Goal: Task Accomplishment & Management: Complete application form

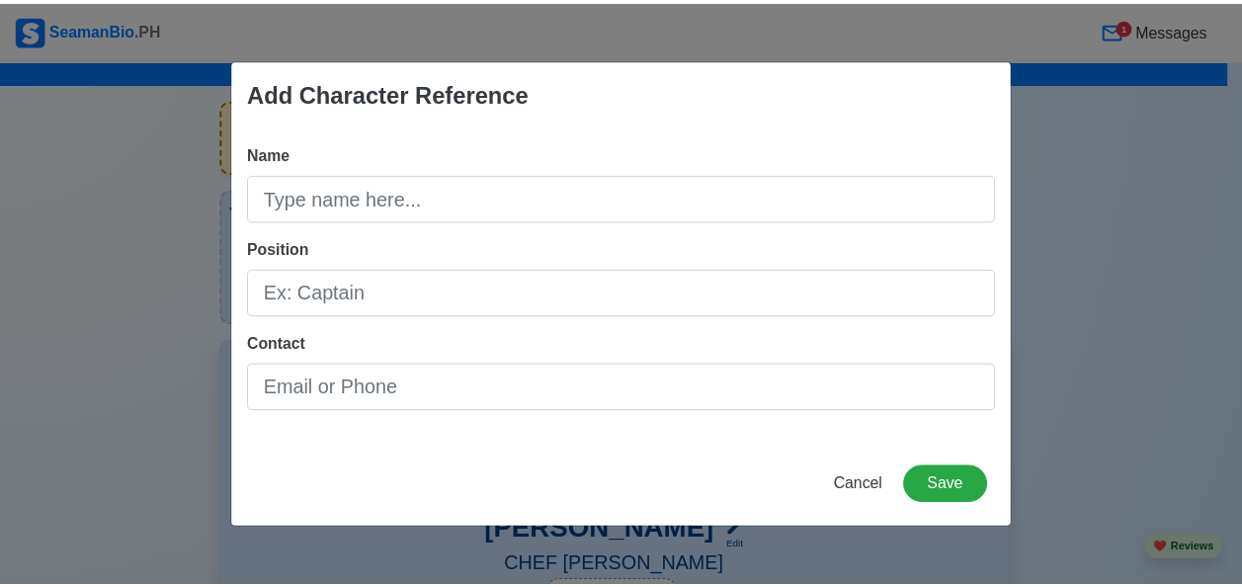
scroll to position [9070, 0]
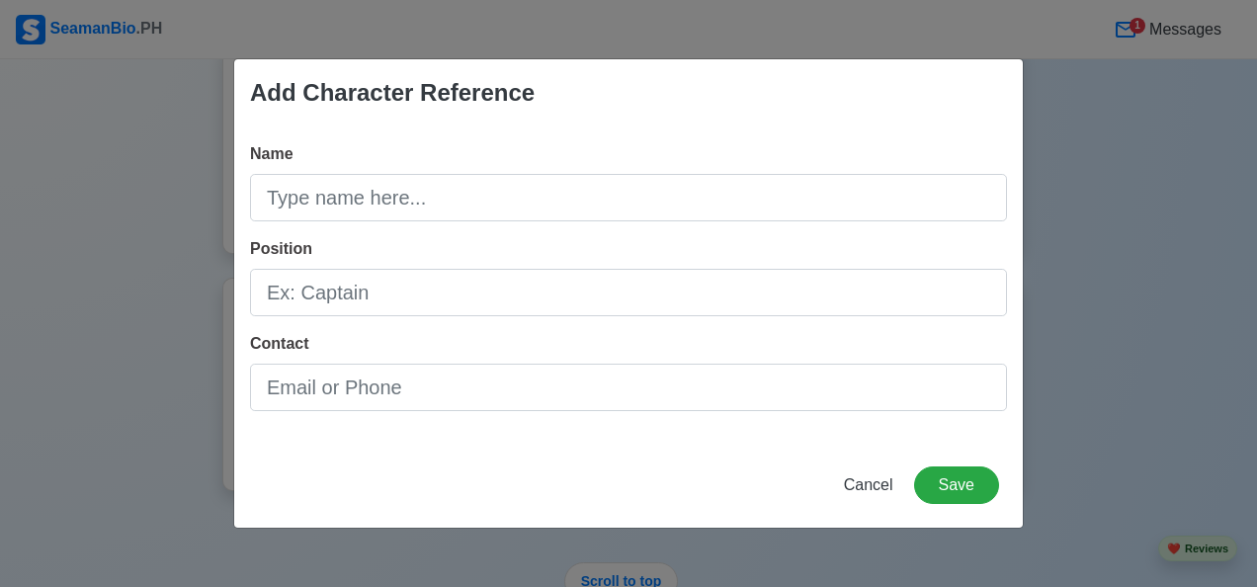
click at [326, 194] on input "Name" at bounding box center [628, 197] width 757 height 47
type input "m"
type input "[PERSON_NAME]"
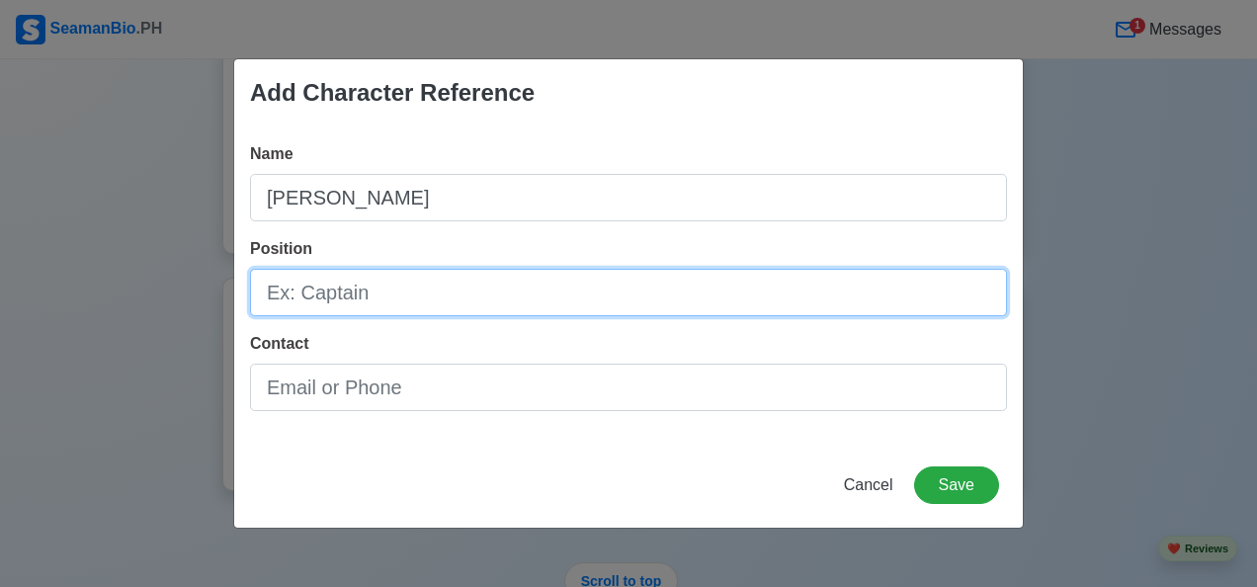
click at [329, 292] on input "Position" at bounding box center [628, 292] width 757 height 47
type input "ASSIT. CREWING MANAGER [PERSON_NAME]"
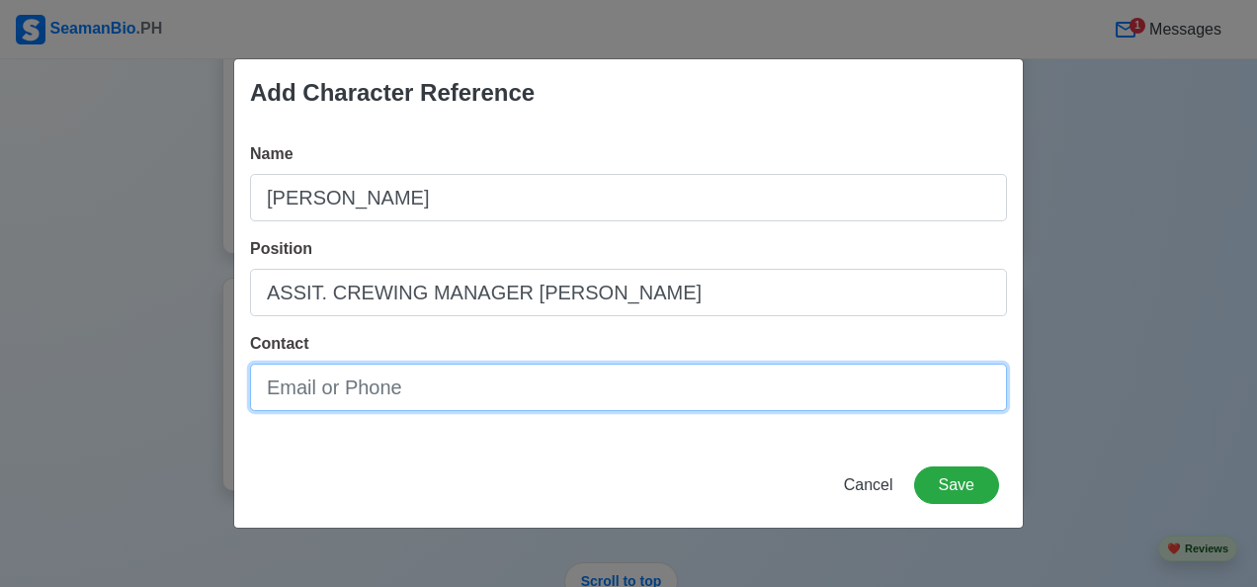
click at [327, 405] on input "Contact" at bounding box center [628, 387] width 757 height 47
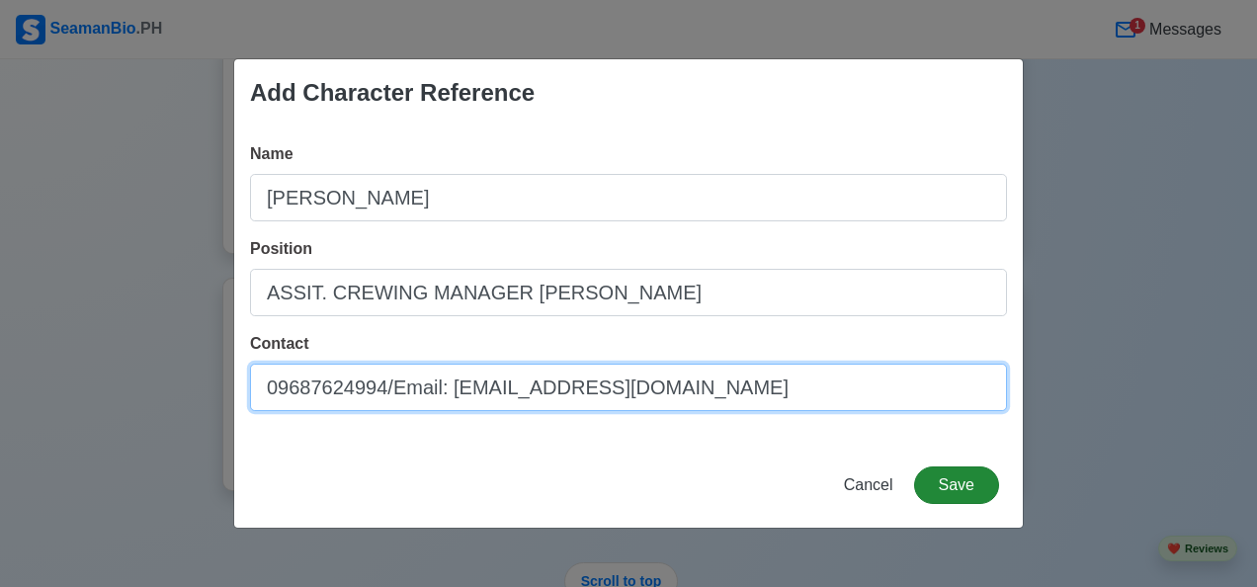
type input "09687624994/Email: [EMAIL_ADDRESS][DOMAIN_NAME]"
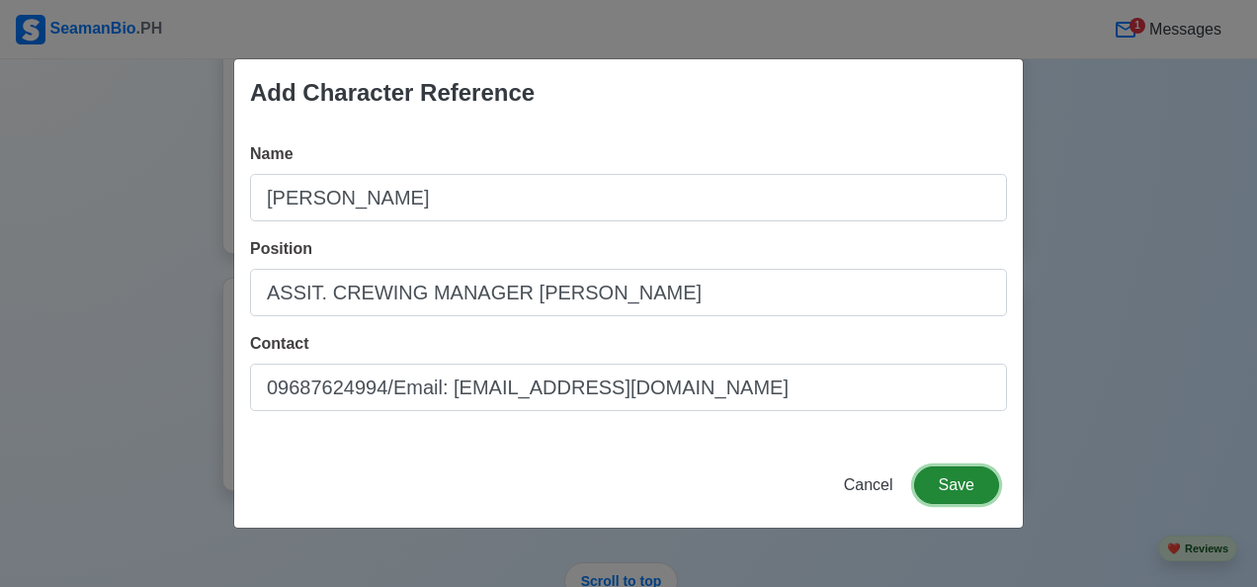
click at [943, 482] on button "Save" at bounding box center [956, 485] width 85 height 38
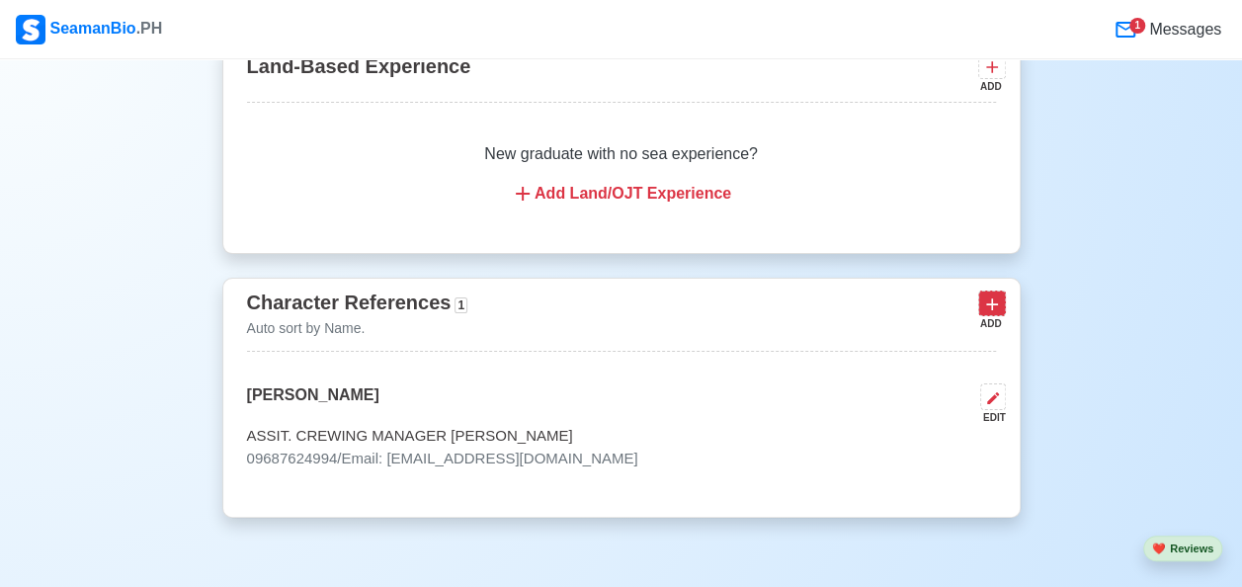
click at [990, 294] on icon at bounding box center [992, 304] width 20 height 20
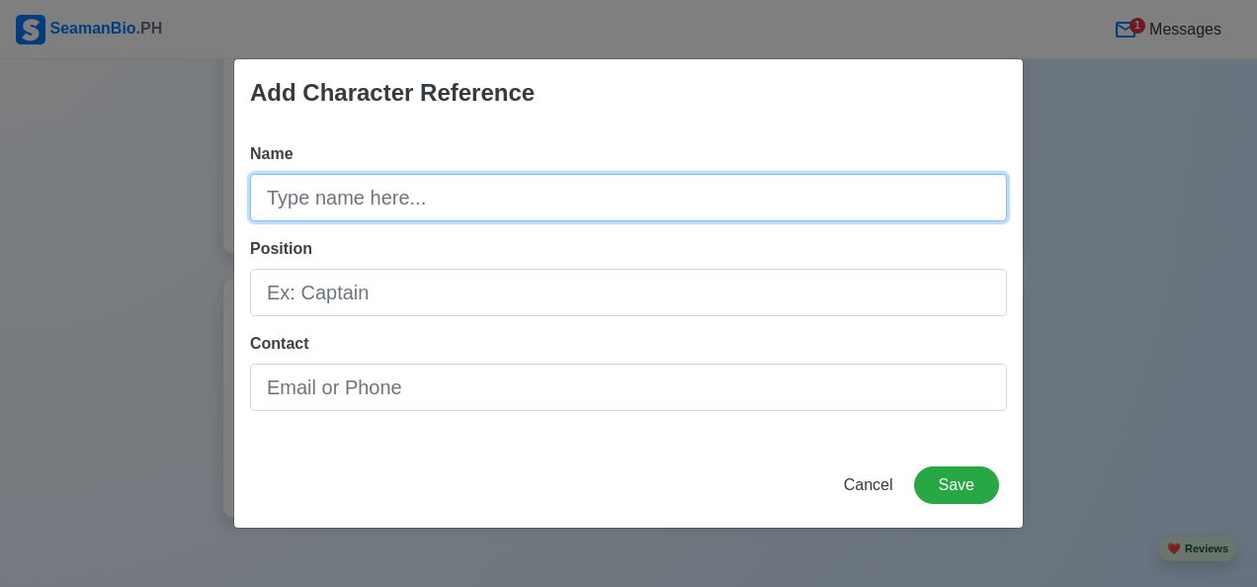
click at [416, 208] on input "Name" at bounding box center [628, 197] width 757 height 47
type input "m"
type input "M"
type input "[PERSON_NAME]"
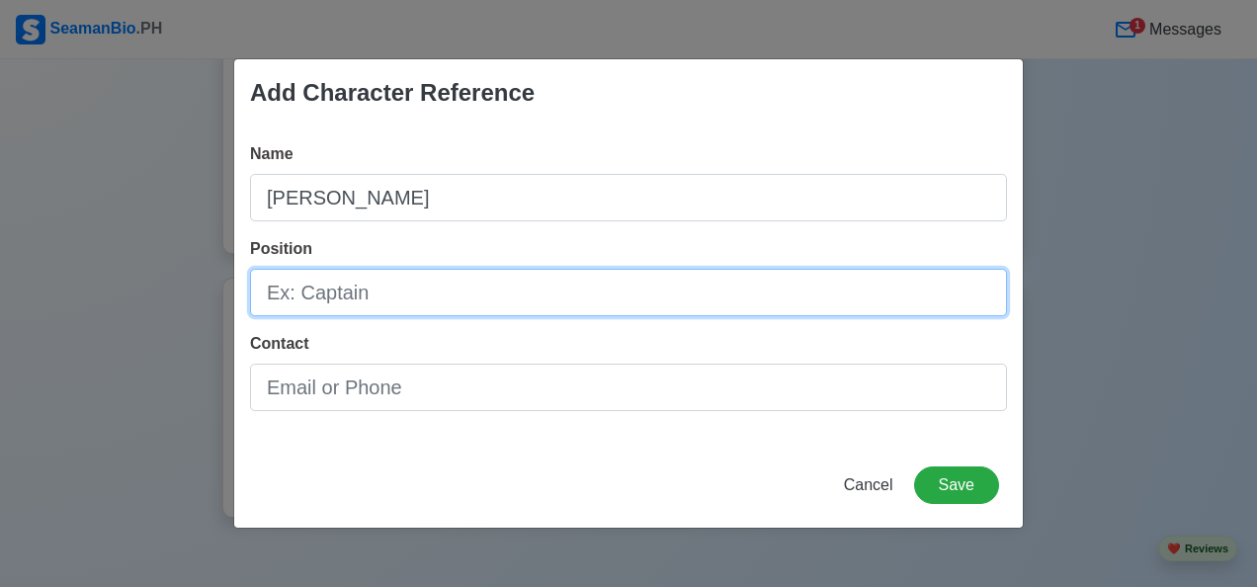
click at [374, 304] on input "Position" at bounding box center [628, 292] width 757 height 47
type input "TALENT ACQUISITION SPECIALIST [PERSON_NAME]"
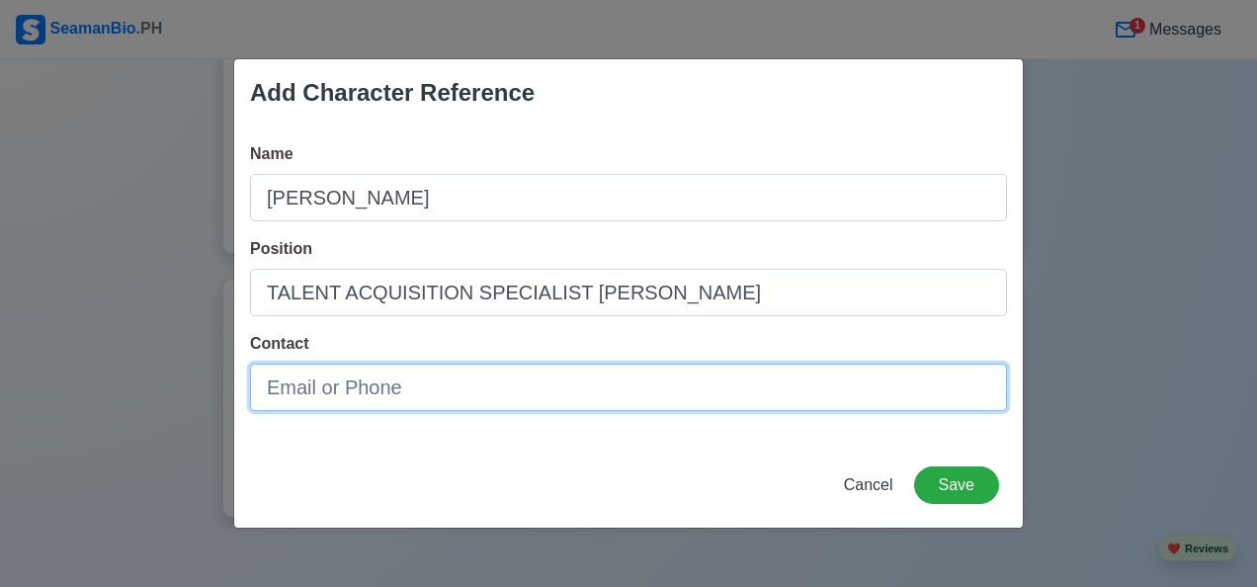
click at [396, 397] on input "Contact" at bounding box center [628, 387] width 757 height 47
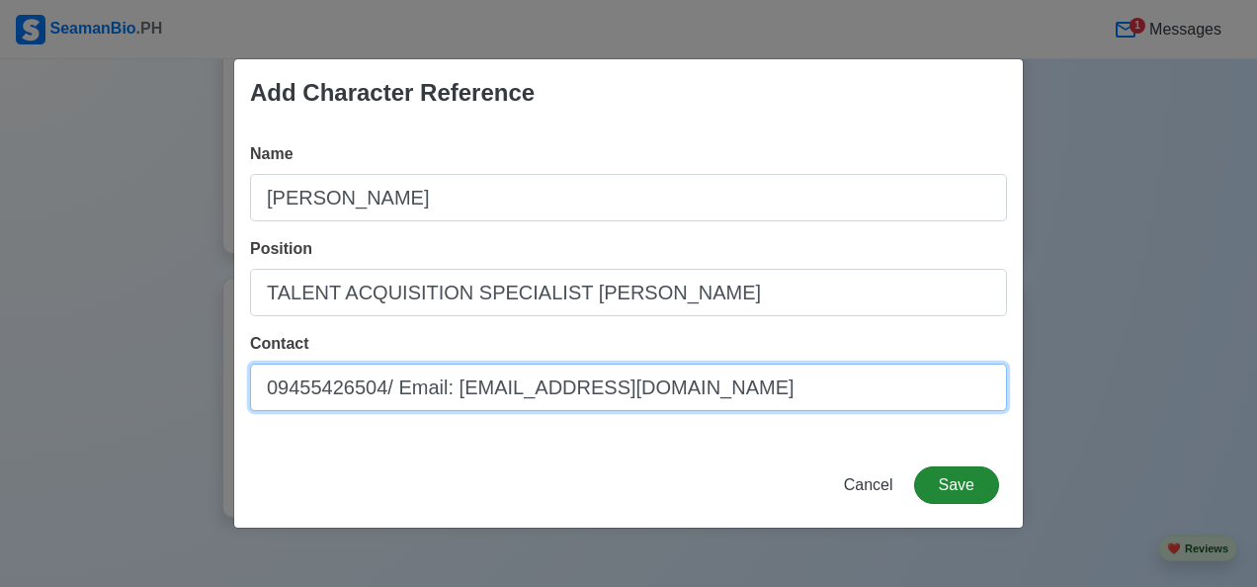
type input "09455426504/ Email: [EMAIL_ADDRESS][DOMAIN_NAME]"
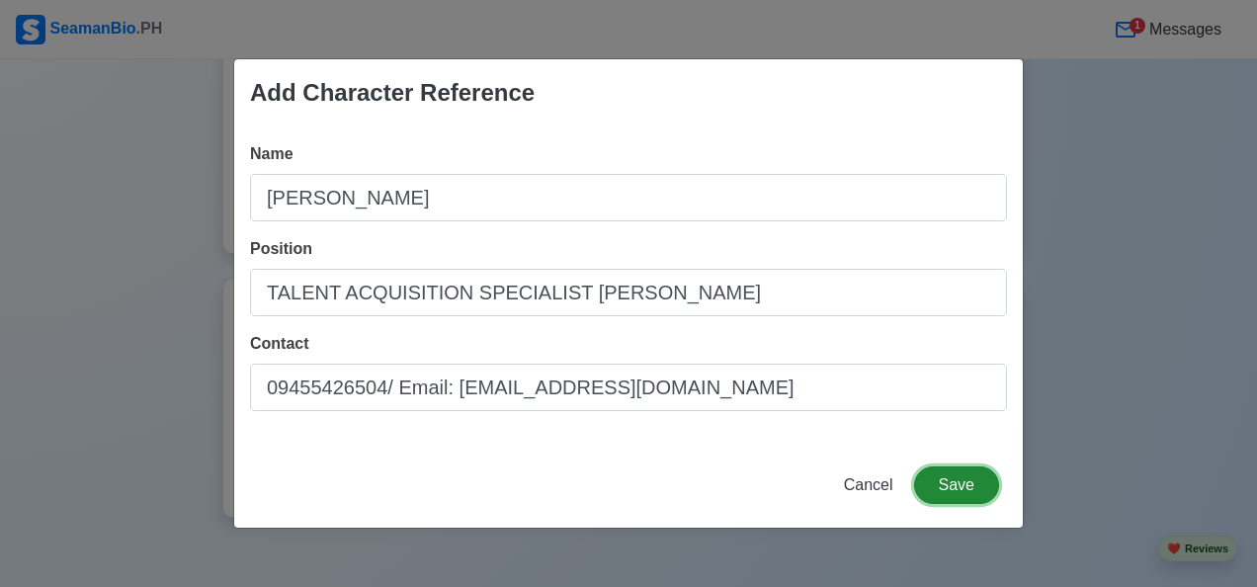
click at [959, 492] on button "Save" at bounding box center [956, 485] width 85 height 38
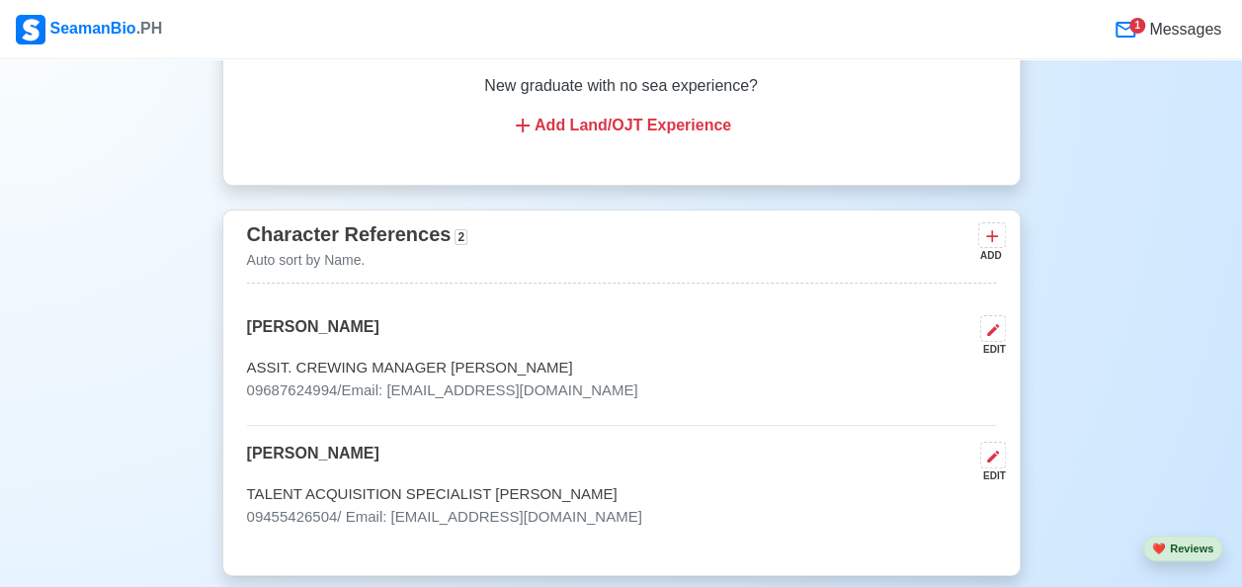
scroll to position [9169, 0]
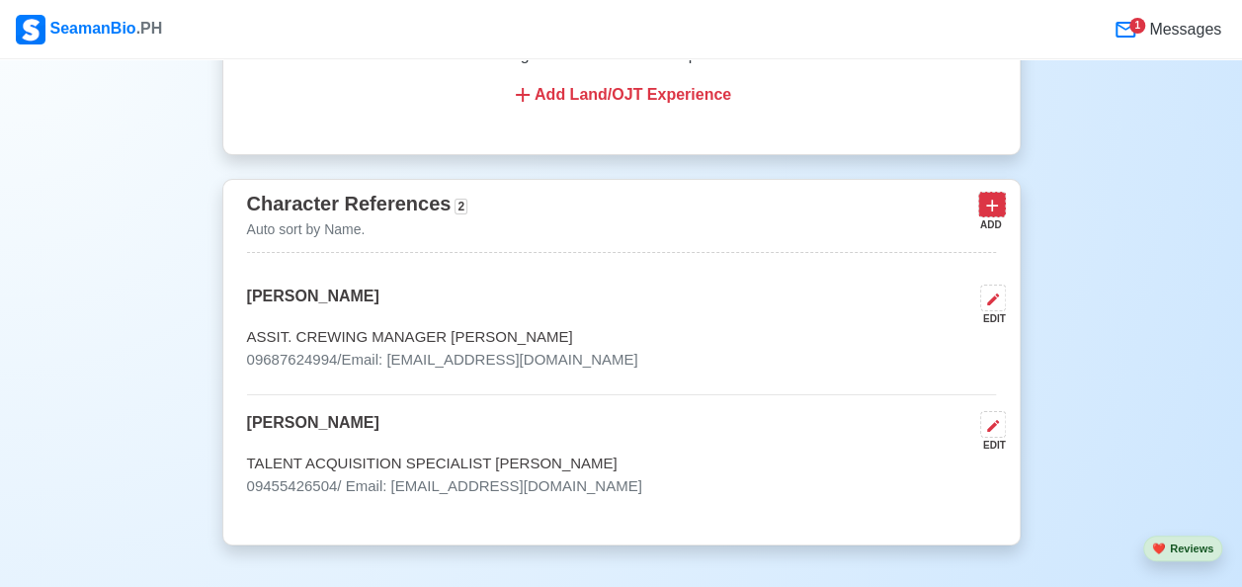
click at [988, 196] on icon at bounding box center [992, 206] width 20 height 20
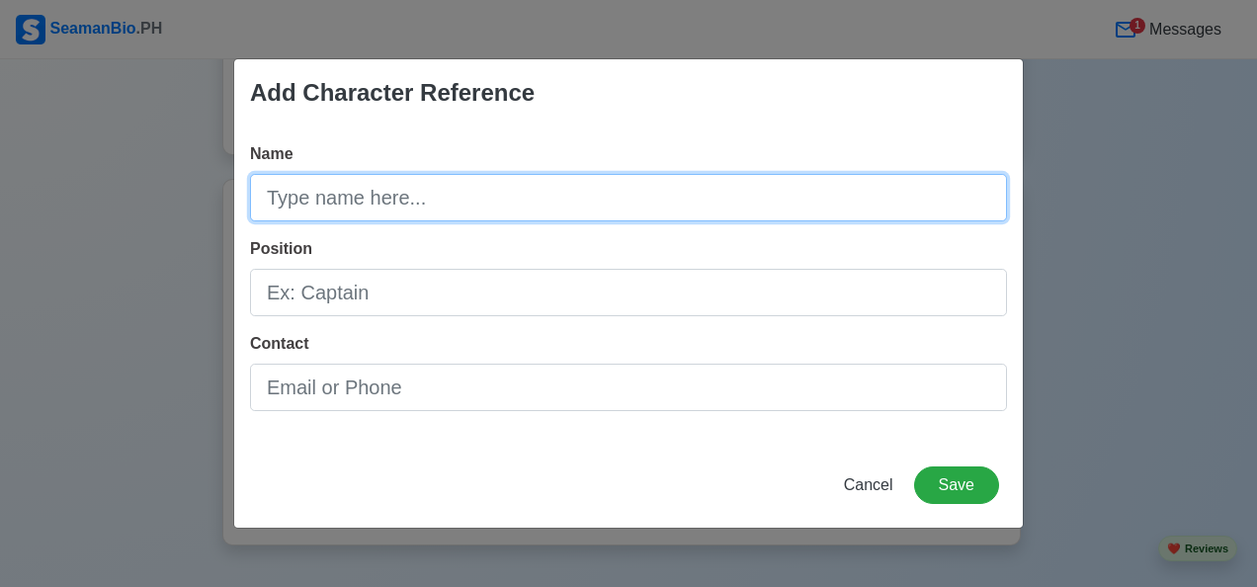
click at [303, 200] on input "Name" at bounding box center [628, 197] width 757 height 47
type input "j"
type input "[PERSON_NAME]"
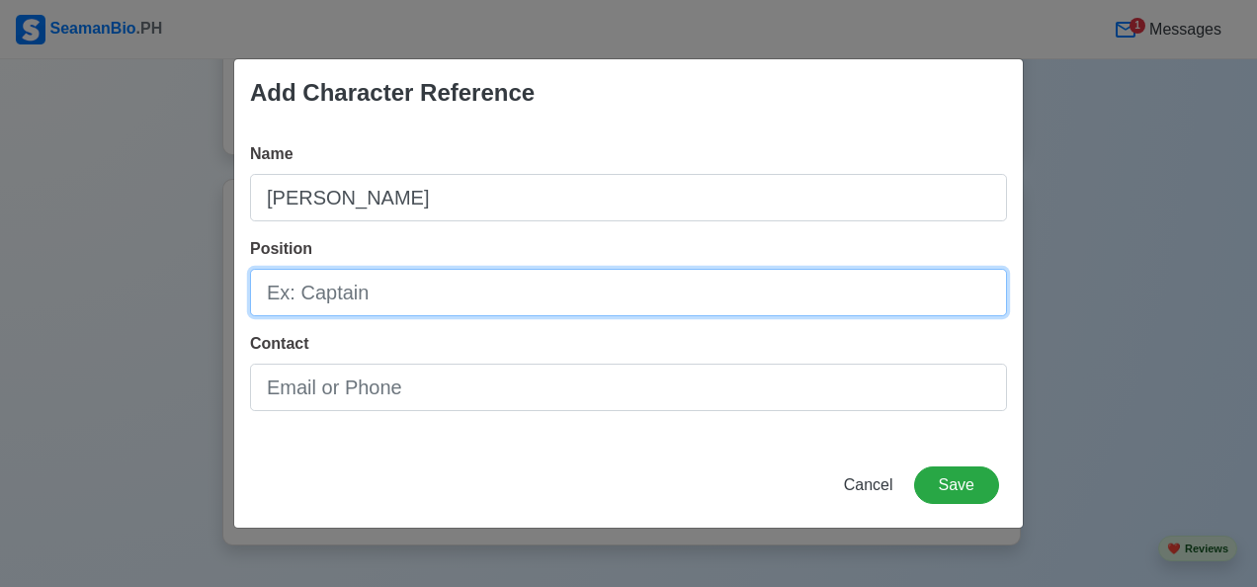
click at [328, 293] on input "Position" at bounding box center [628, 292] width 757 height 47
type input "2ND ENGINER"
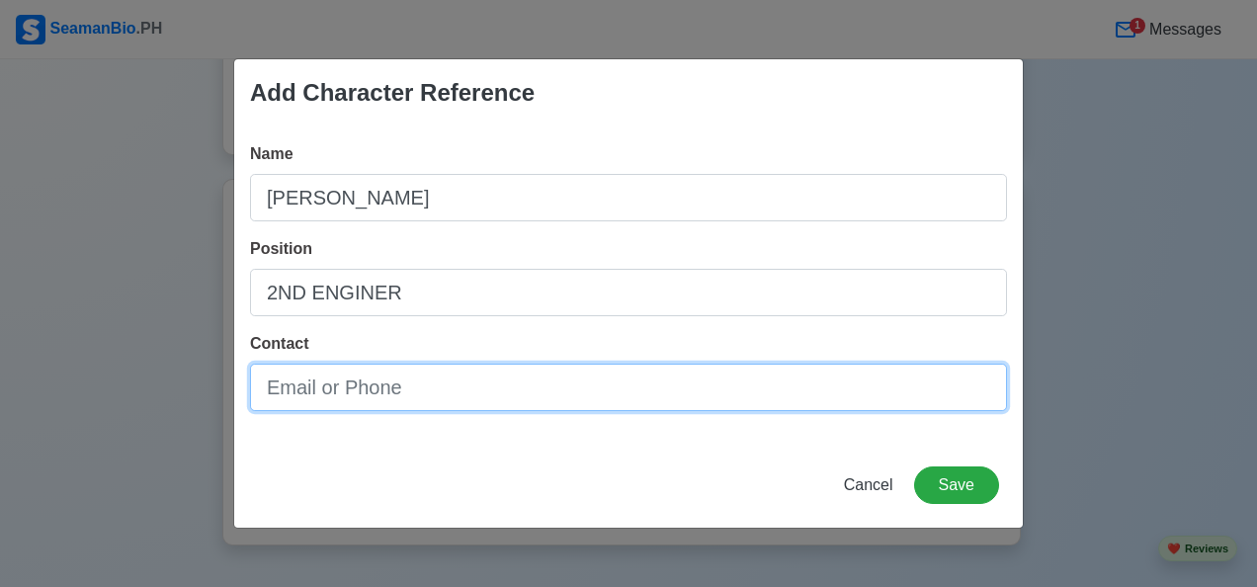
click at [329, 364] on input "Contact" at bounding box center [628, 387] width 757 height 47
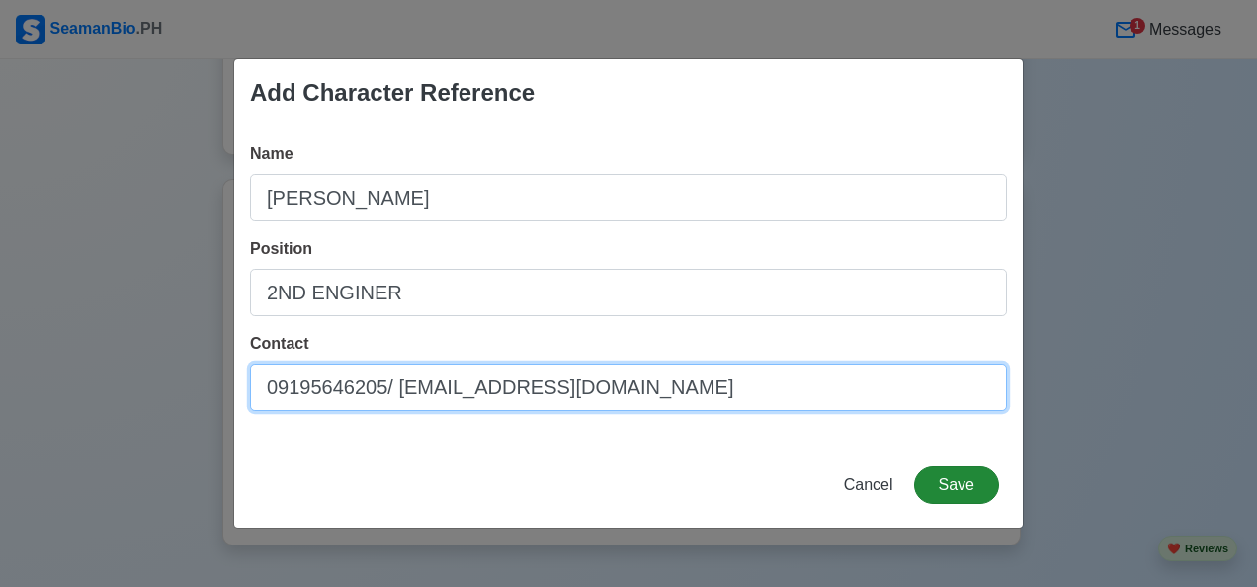
type input "09195646205/ [EMAIL_ADDRESS][DOMAIN_NAME]"
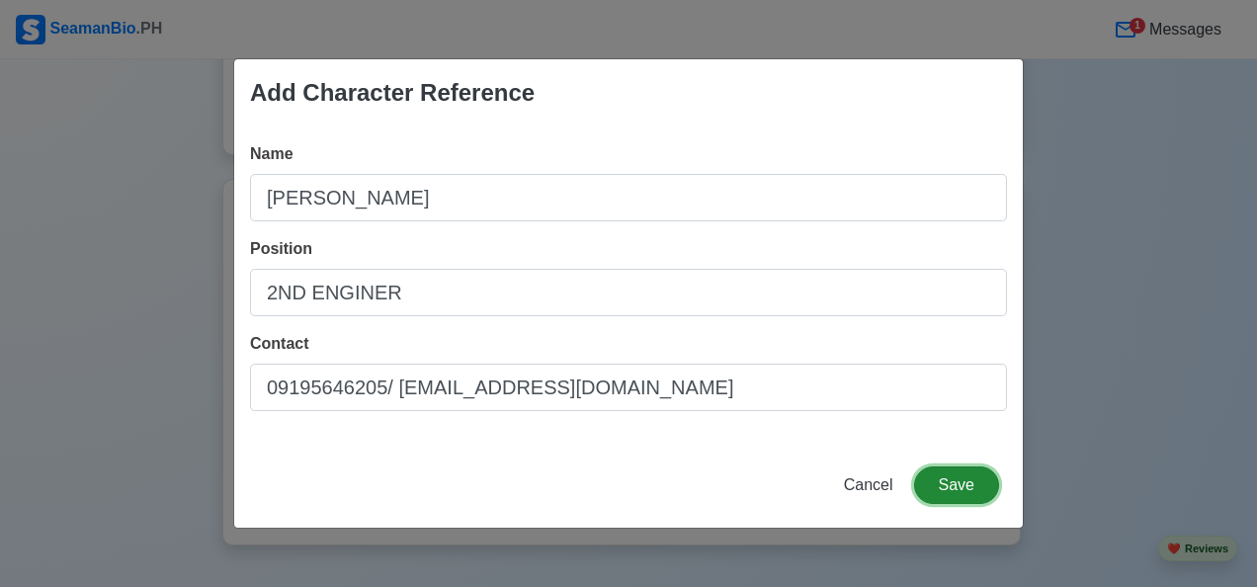
click at [955, 477] on button "Save" at bounding box center [956, 485] width 85 height 38
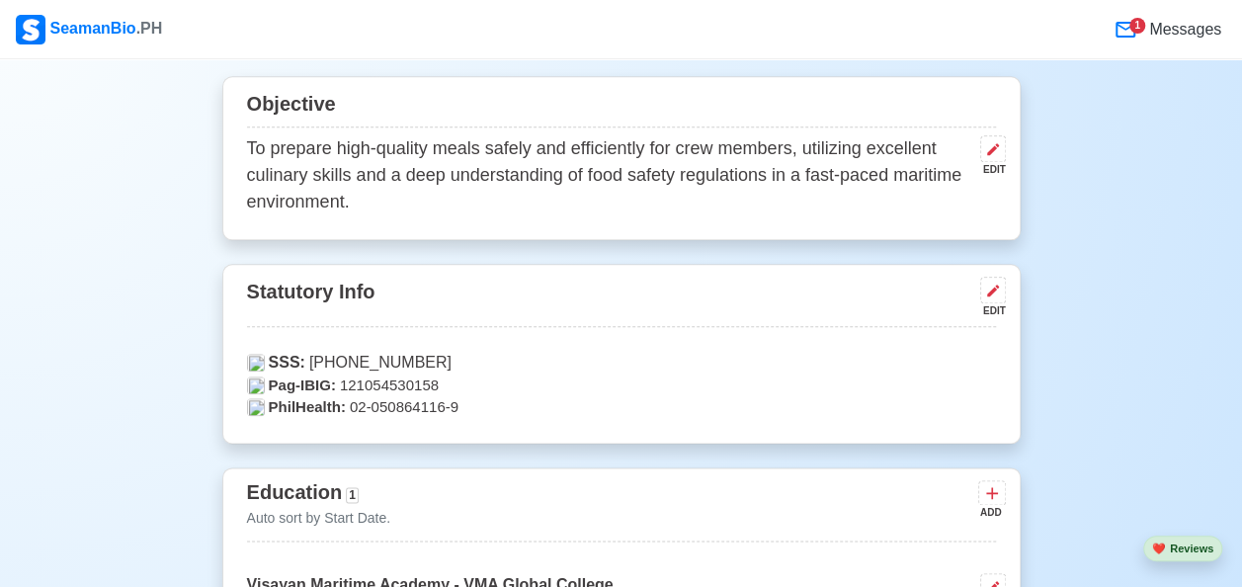
scroll to position [769, 0]
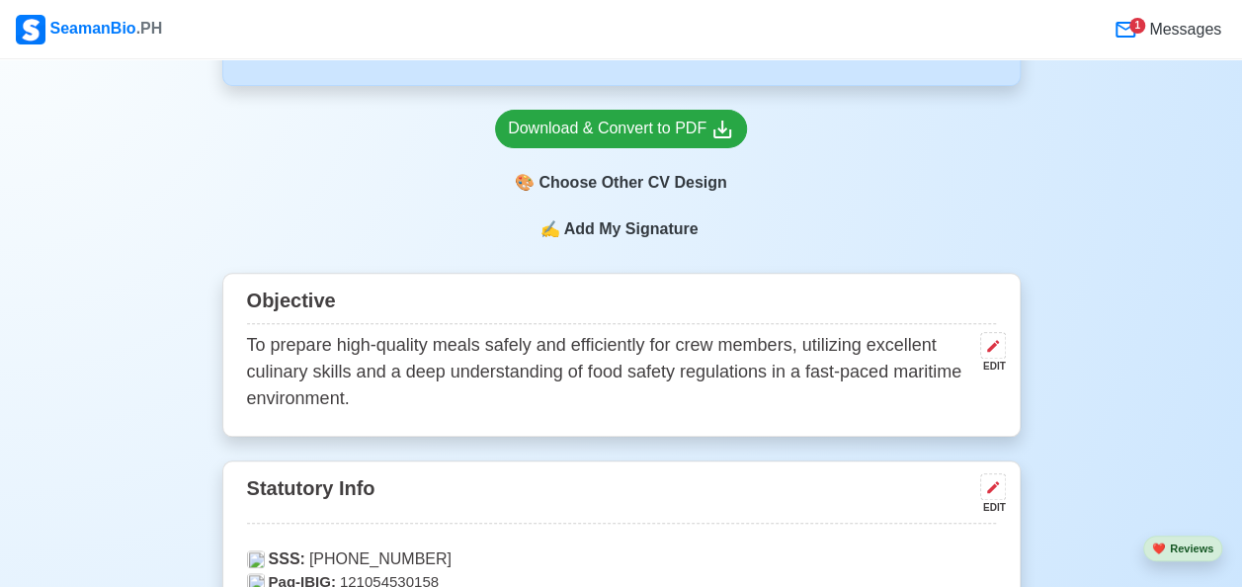
click at [589, 231] on span "Add My Signature" at bounding box center [630, 229] width 142 height 24
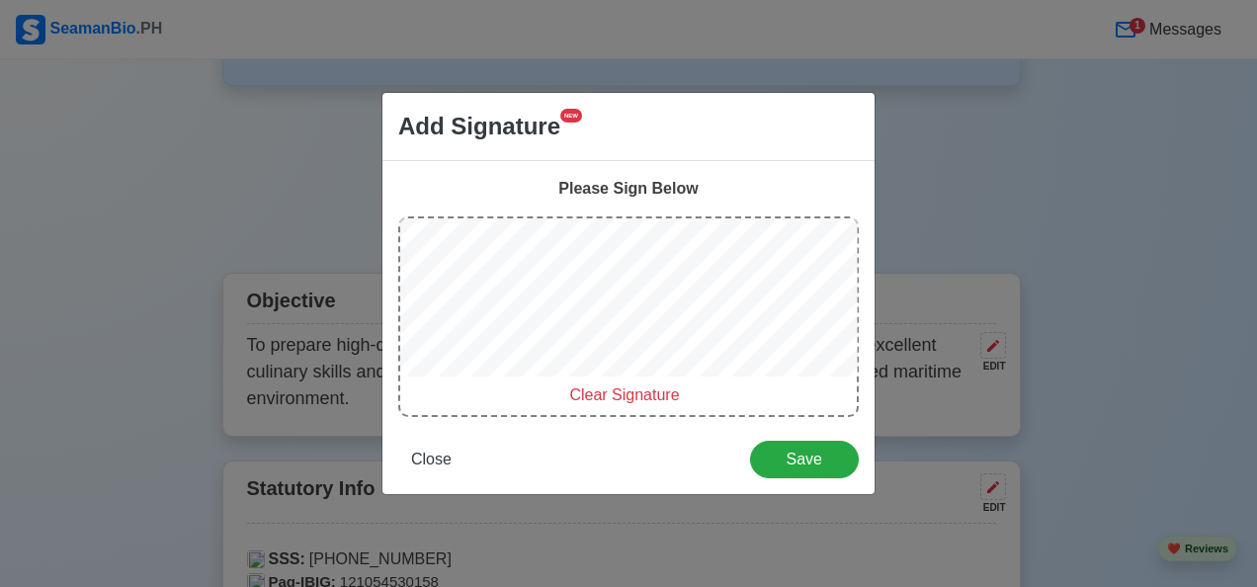
click at [619, 395] on span "Clear Signature" at bounding box center [624, 394] width 110 height 17
click at [462, 388] on div "Clear Signature" at bounding box center [628, 316] width 461 height 201
click at [604, 399] on span "Clear Signature" at bounding box center [624, 394] width 110 height 17
click at [812, 457] on span "Save" at bounding box center [804, 459] width 83 height 17
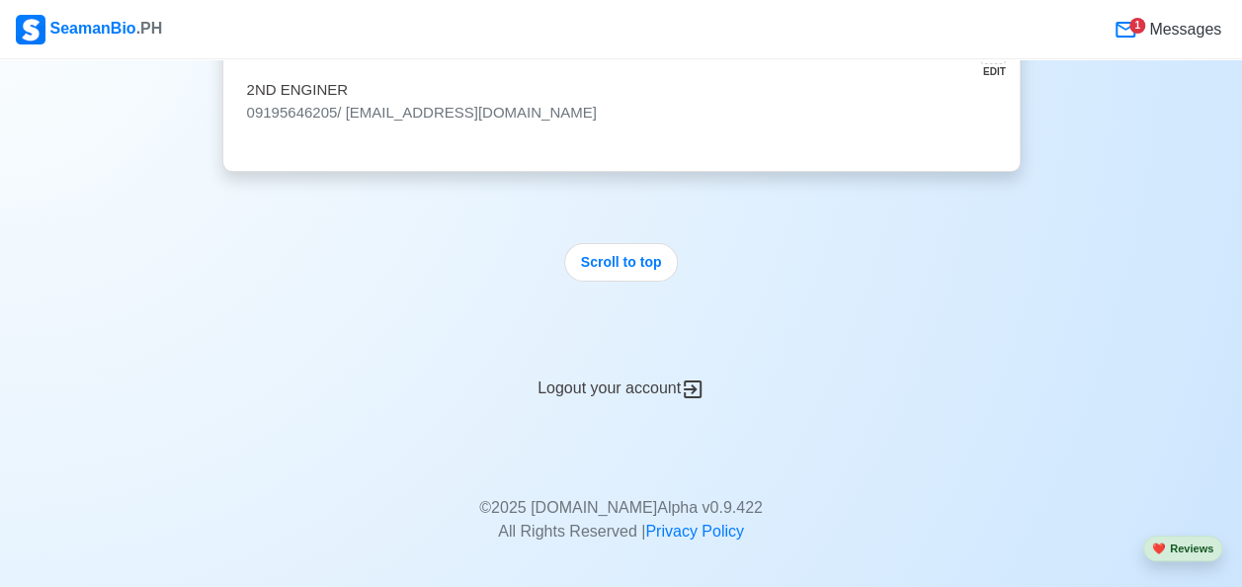
scroll to position [9623, 0]
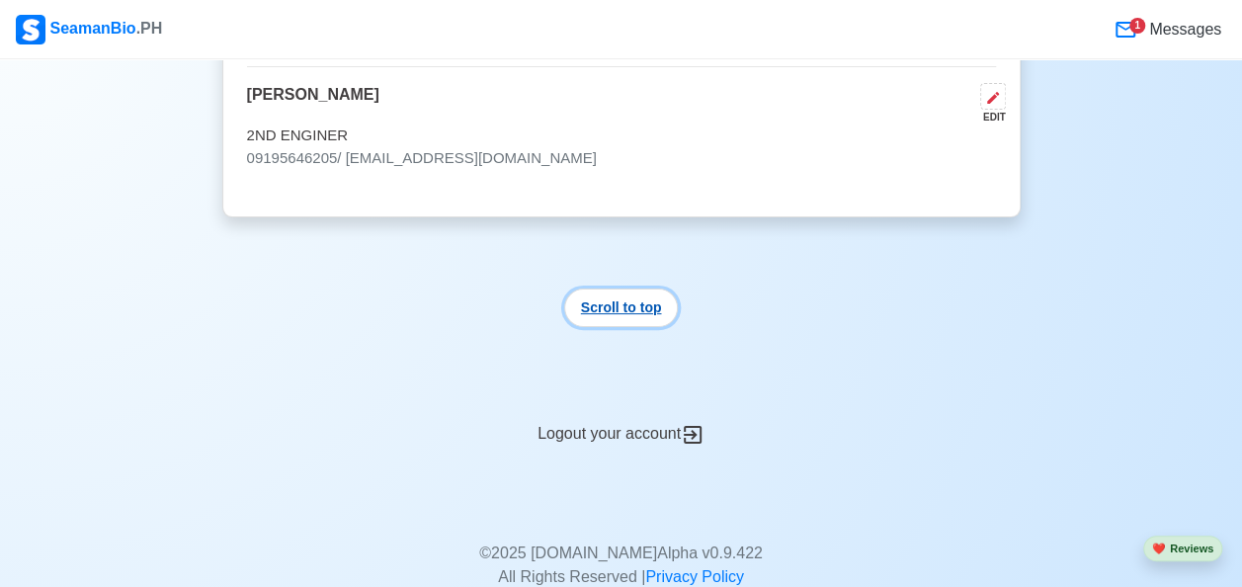
click at [639, 289] on button "Scroll to top" at bounding box center [621, 308] width 115 height 39
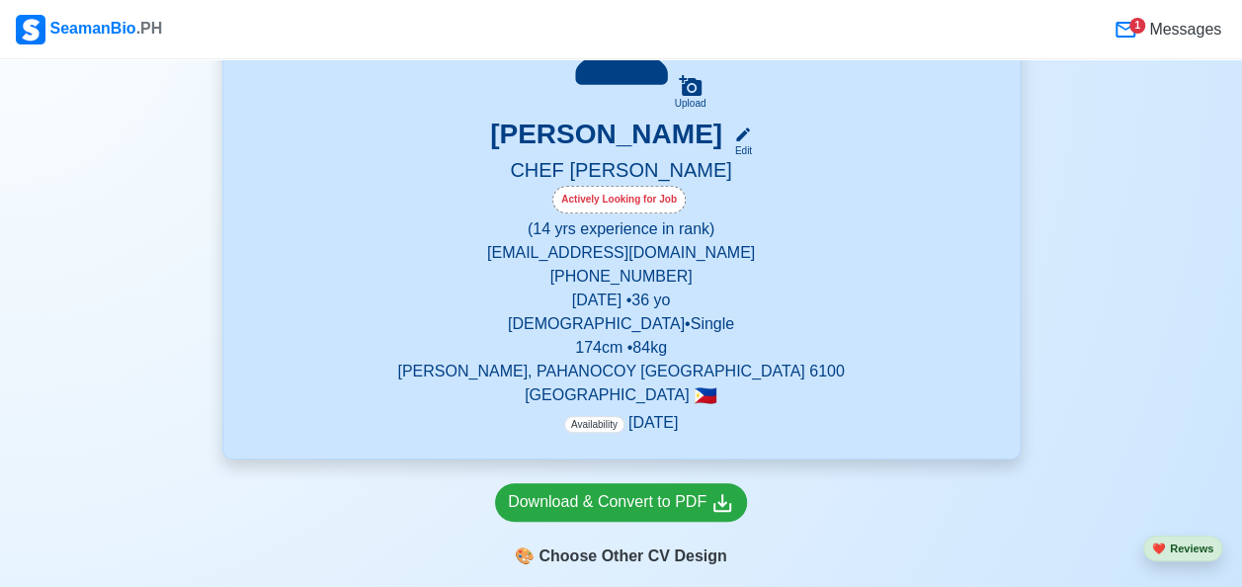
scroll to position [198, 0]
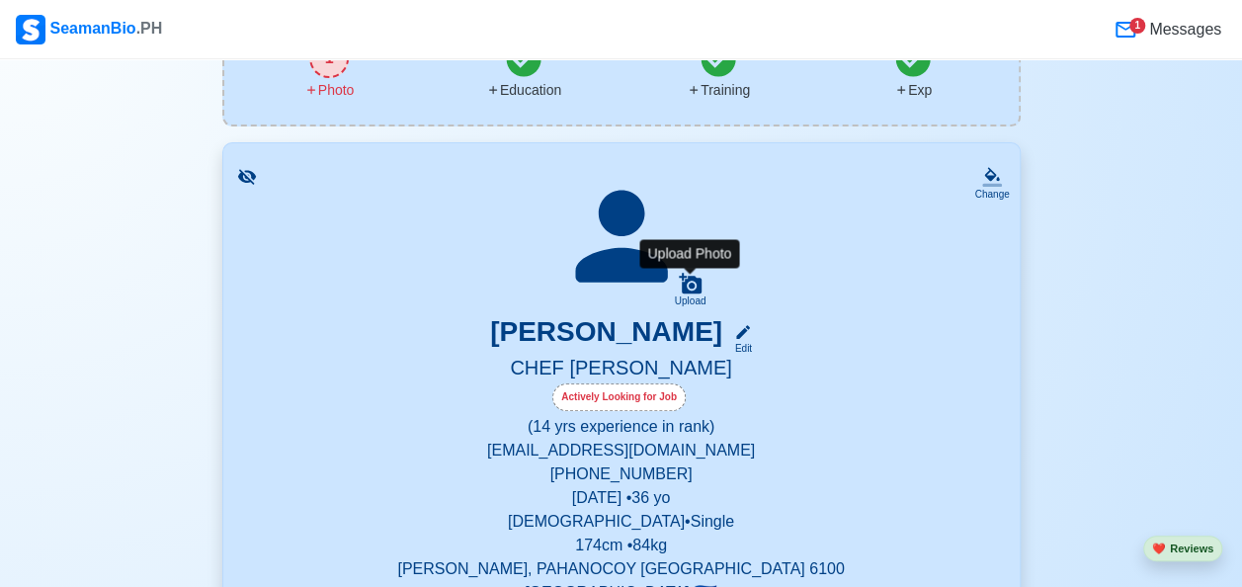
click at [686, 289] on icon at bounding box center [691, 284] width 24 height 24
click at [0, 0] on input "Upload" at bounding box center [0, 0] width 0 height 0
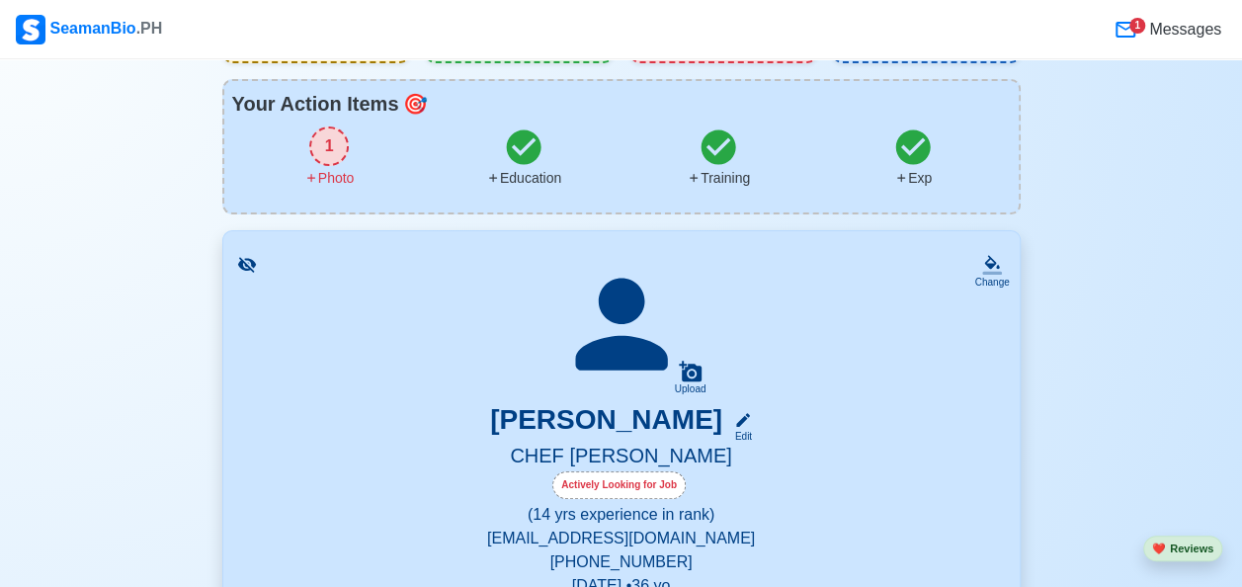
scroll to position [0, 0]
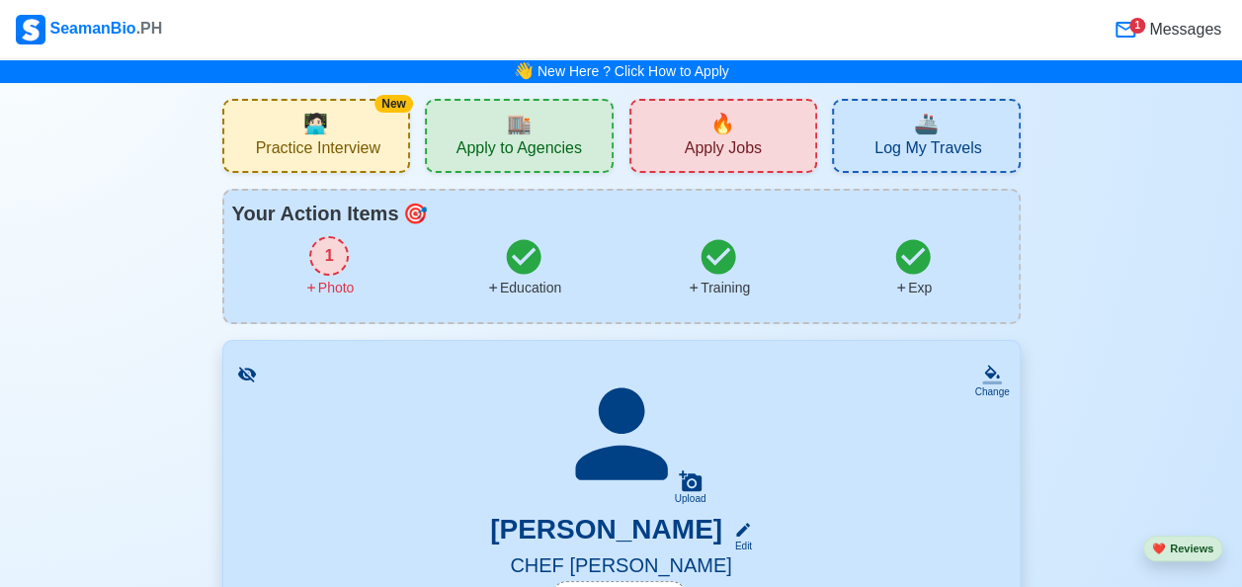
click at [241, 373] on icon at bounding box center [246, 374] width 18 height 15
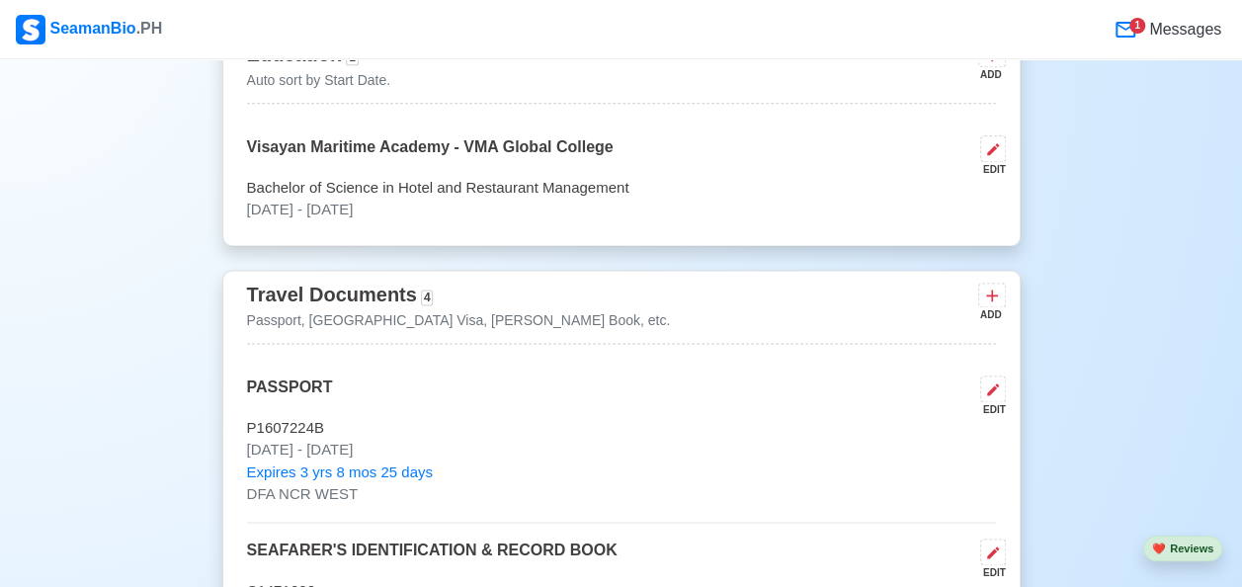
scroll to position [1285, 0]
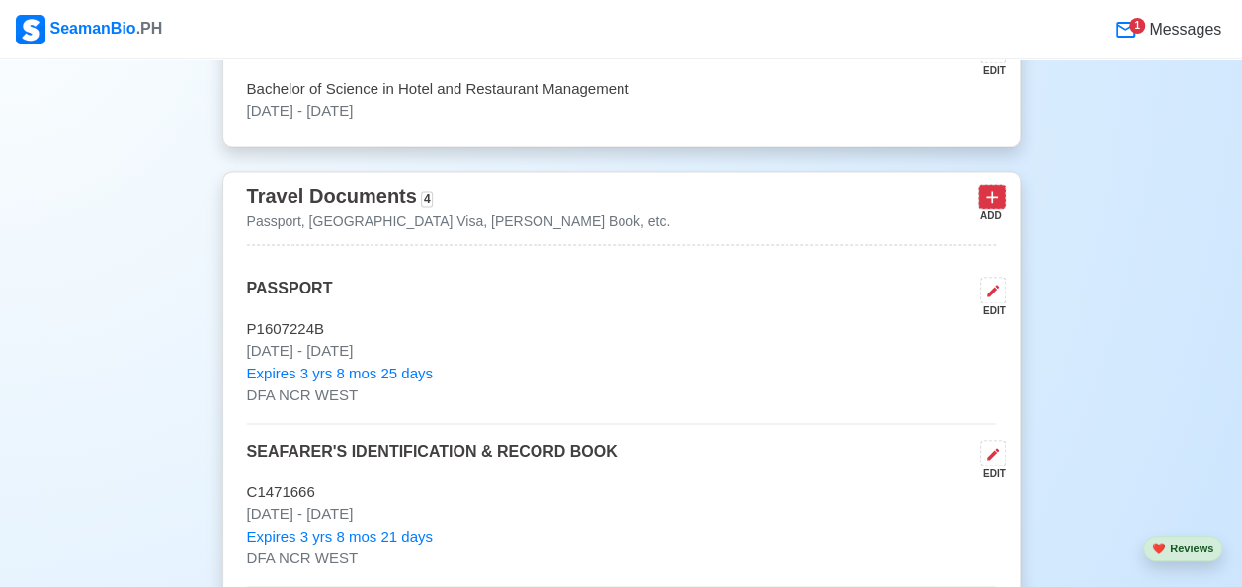
click at [998, 192] on icon at bounding box center [992, 197] width 20 height 20
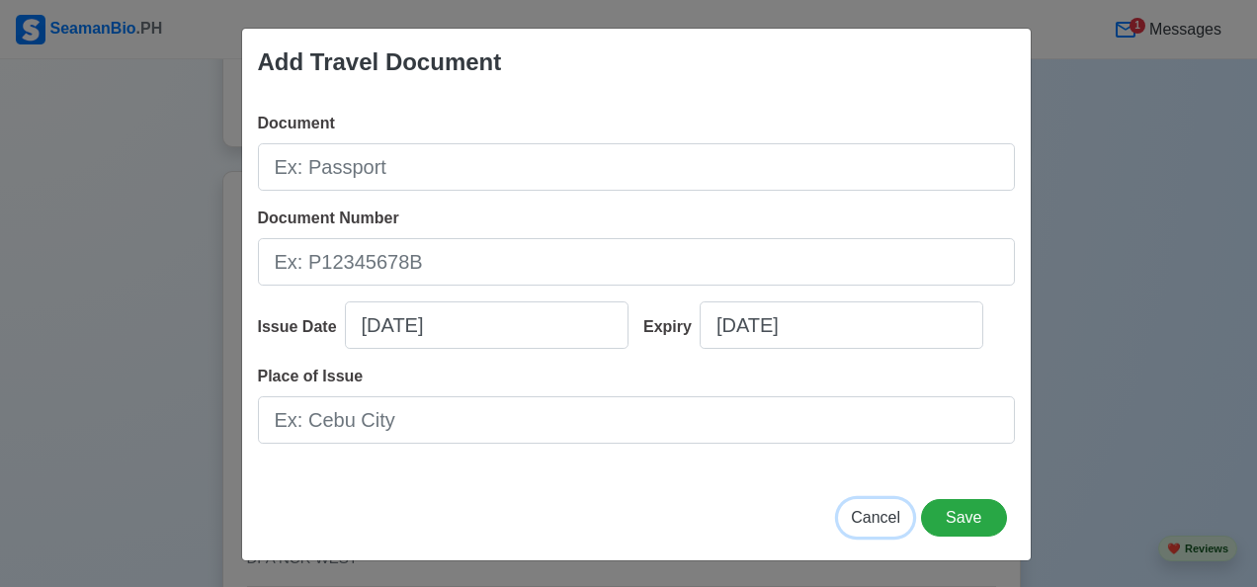
click at [862, 523] on span "Cancel" at bounding box center [875, 517] width 49 height 17
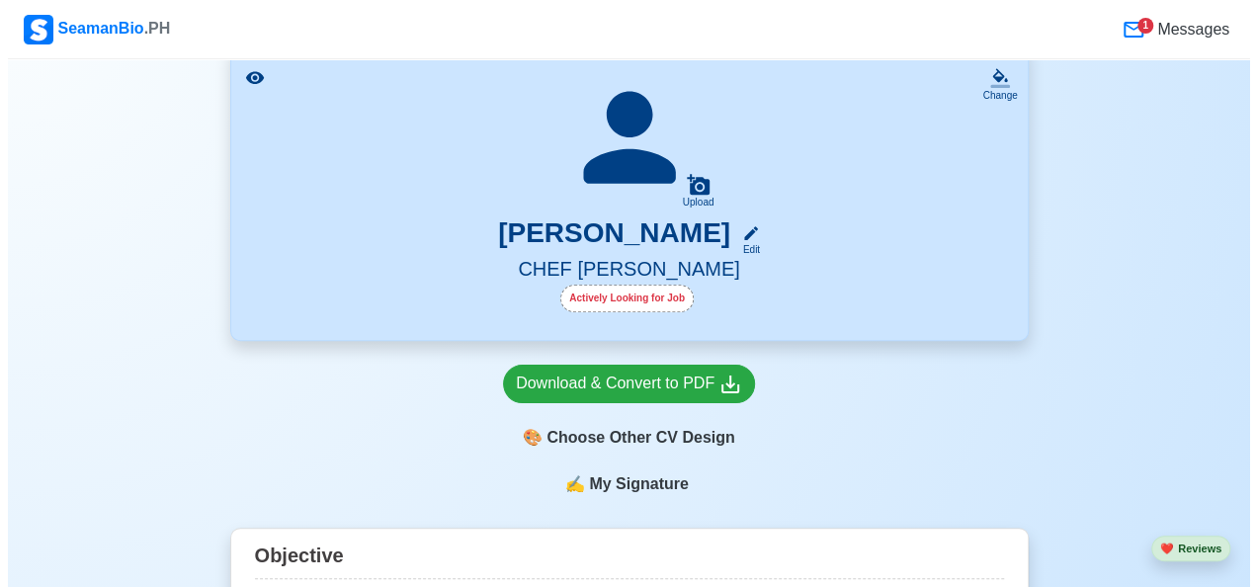
scroll to position [494, 0]
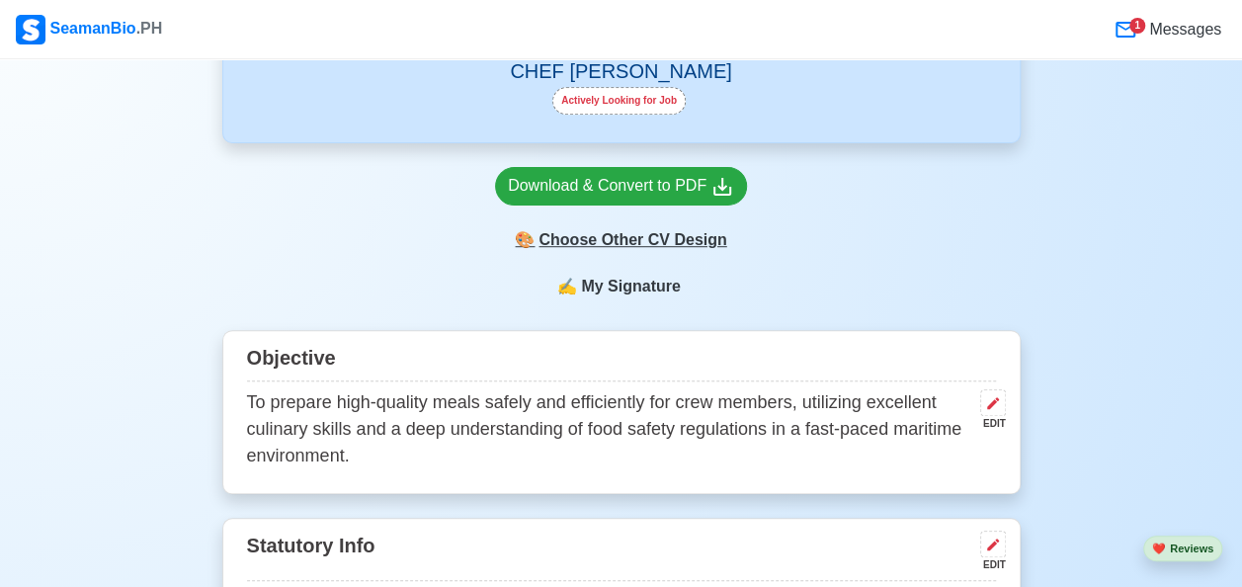
click at [569, 237] on div "🎨 Choose Other CV Design" at bounding box center [621, 240] width 252 height 38
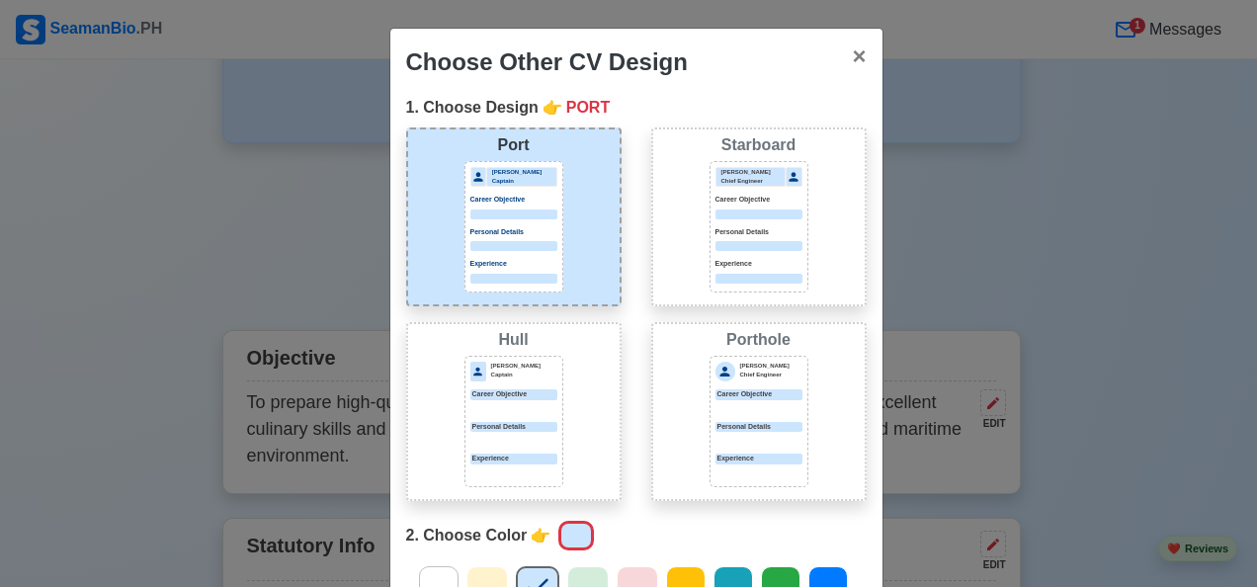
click at [717, 232] on p "Personal Details" at bounding box center [758, 232] width 87 height 11
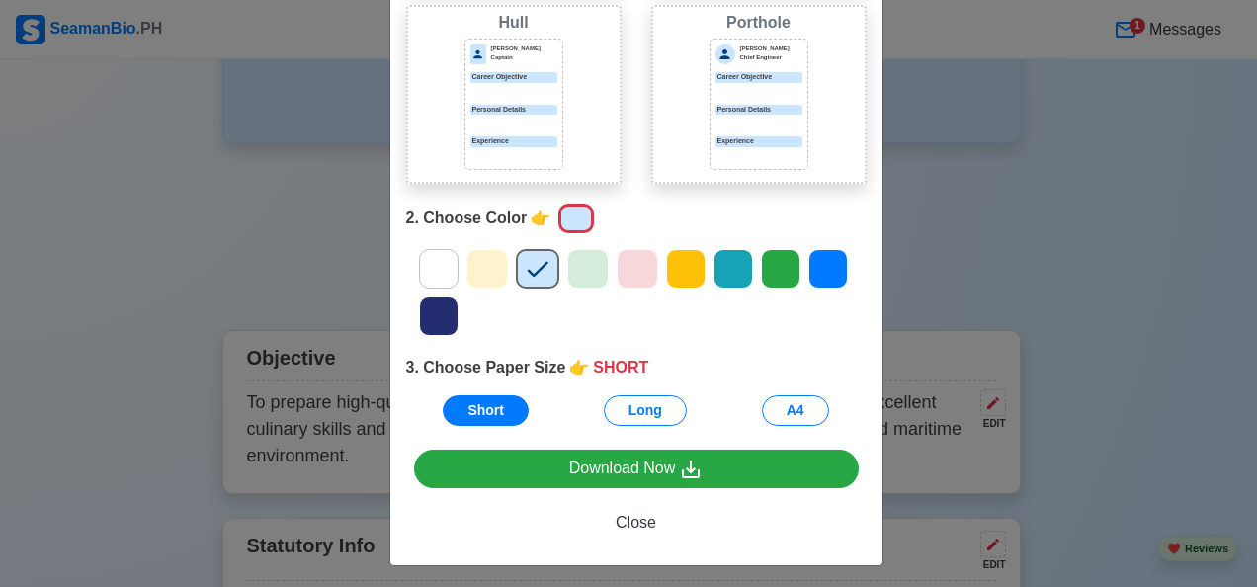
scroll to position [323, 0]
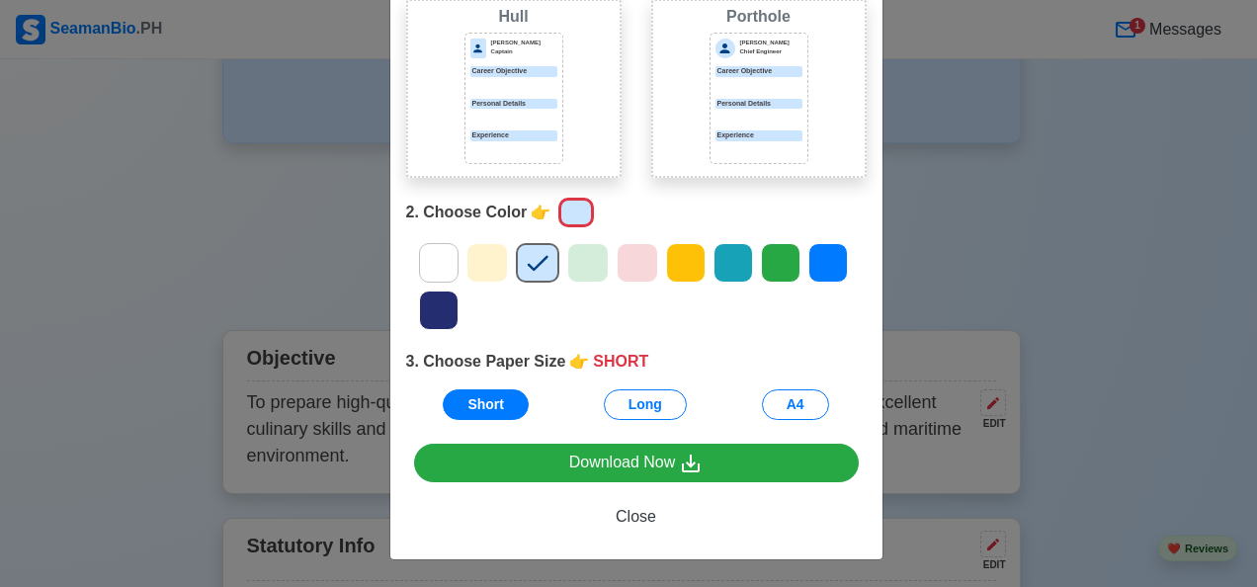
click at [671, 261] on icon at bounding box center [686, 263] width 30 height 30
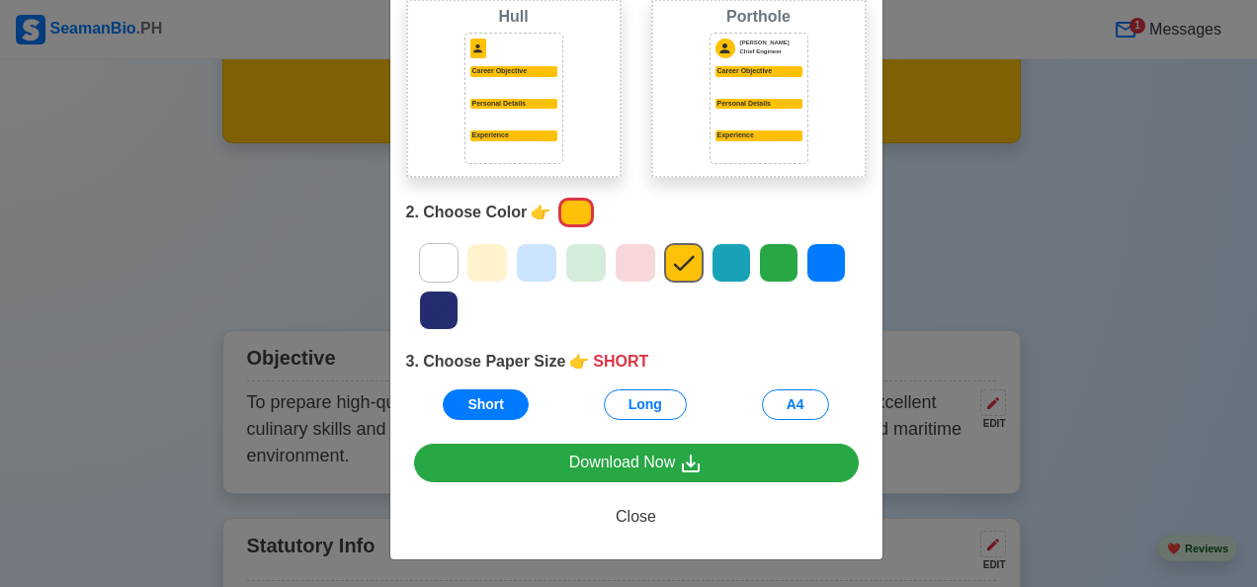
click at [743, 265] on div at bounding box center [636, 286] width 490 height 95
click at [768, 265] on icon at bounding box center [778, 264] width 21 height 16
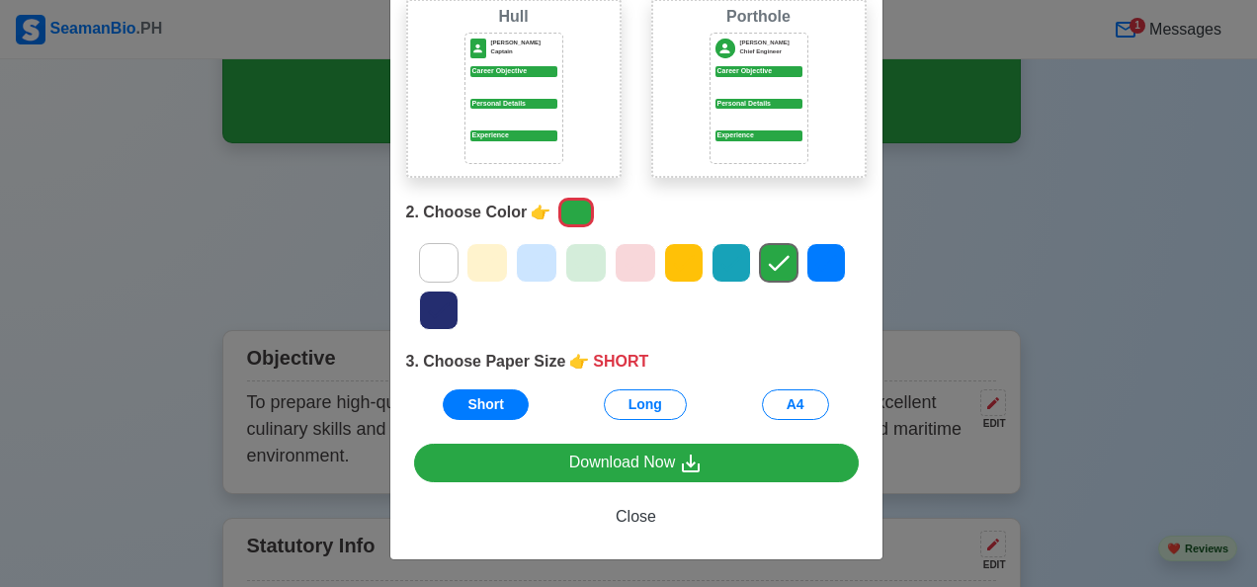
click at [480, 263] on icon at bounding box center [487, 263] width 30 height 30
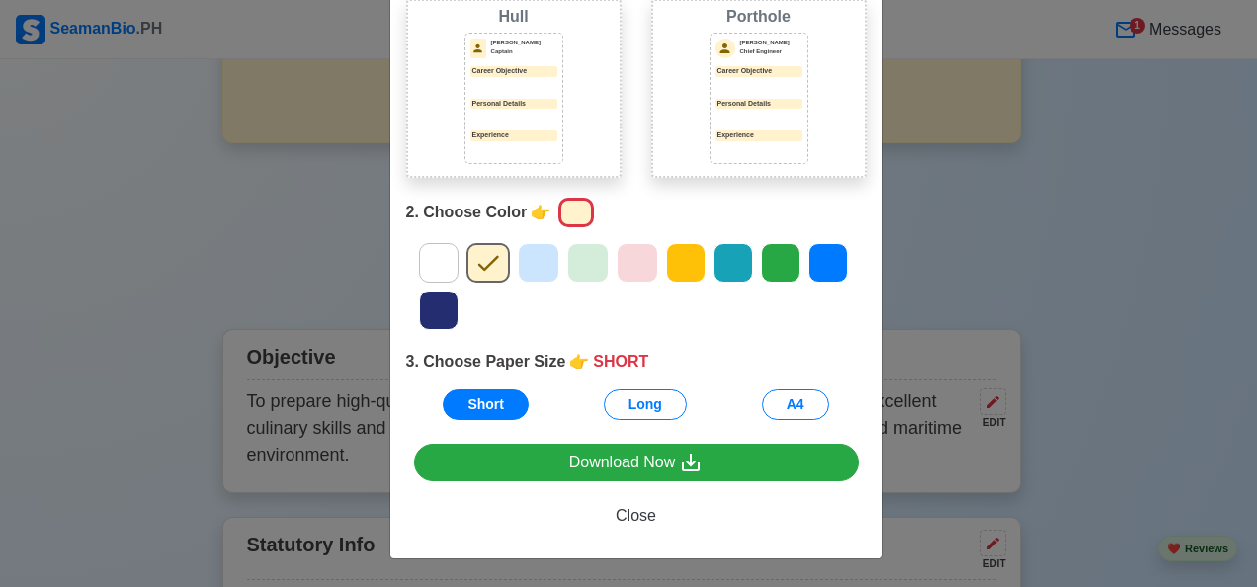
scroll to position [320, 0]
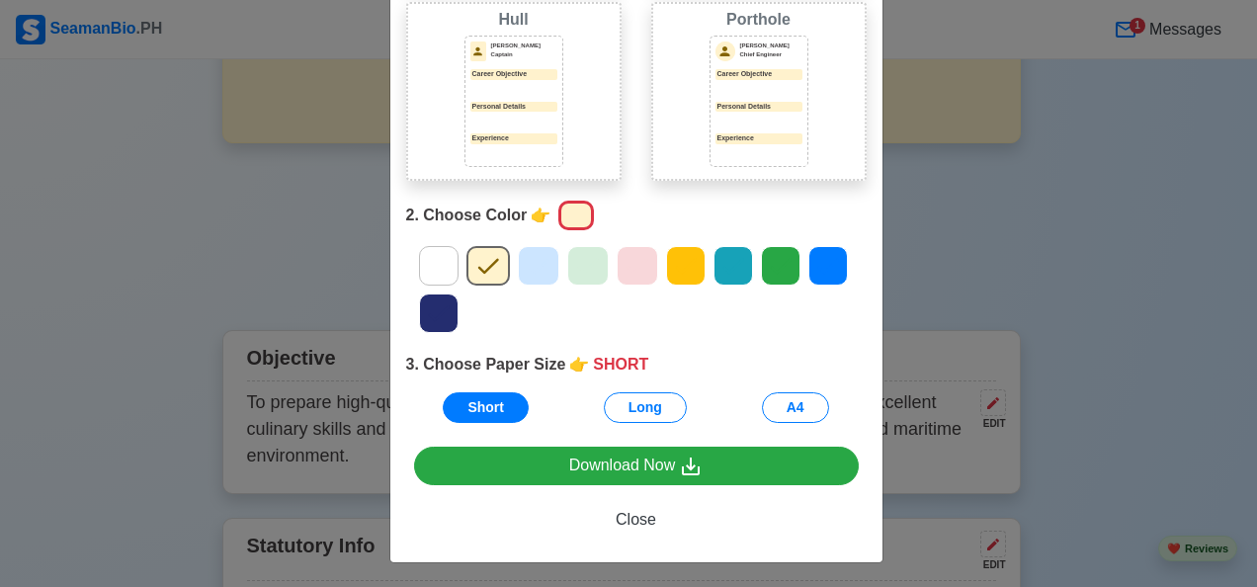
click at [766, 262] on icon at bounding box center [781, 266] width 30 height 30
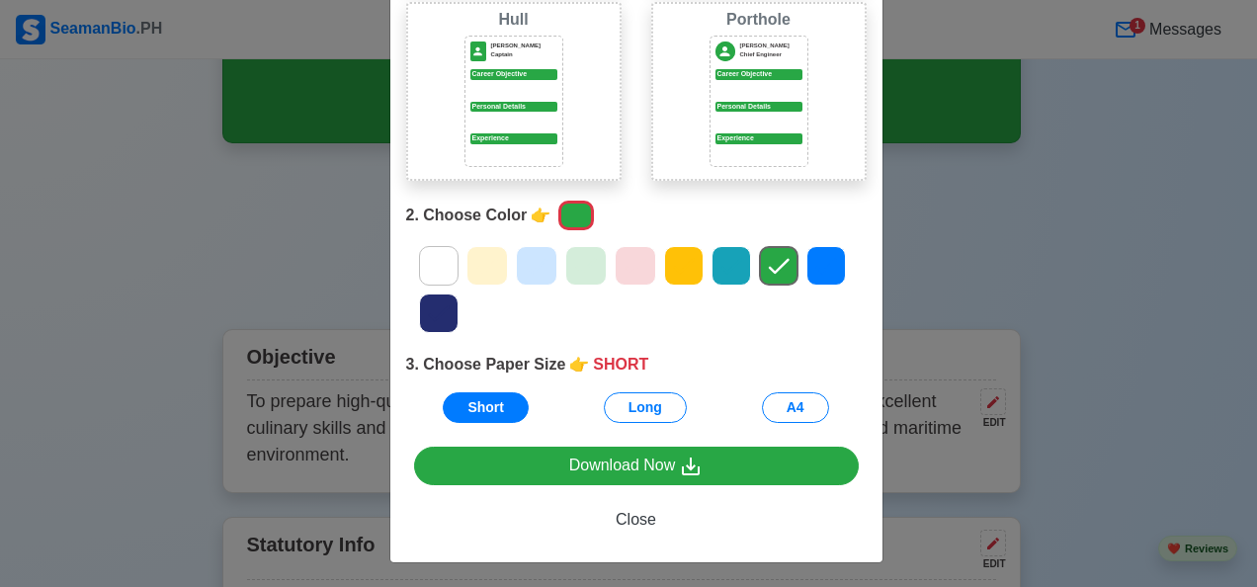
scroll to position [323, 0]
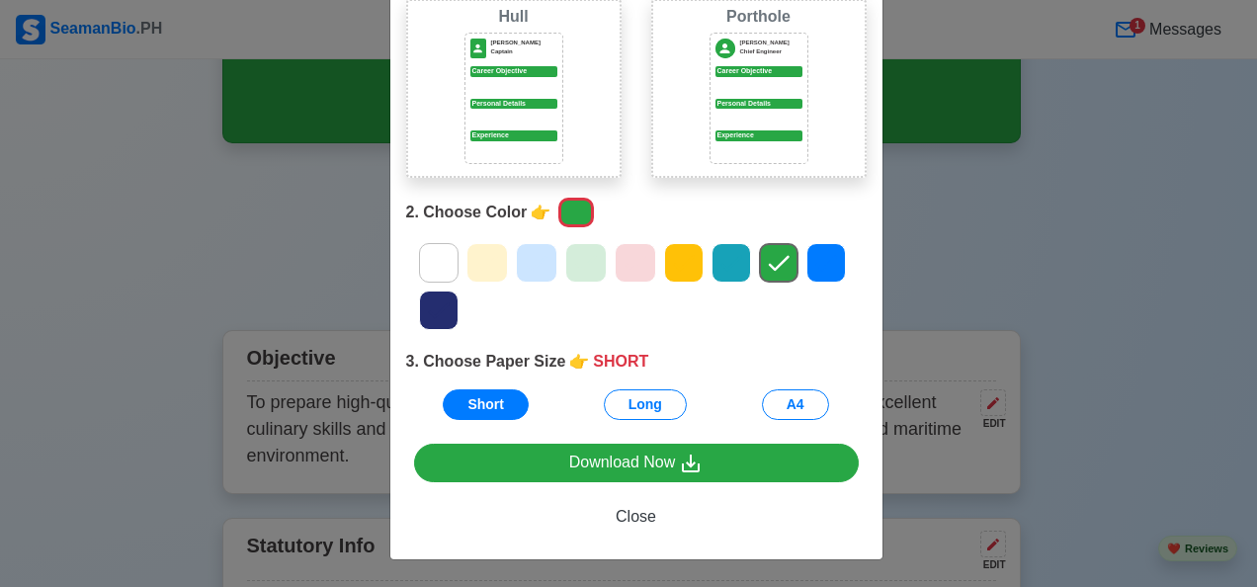
click at [938, 250] on div "Choose Other CV Design × Close 1. Choose Design 👉 STARBOARD Port [PERSON_NAME] …" at bounding box center [628, 293] width 1257 height 587
click at [494, 101] on p "Personal Details" at bounding box center [513, 104] width 87 height 11
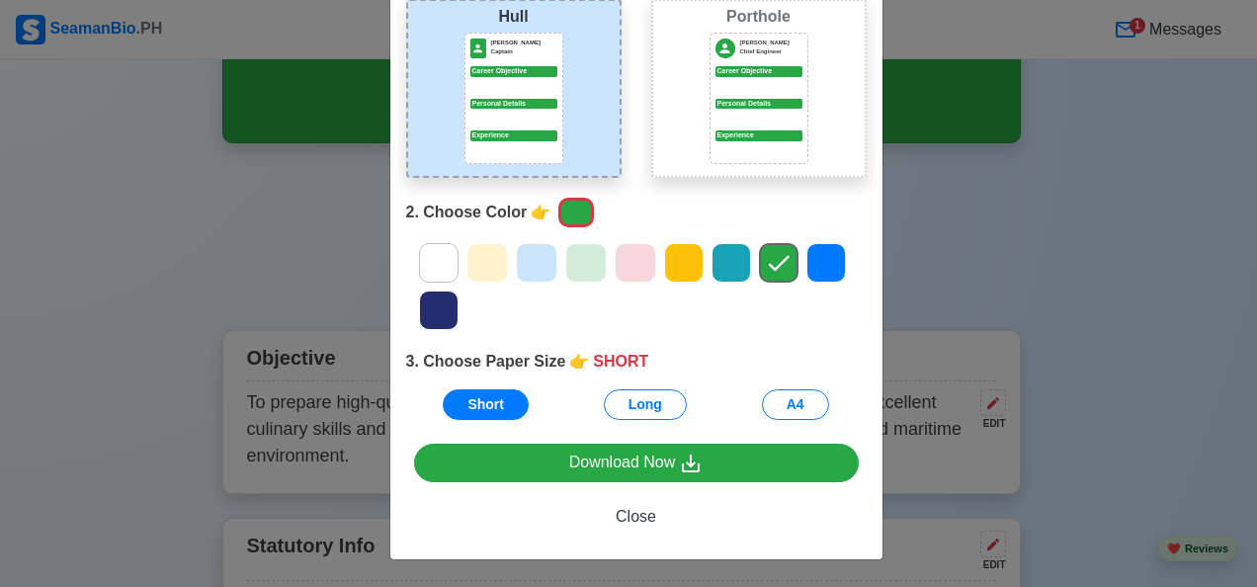
click at [757, 108] on div "Personal Details" at bounding box center [758, 111] width 87 height 25
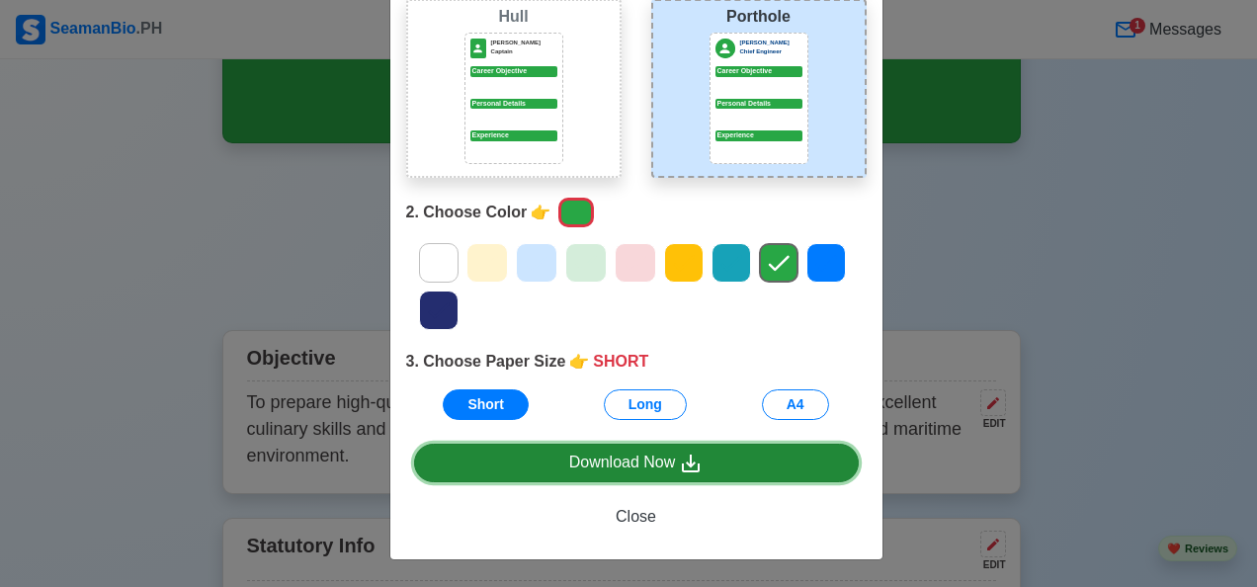
click at [617, 455] on div "Download Now" at bounding box center [636, 463] width 134 height 25
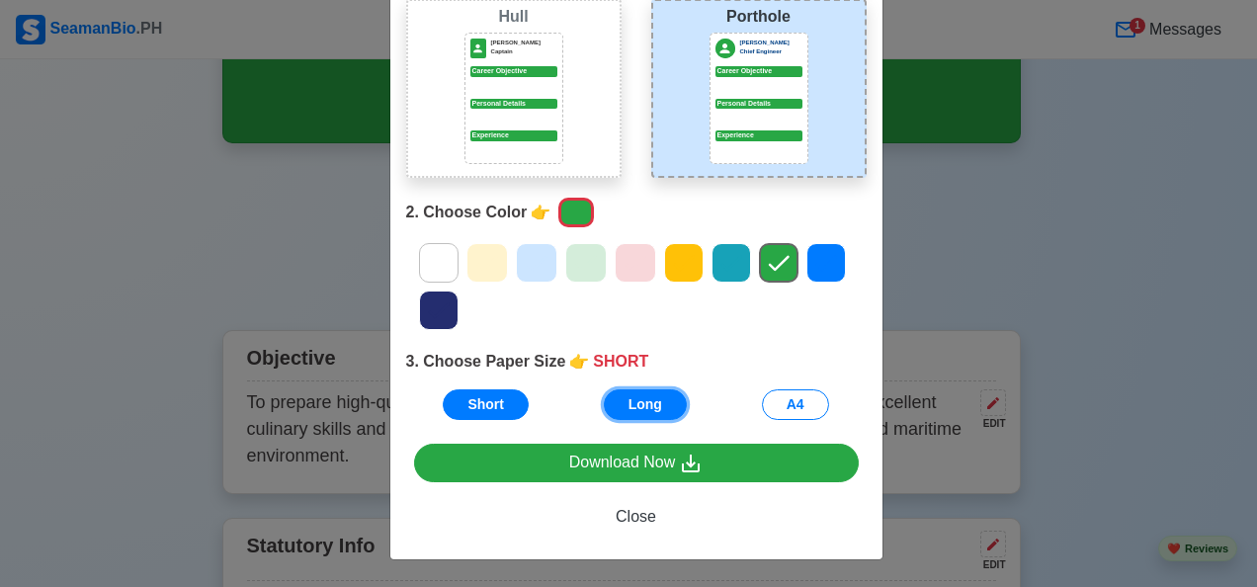
click at [624, 407] on button "Long" at bounding box center [645, 404] width 83 height 31
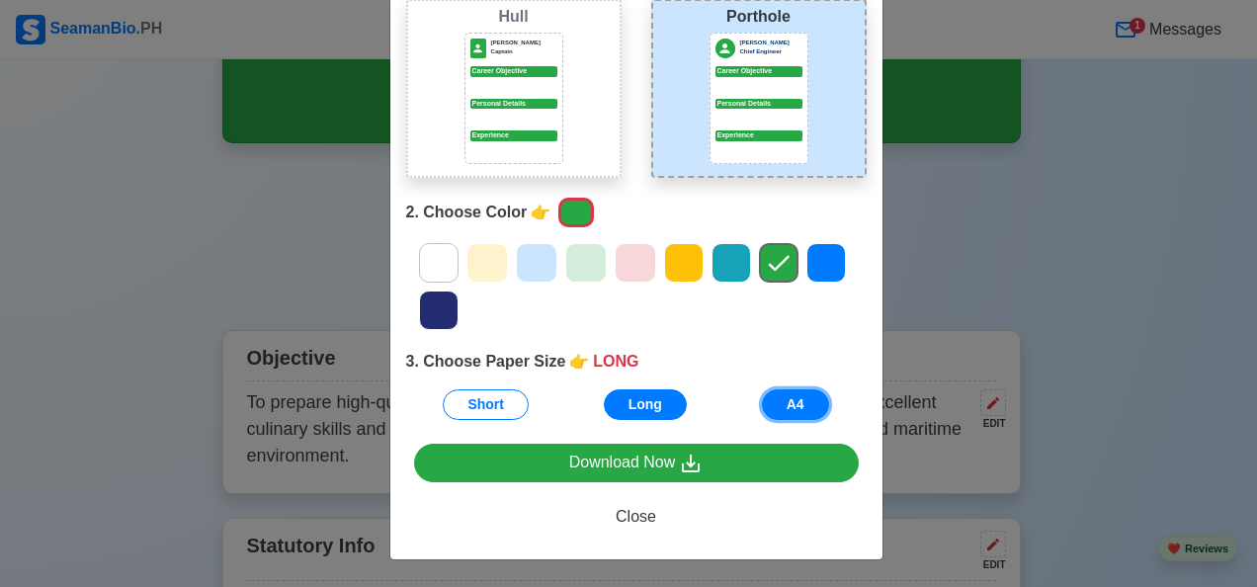
click at [784, 397] on button "A4" at bounding box center [795, 404] width 67 height 31
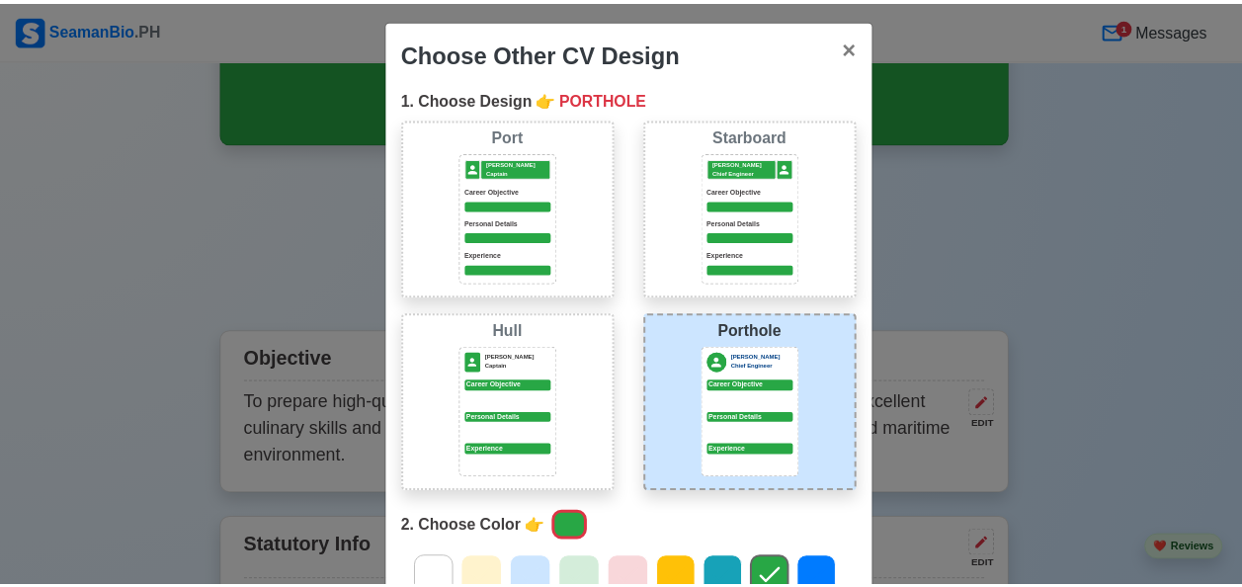
scroll to position [0, 0]
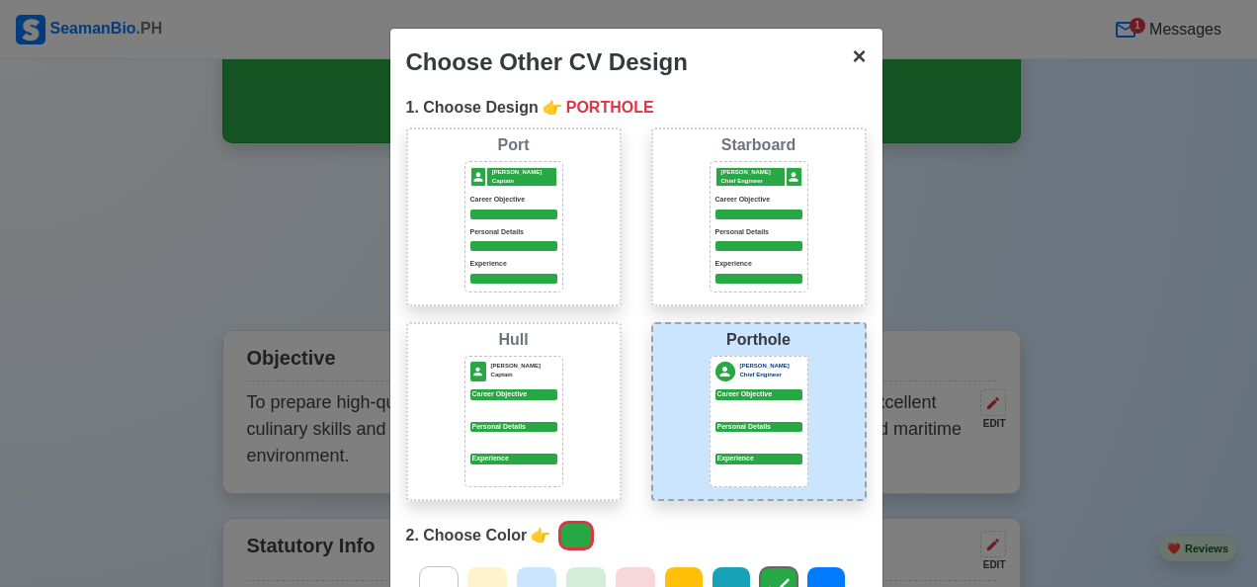
click at [852, 58] on span "×" at bounding box center [859, 55] width 14 height 27
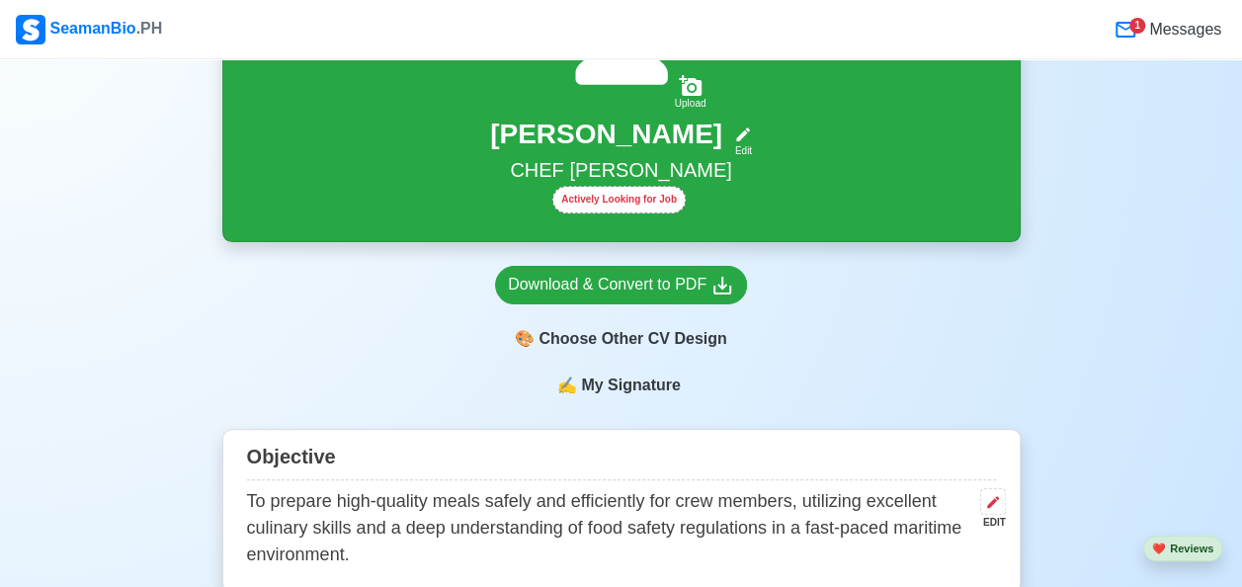
scroll to position [99, 0]
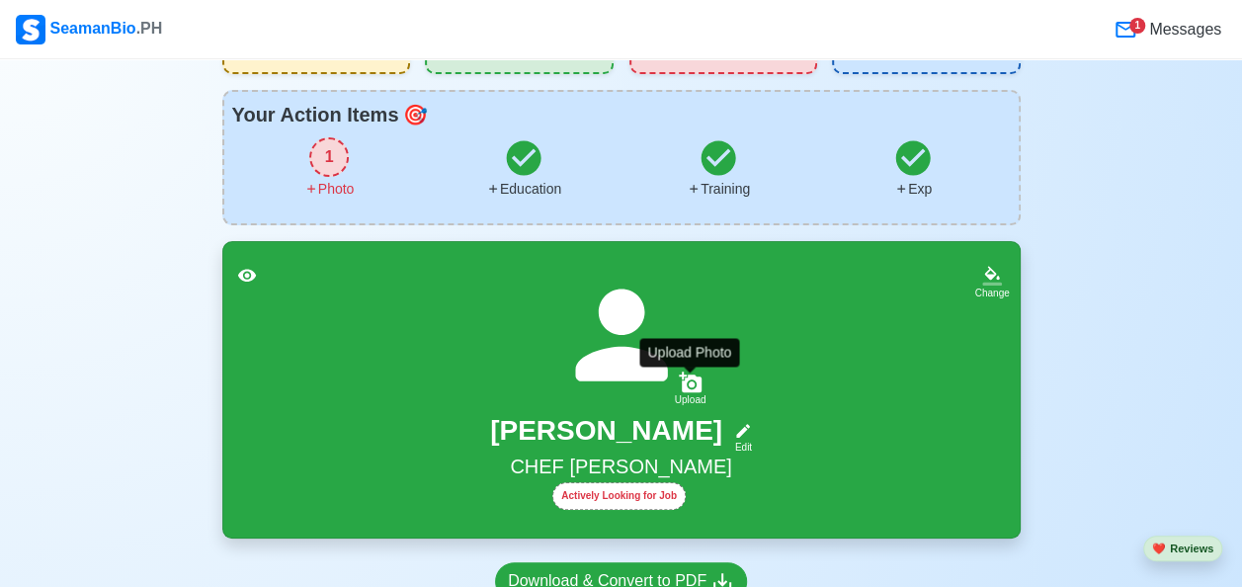
click at [698, 387] on icon at bounding box center [690, 382] width 23 height 21
click at [0, 0] on input "Upload" at bounding box center [0, 0] width 0 height 0
click at [691, 380] on icon at bounding box center [690, 382] width 23 height 21
click at [0, 0] on input "Upload" at bounding box center [0, 0] width 0 height 0
click at [698, 397] on div "Upload" at bounding box center [691, 400] width 32 height 12
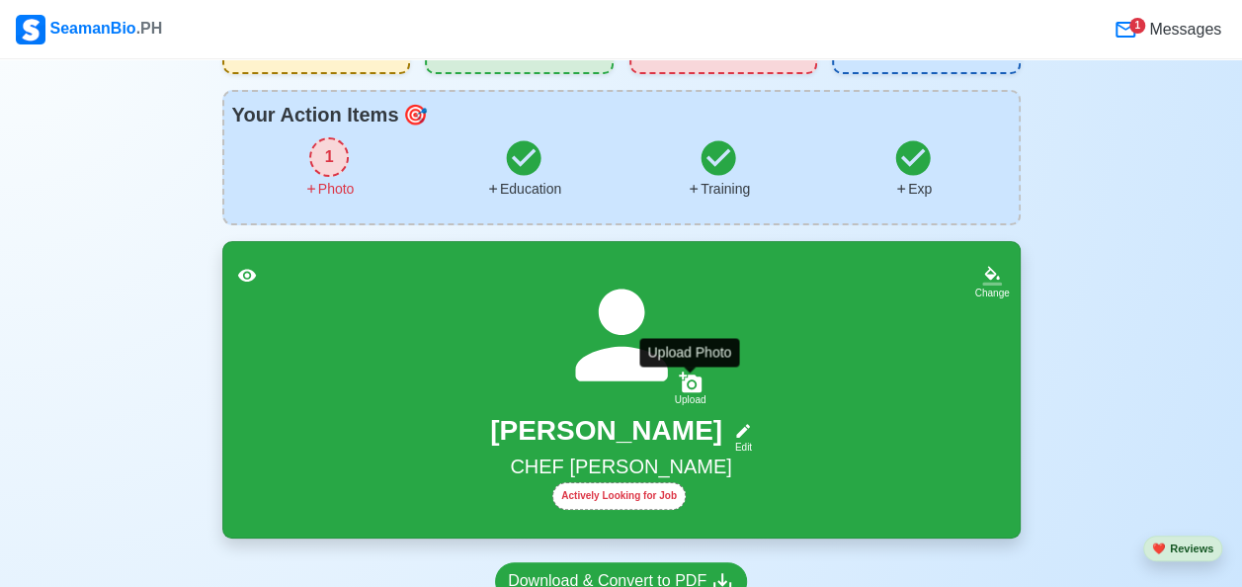
click at [0, 0] on input "Upload" at bounding box center [0, 0] width 0 height 0
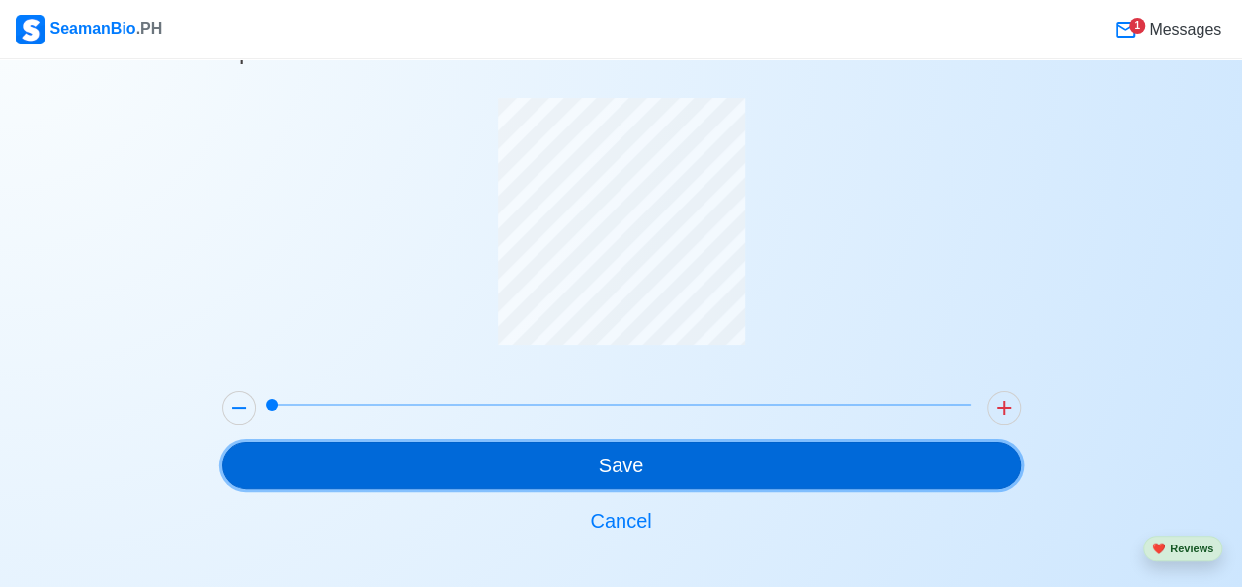
click at [652, 468] on button "Save" at bounding box center [621, 465] width 798 height 47
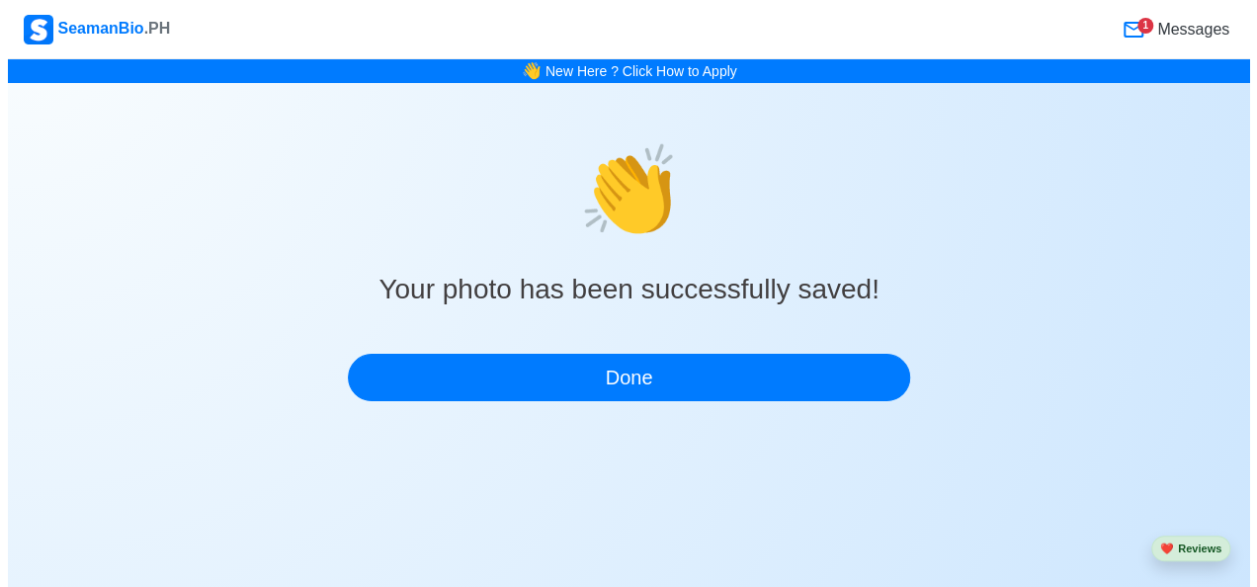
scroll to position [0, 0]
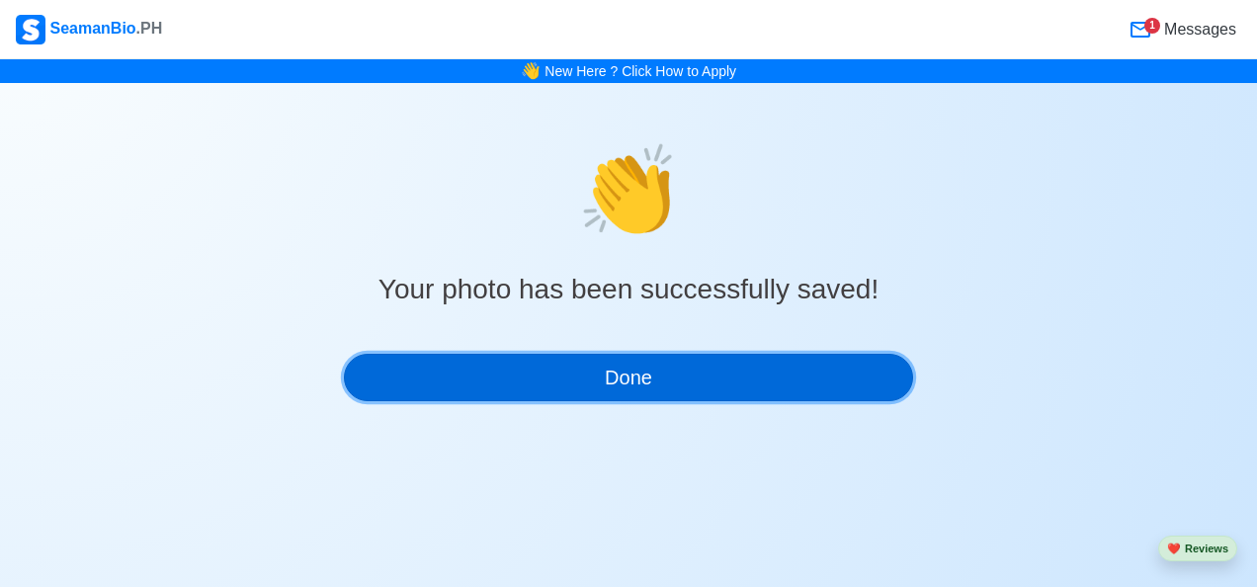
click at [630, 371] on button "Done" at bounding box center [628, 377] width 569 height 47
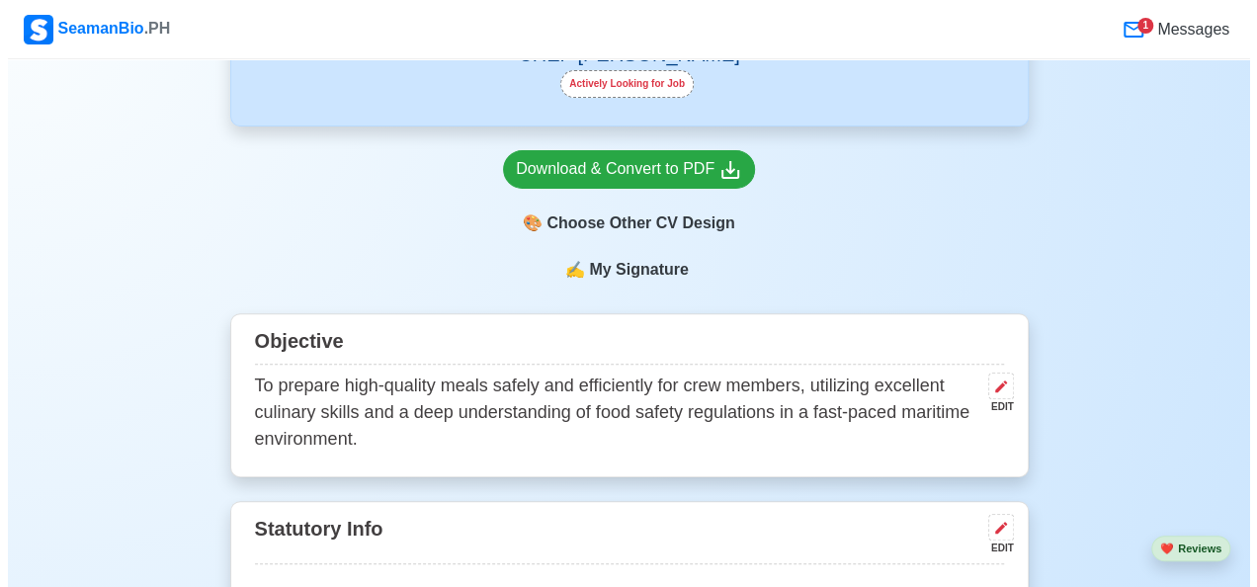
scroll to position [395, 0]
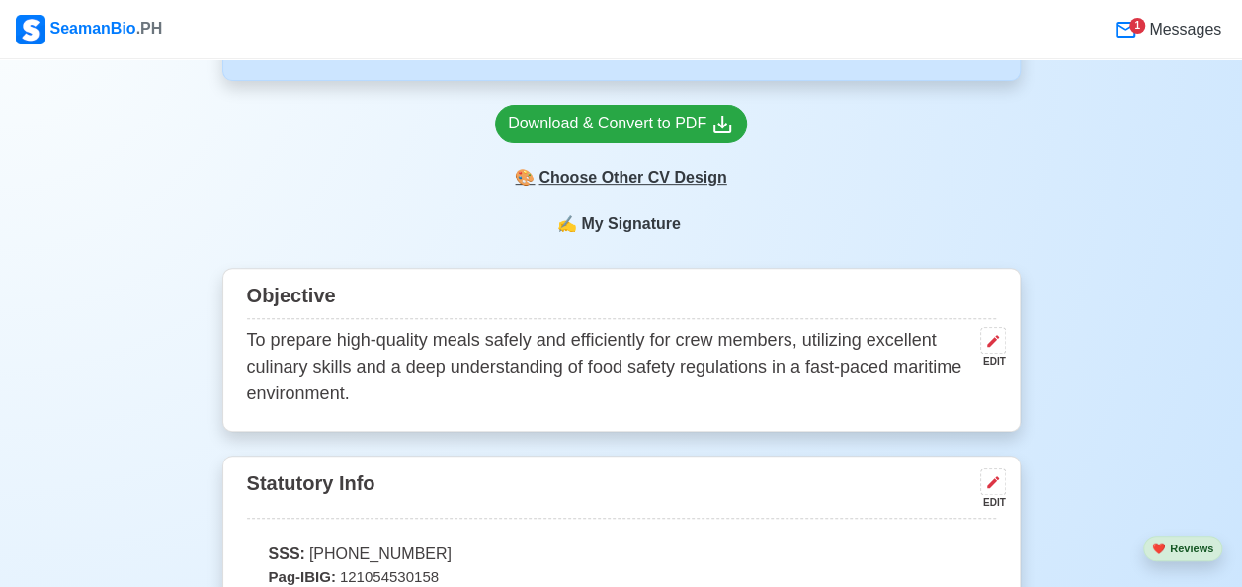
click at [634, 180] on div "🎨 Choose Other CV Design" at bounding box center [621, 178] width 252 height 38
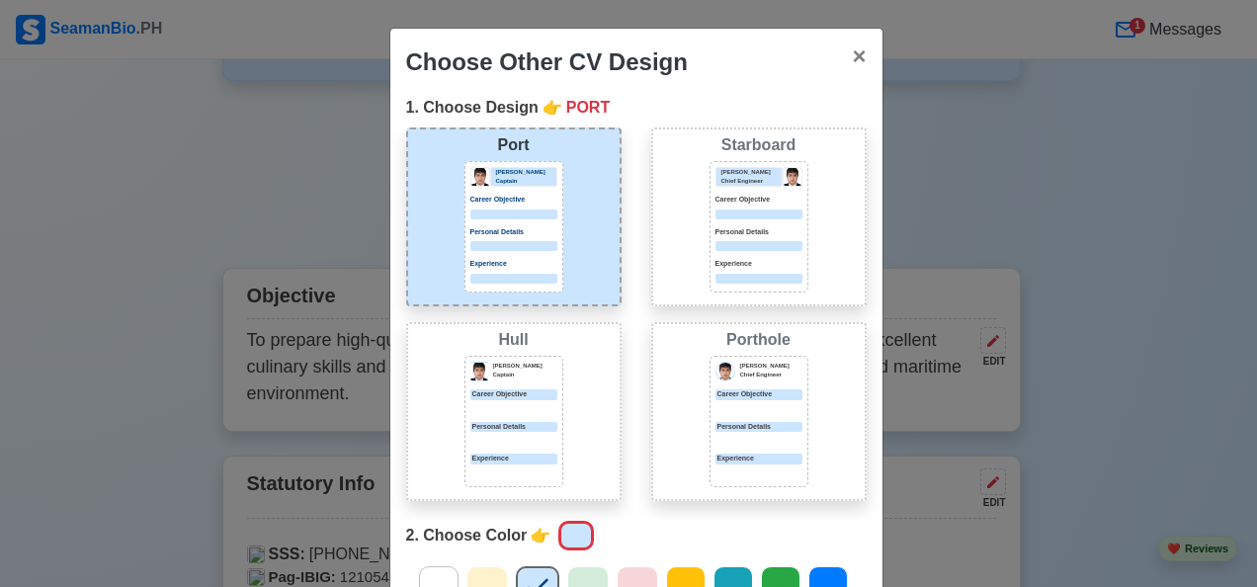
scroll to position [198, 0]
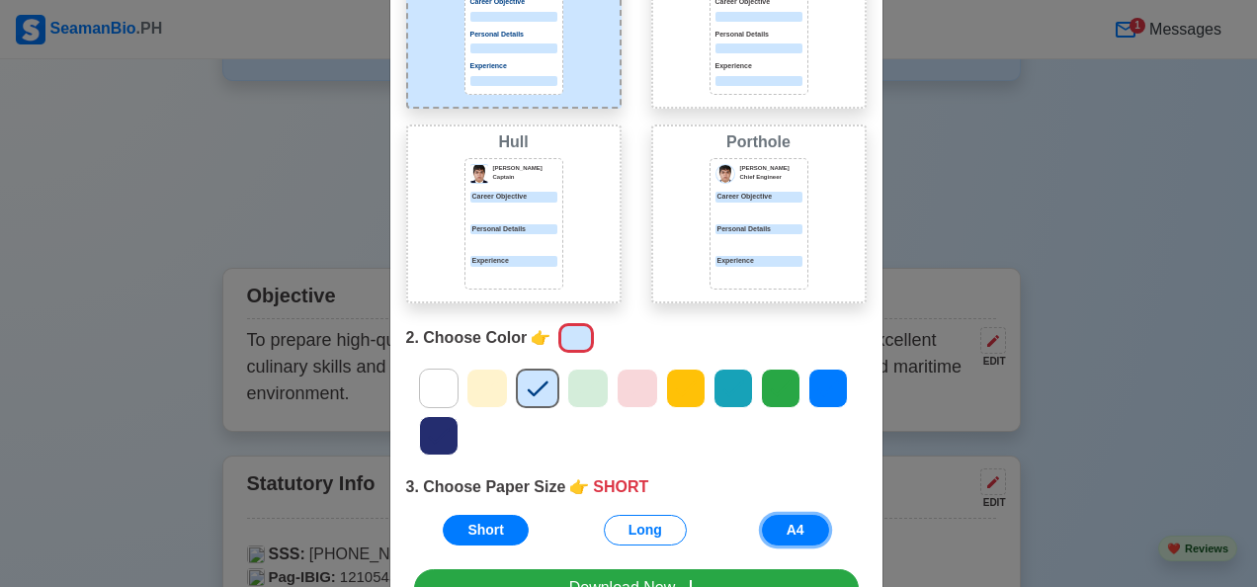
click at [793, 522] on button "A4" at bounding box center [795, 530] width 67 height 31
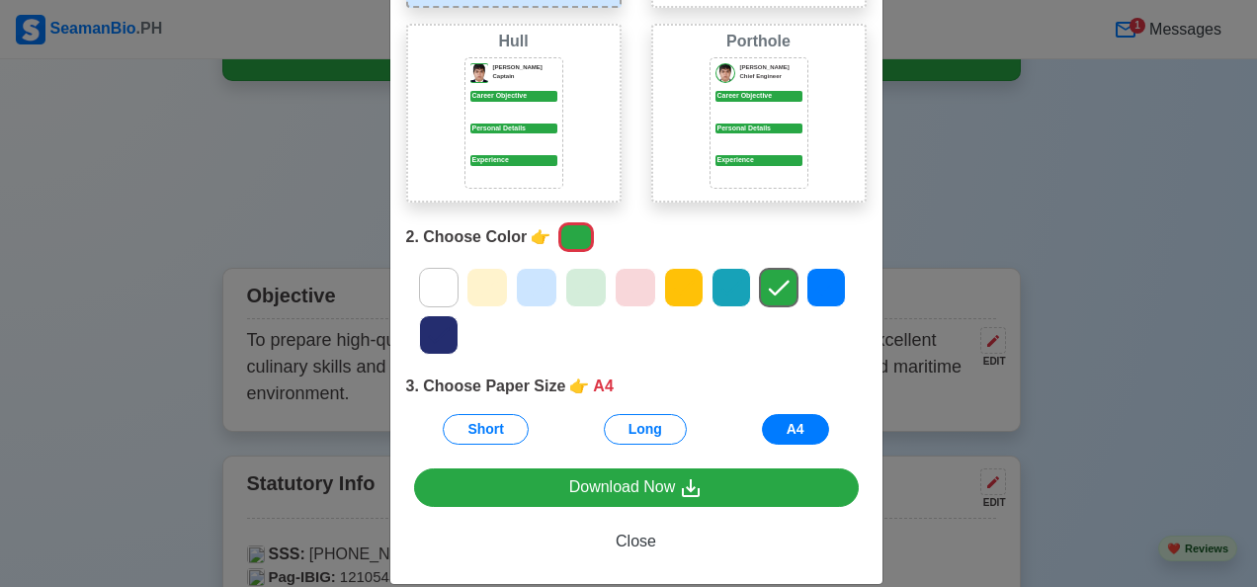
scroll to position [323, 0]
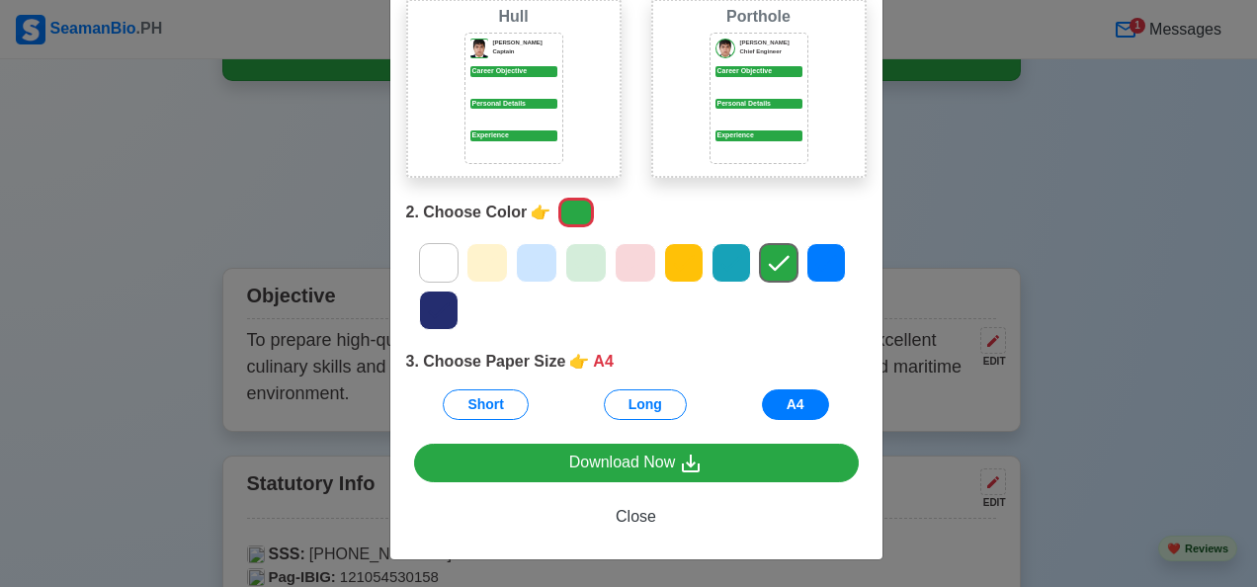
click at [833, 251] on div at bounding box center [826, 263] width 40 height 40
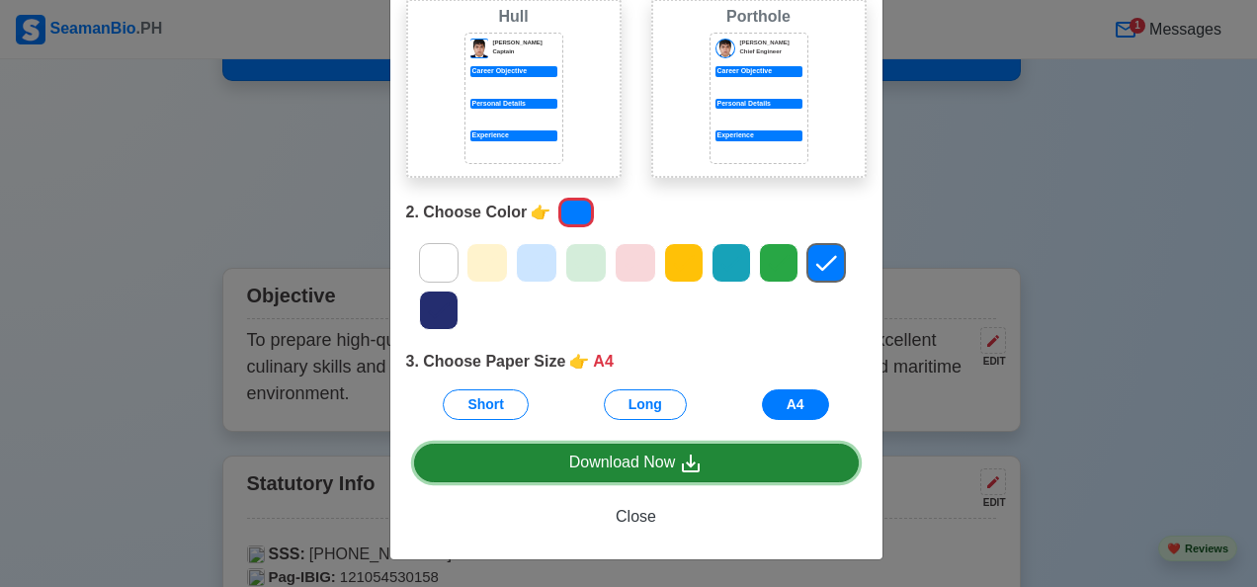
click at [629, 468] on div "Download Now" at bounding box center [636, 463] width 134 height 25
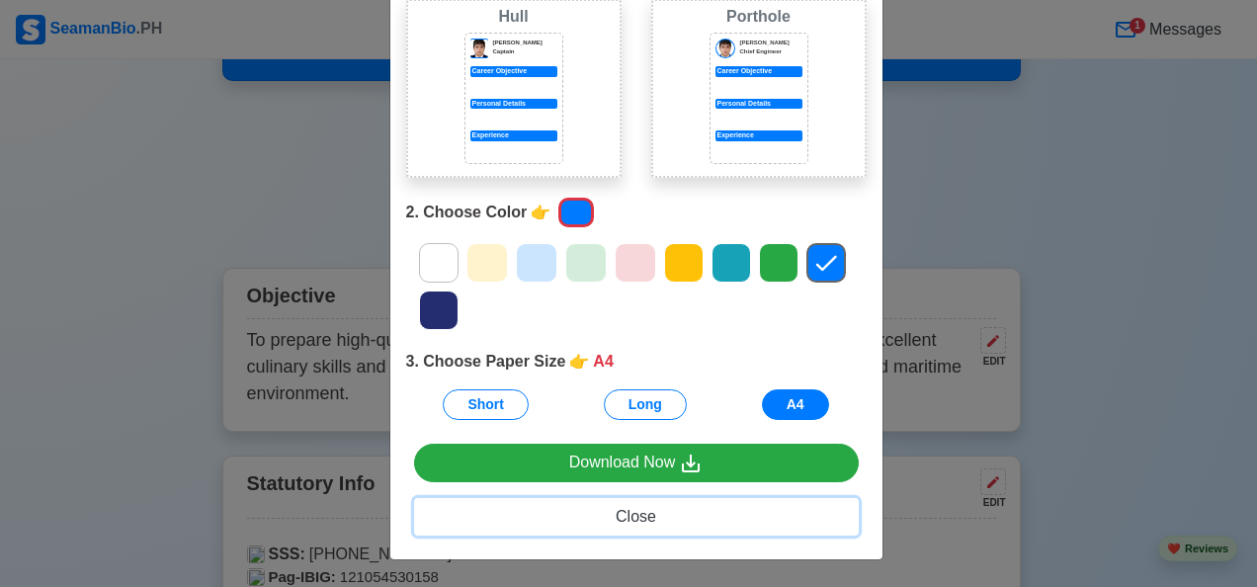
click at [633, 509] on span "Close" at bounding box center [636, 516] width 41 height 17
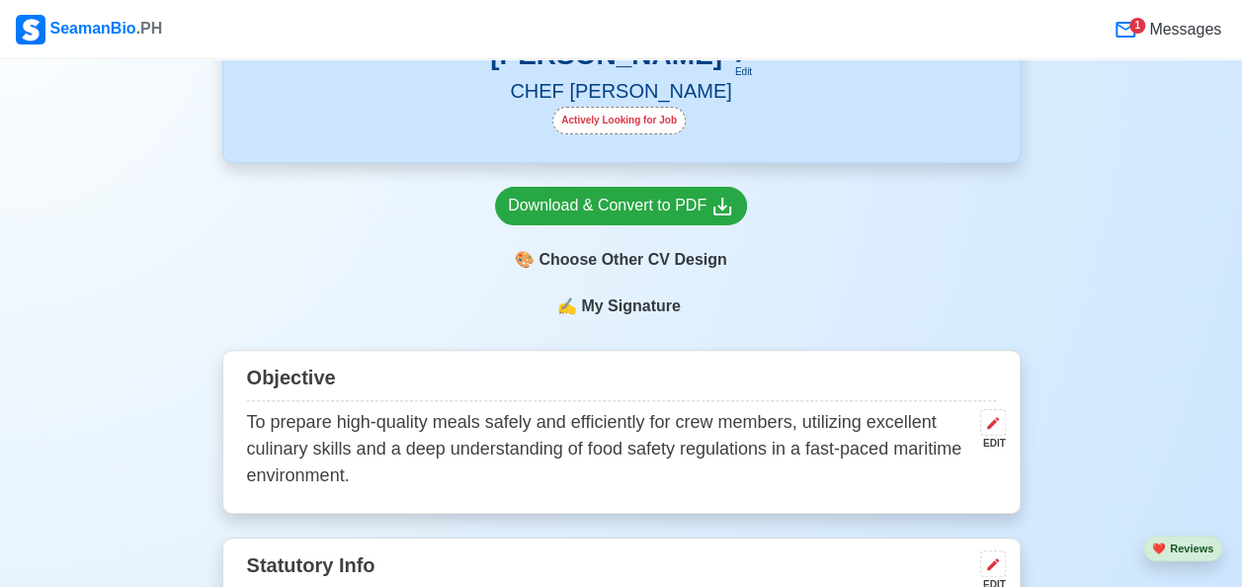
scroll to position [202, 0]
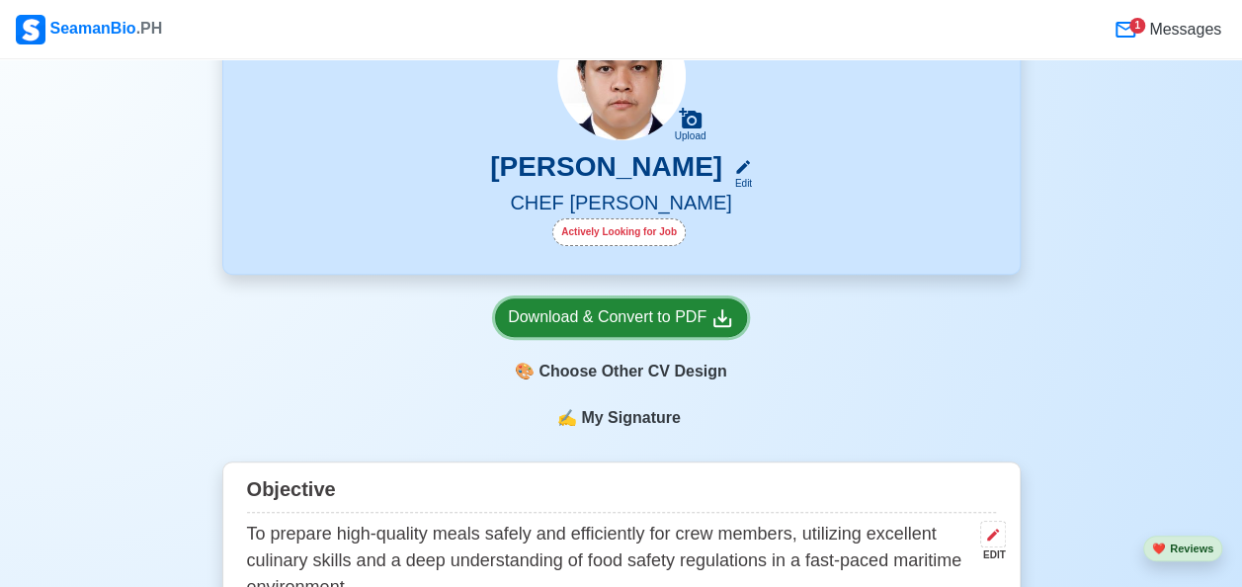
click at [671, 330] on div "Download & Convert to PDF" at bounding box center [621, 317] width 226 height 25
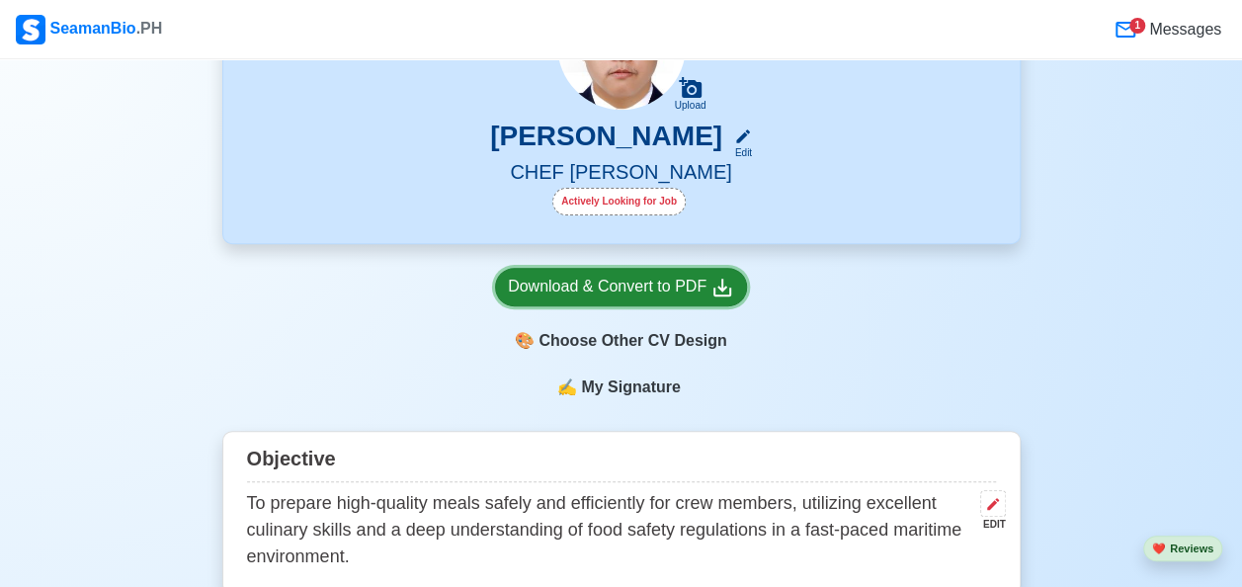
scroll to position [103, 0]
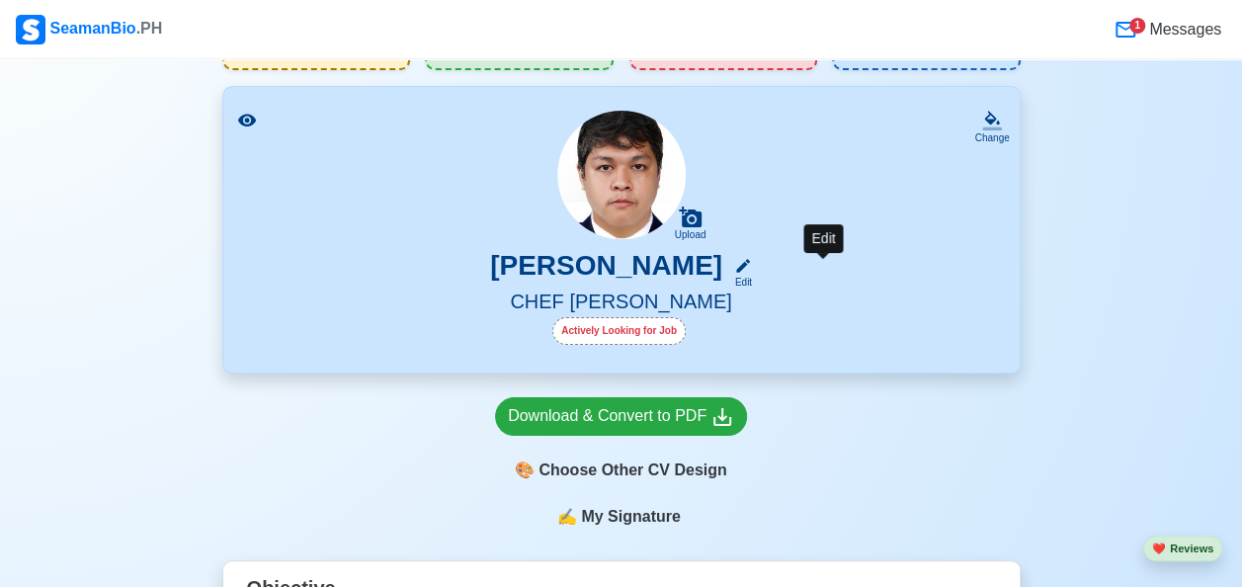
click at [752, 275] on icon at bounding box center [743, 266] width 18 height 18
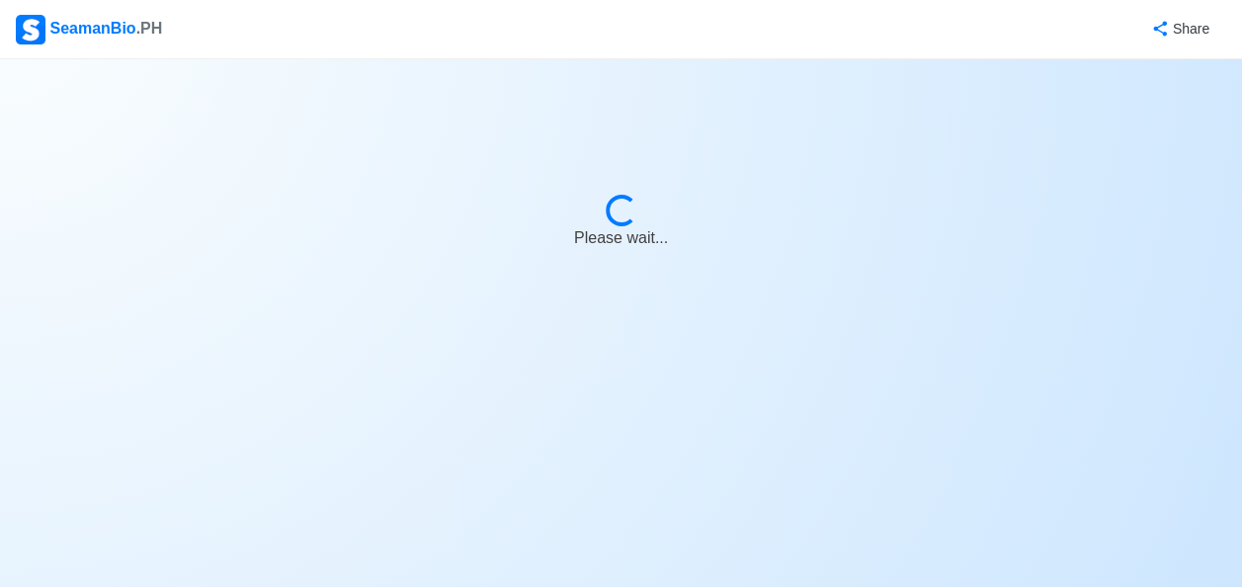
select select "Actively Looking for Job"
select select "Visible for Hiring"
select select "Single"
select select "[DEMOGRAPHIC_DATA]"
select select "PH"
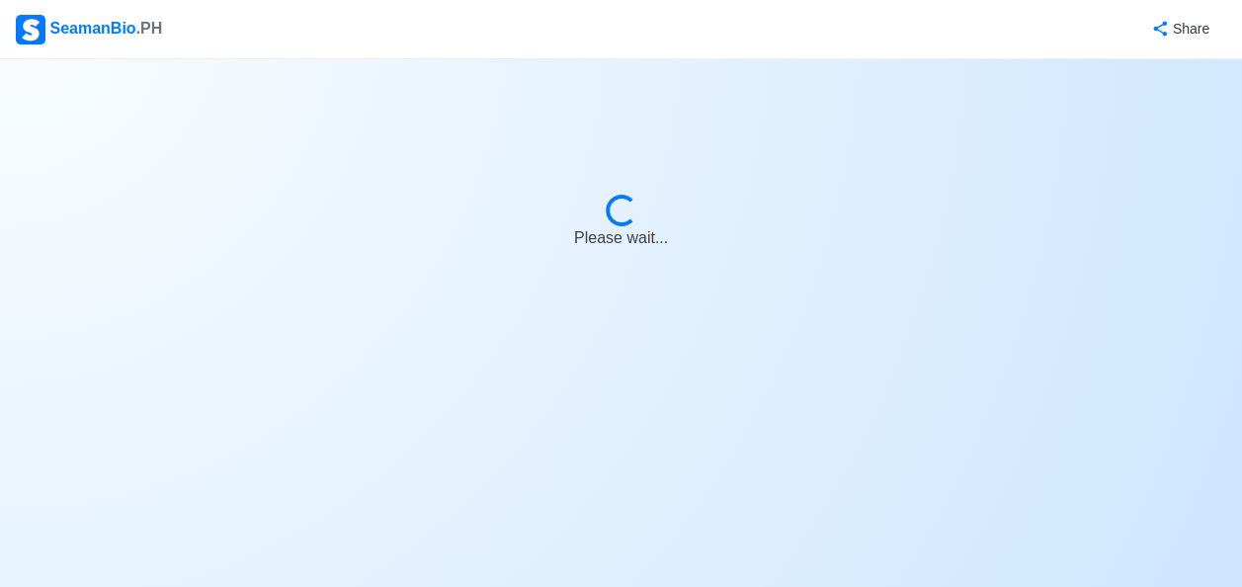
select select "14"
select select "0"
select select "1756656000000"
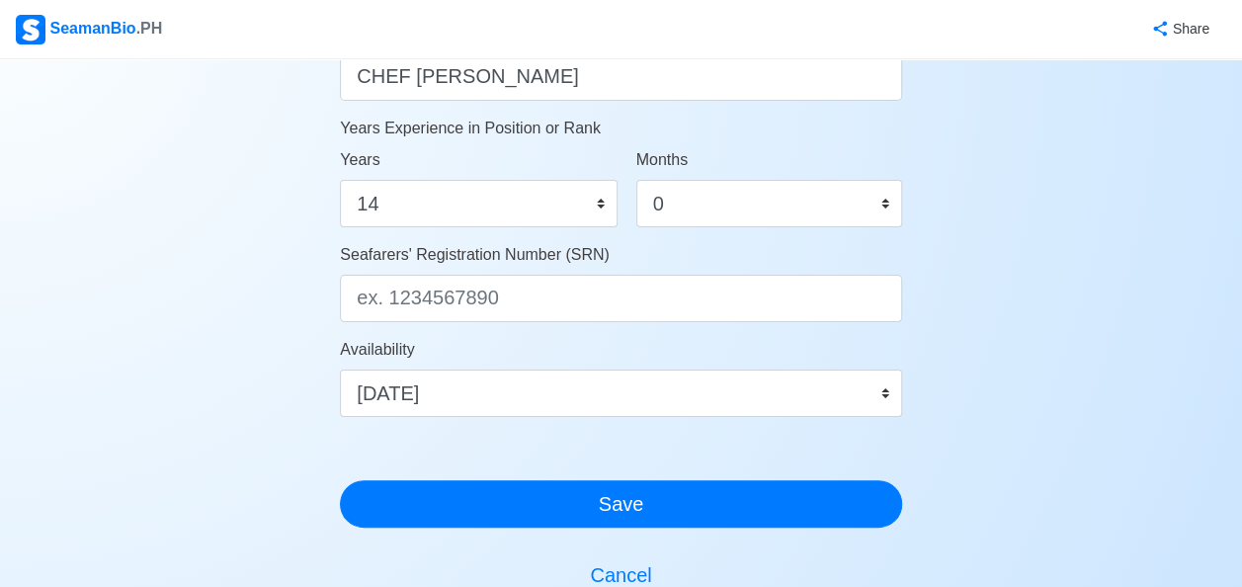
scroll to position [1087, 0]
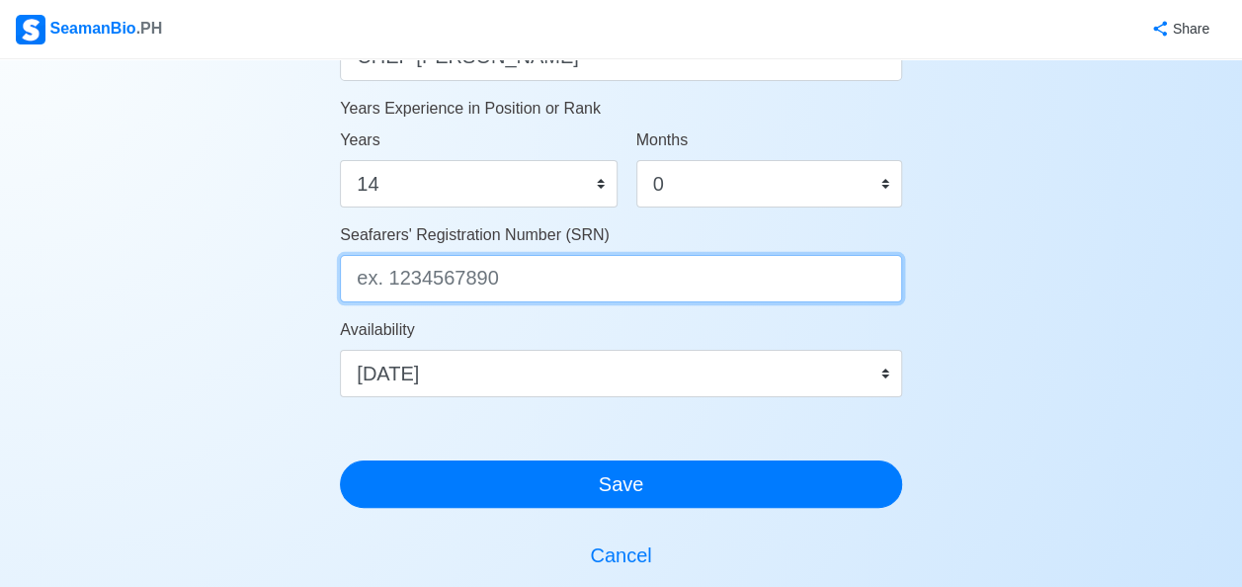
click at [467, 280] on input "Seafarers' Registration Number (SRN)" at bounding box center [621, 278] width 562 height 47
type input "8809110072"
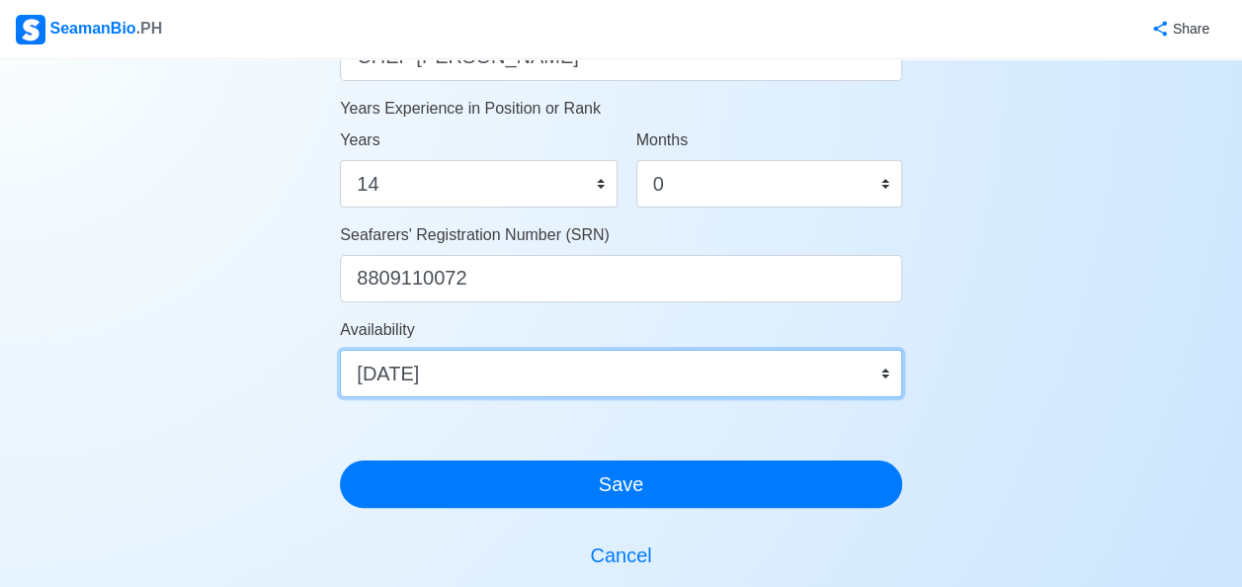
click at [882, 374] on select "Immediate Sep 2025 Oct 2025 Nov 2025 Dec 2025 Jan 2026 Feb 2026 Mar 2026 Apr 20…" at bounding box center [621, 373] width 562 height 47
click at [797, 366] on select "Immediate Sep 2025 Oct 2025 Nov 2025 Dec 2025 Jan 2026 Feb 2026 Mar 2026 Apr 20…" at bounding box center [621, 373] width 562 height 47
click at [891, 377] on select "Immediate Sep 2025 Oct 2025 Nov 2025 Dec 2025 Jan 2026 Feb 2026 Mar 2026 Apr 20…" at bounding box center [621, 373] width 562 height 47
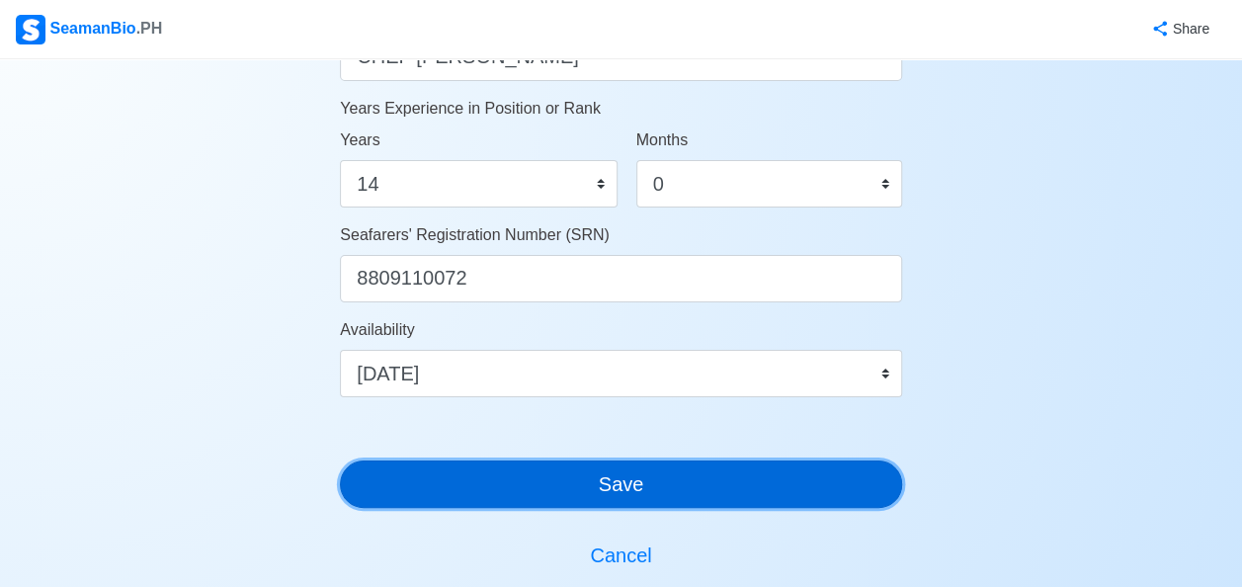
click at [589, 477] on button "Save" at bounding box center [621, 484] width 562 height 47
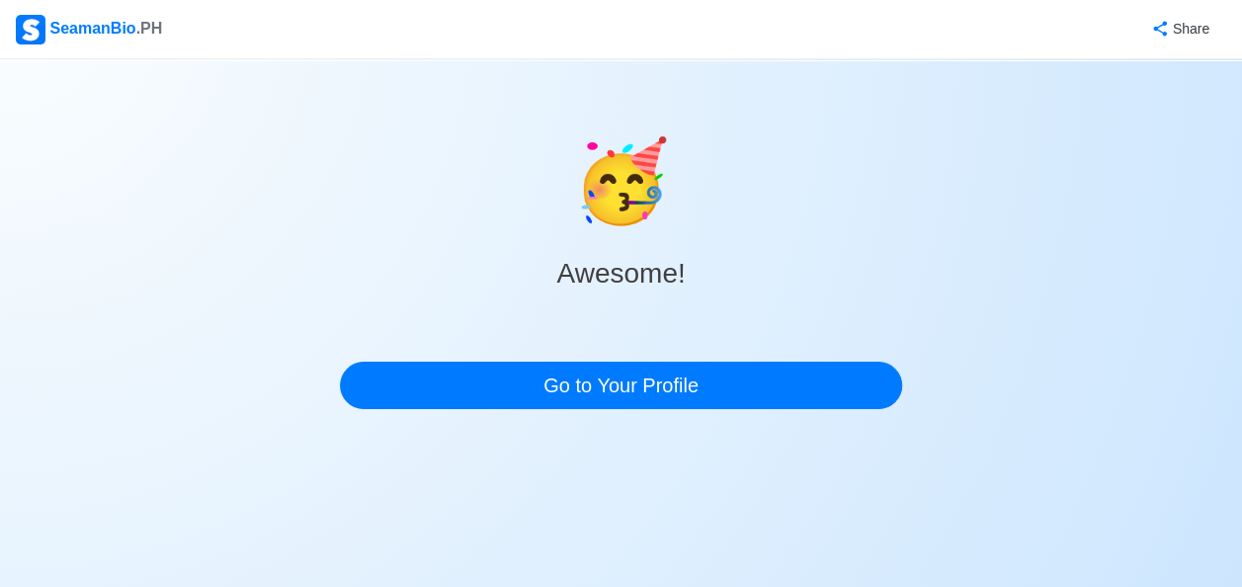
scroll to position [0, 0]
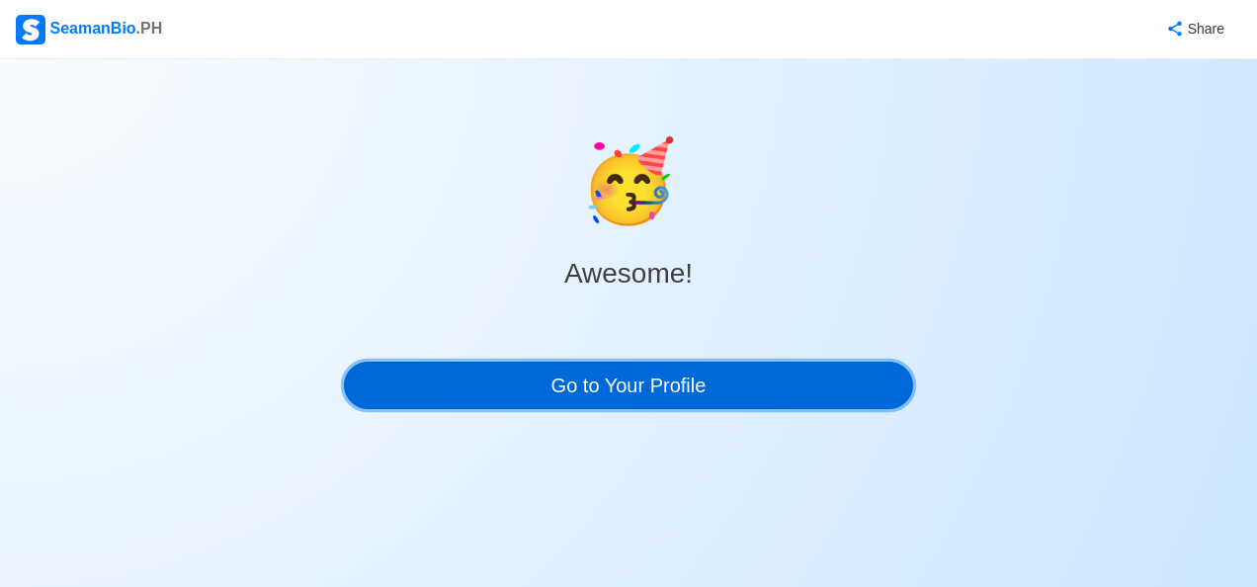
click at [624, 387] on link "Go to Your Profile" at bounding box center [628, 385] width 569 height 47
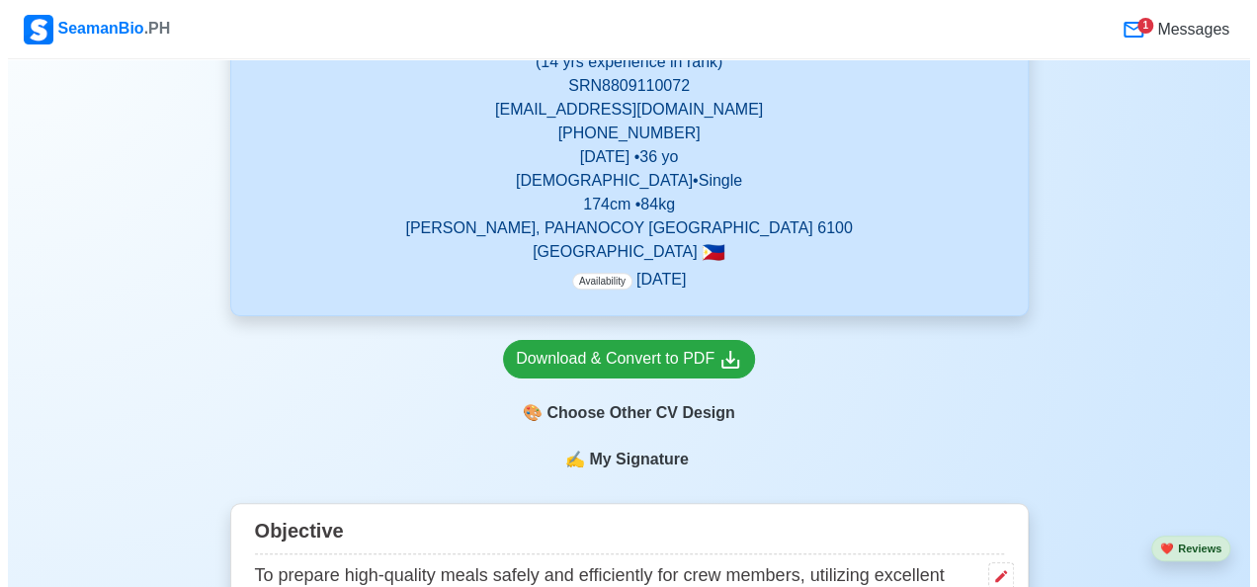
scroll to position [494, 0]
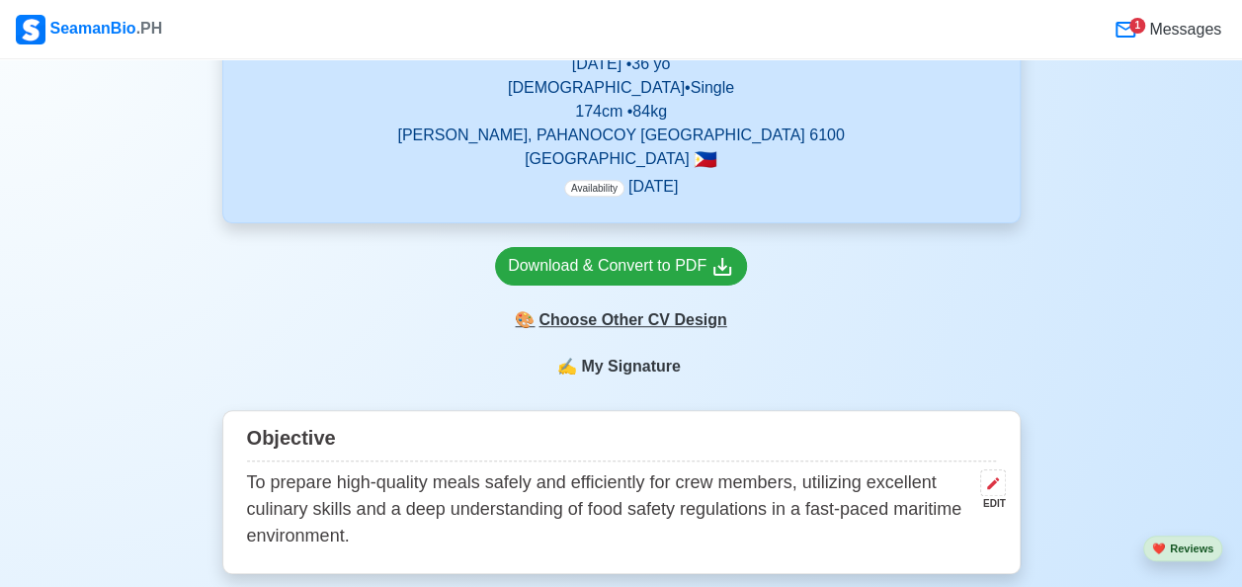
click at [642, 321] on div "🎨 Choose Other CV Design" at bounding box center [621, 320] width 252 height 38
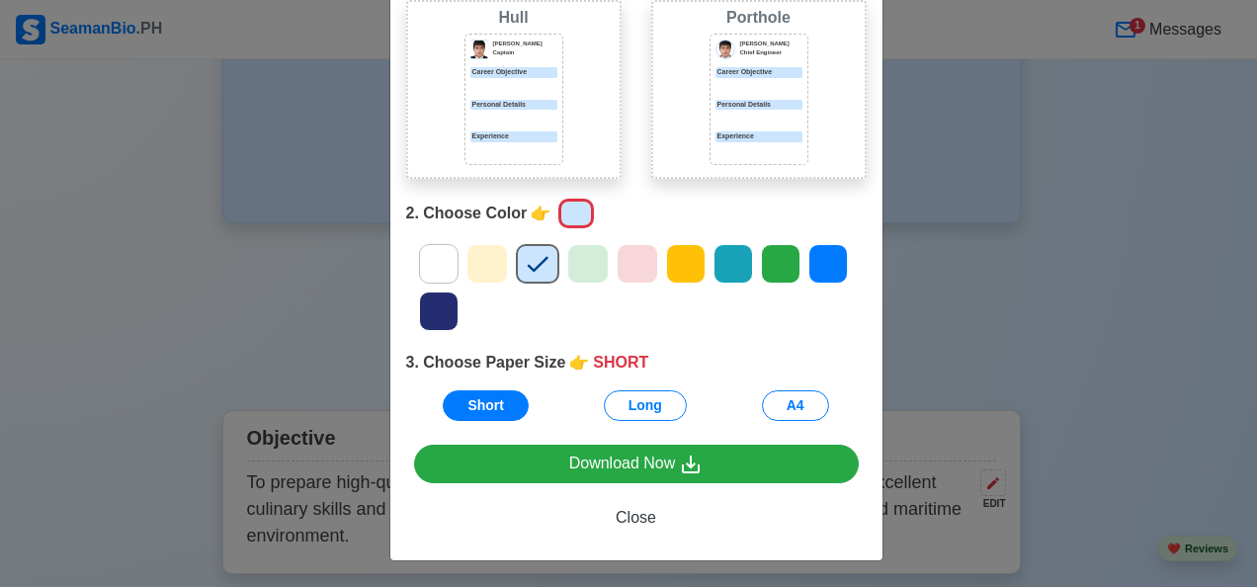
scroll to position [323, 0]
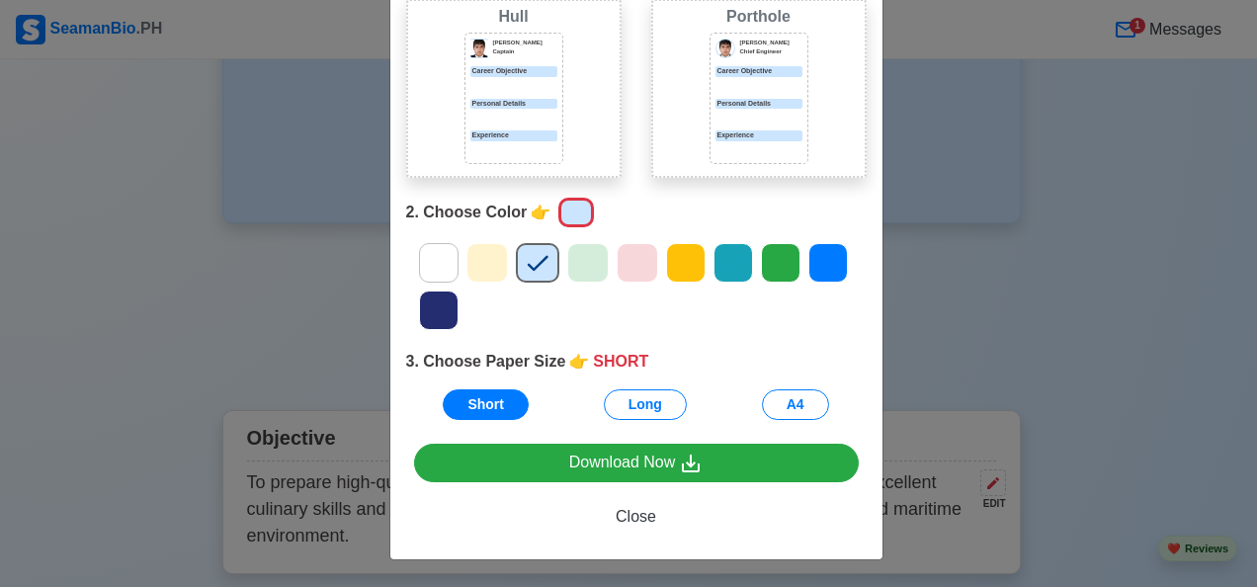
click at [770, 263] on icon at bounding box center [780, 264] width 21 height 16
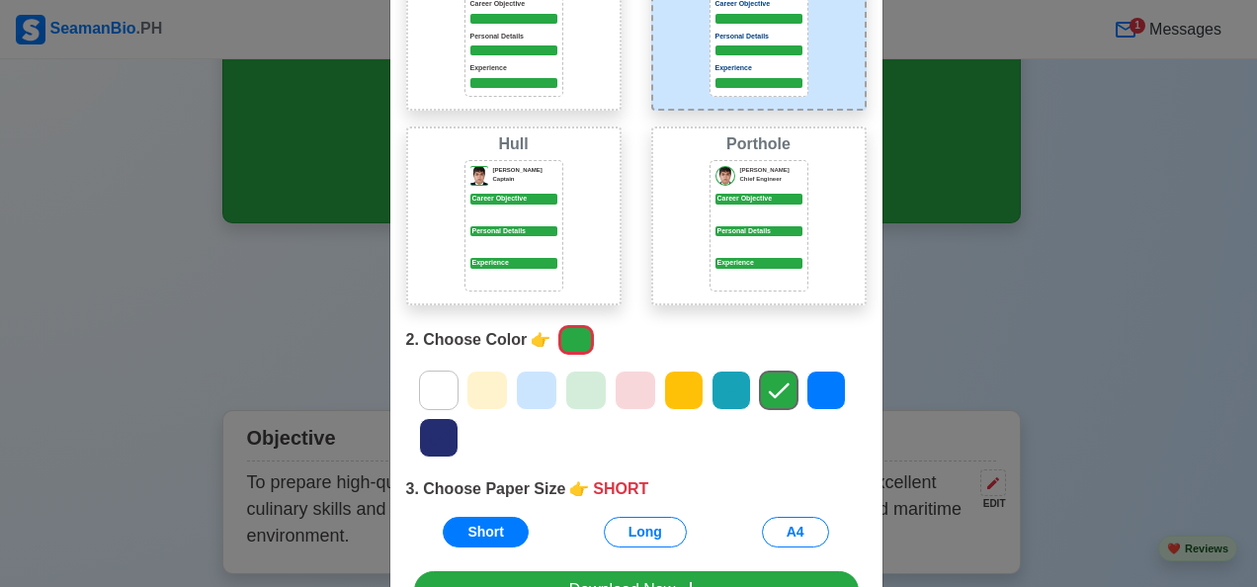
scroll to position [200, 0]
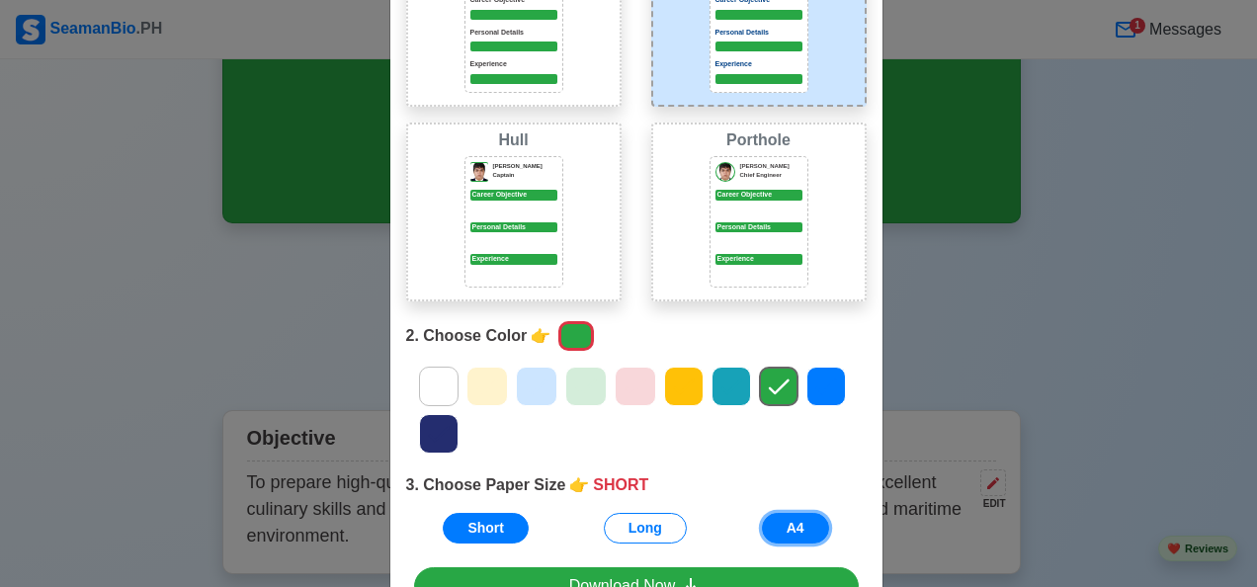
click at [787, 526] on button "A4" at bounding box center [795, 528] width 67 height 31
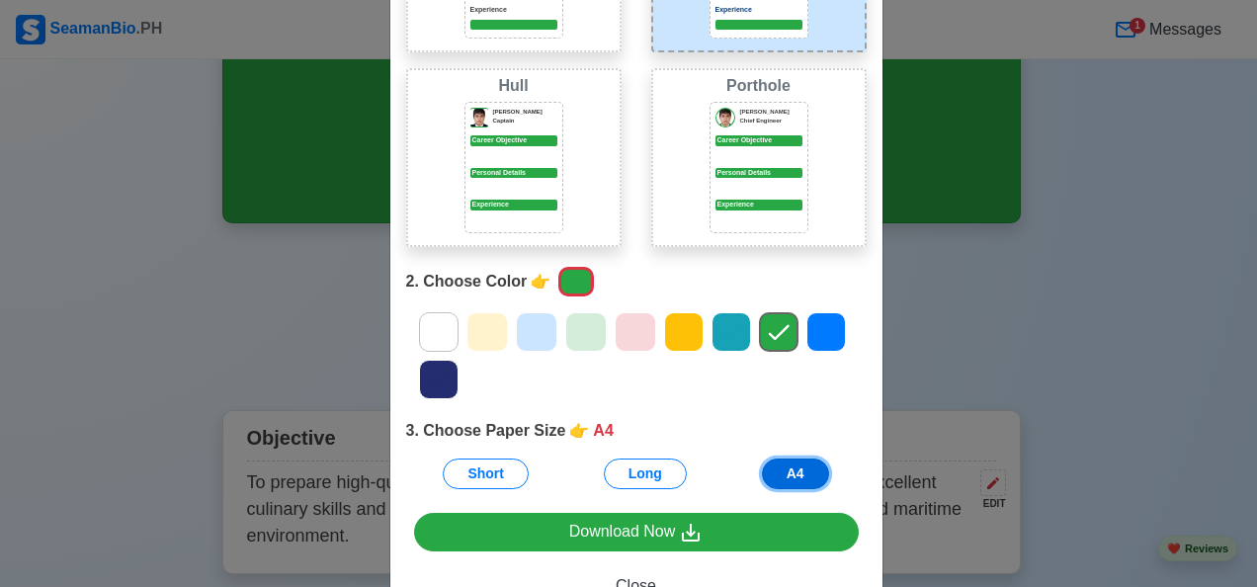
scroll to position [323, 0]
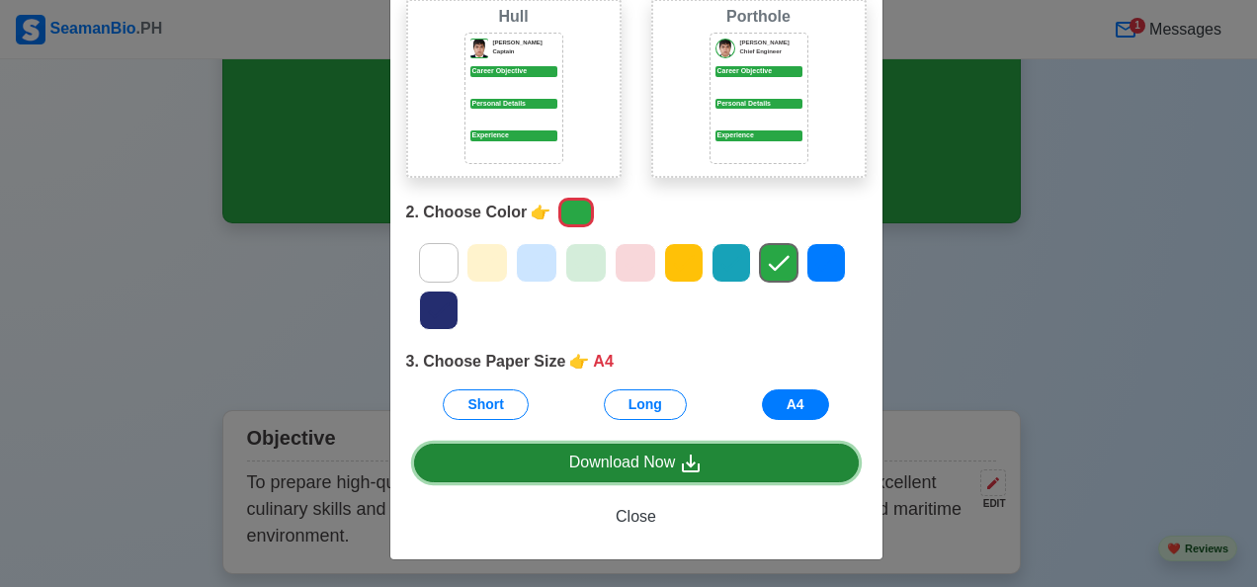
click at [644, 461] on div "Download Now" at bounding box center [636, 463] width 134 height 25
click at [611, 457] on div "Download Now" at bounding box center [636, 463] width 134 height 25
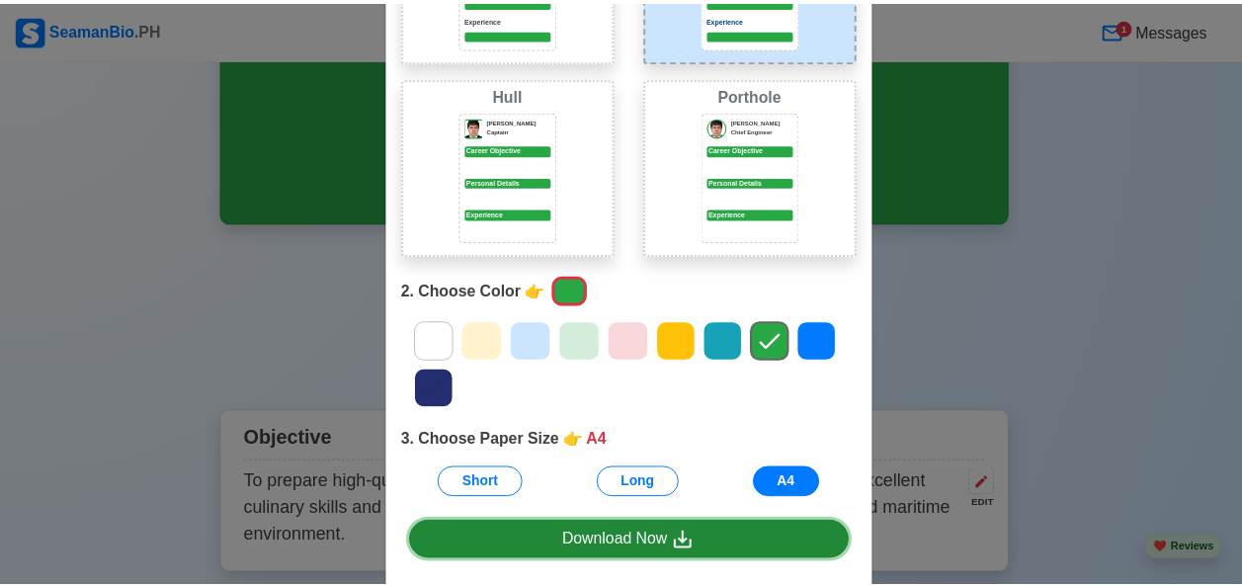
scroll to position [27, 0]
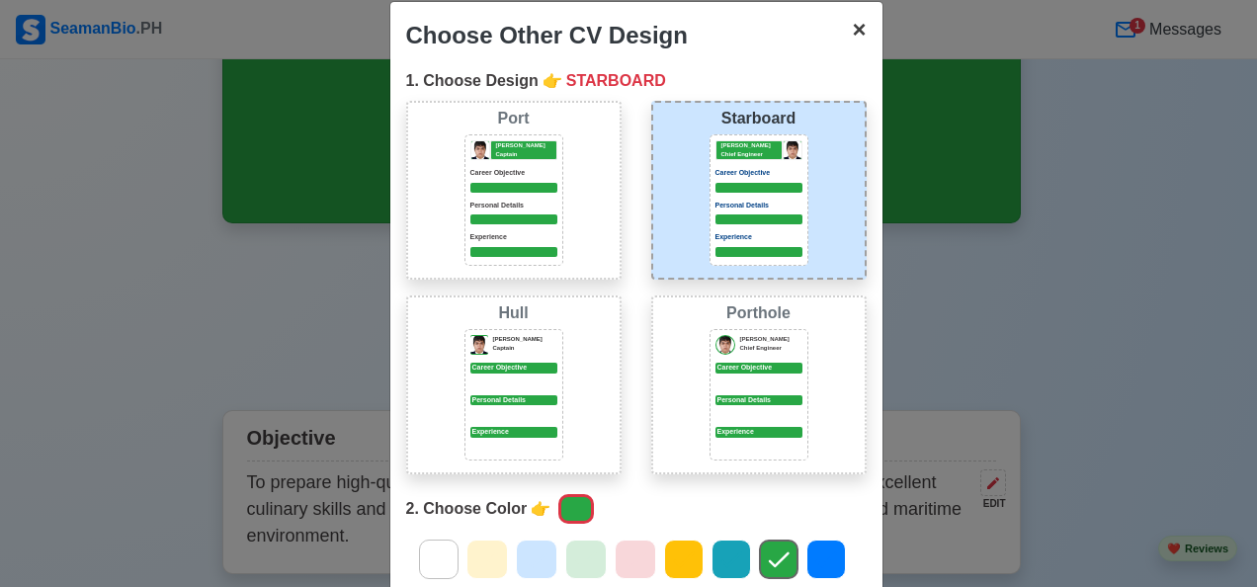
click at [852, 27] on span "×" at bounding box center [859, 29] width 14 height 27
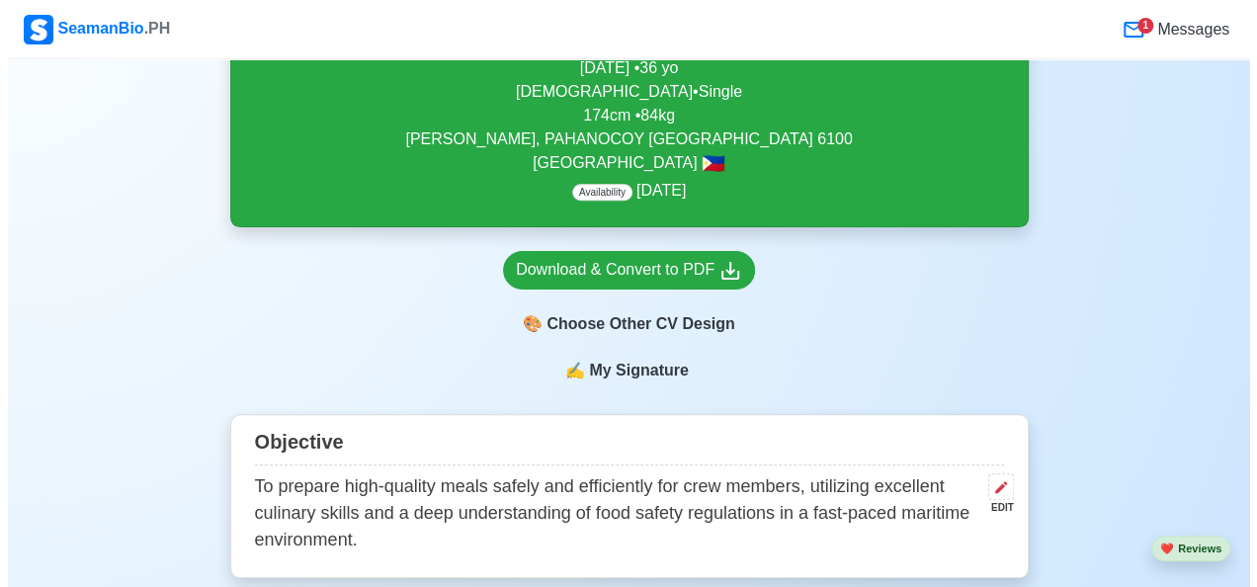
scroll to position [494, 0]
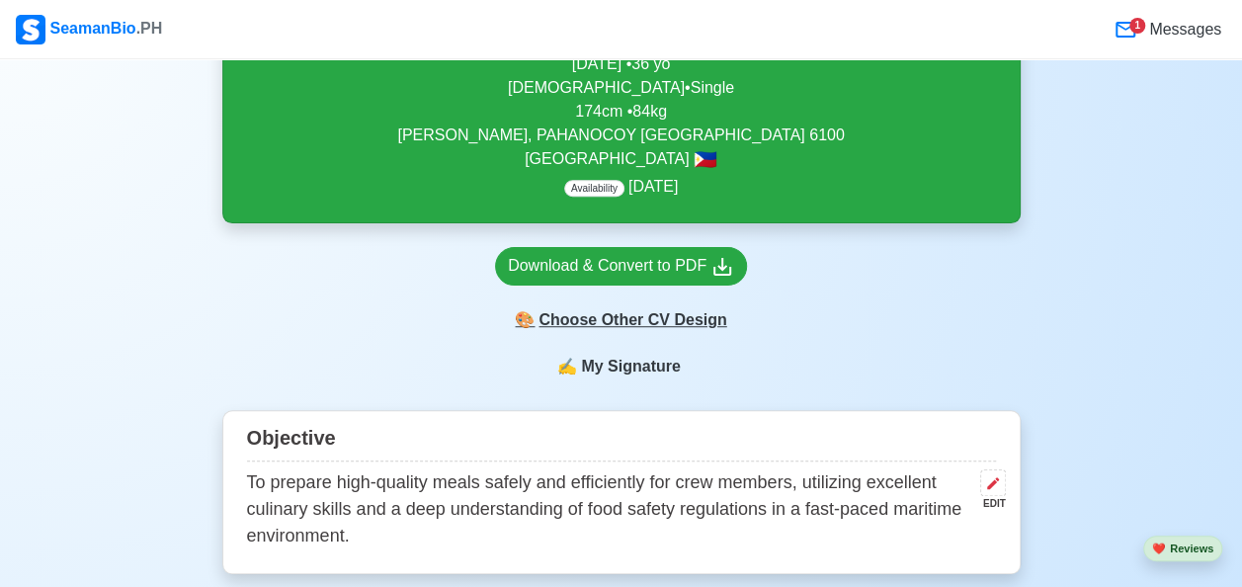
click at [619, 328] on div "🎨 Choose Other CV Design" at bounding box center [621, 320] width 252 height 38
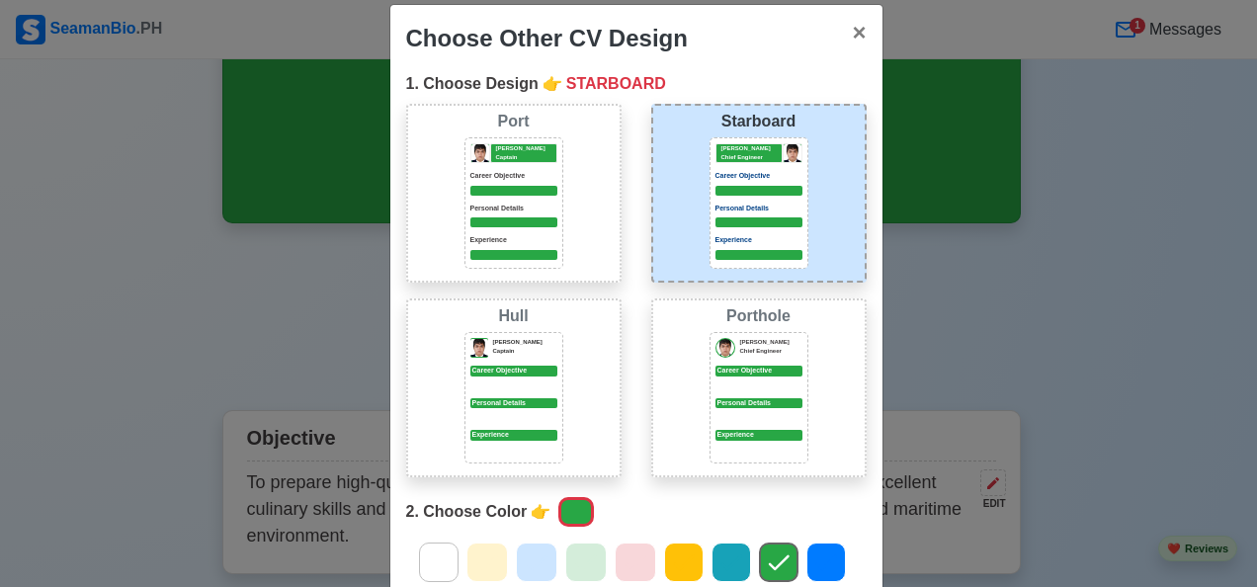
scroll to position [221, 0]
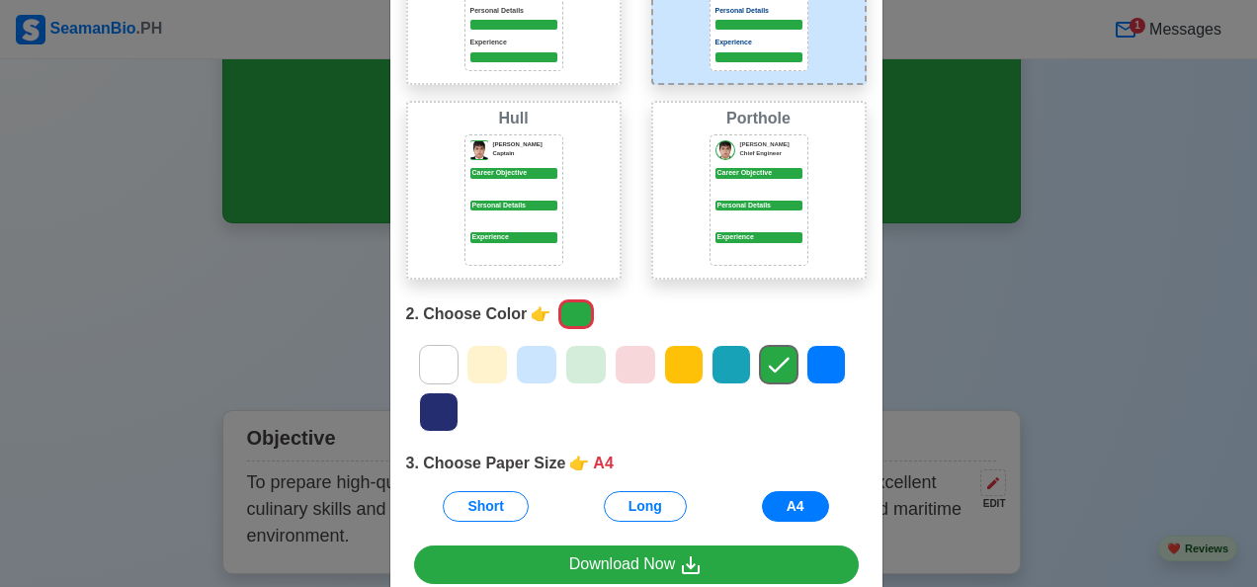
click at [500, 197] on div "Donald Cris Captain Career Objective Personal Details Experience" at bounding box center [513, 199] width 99 height 131
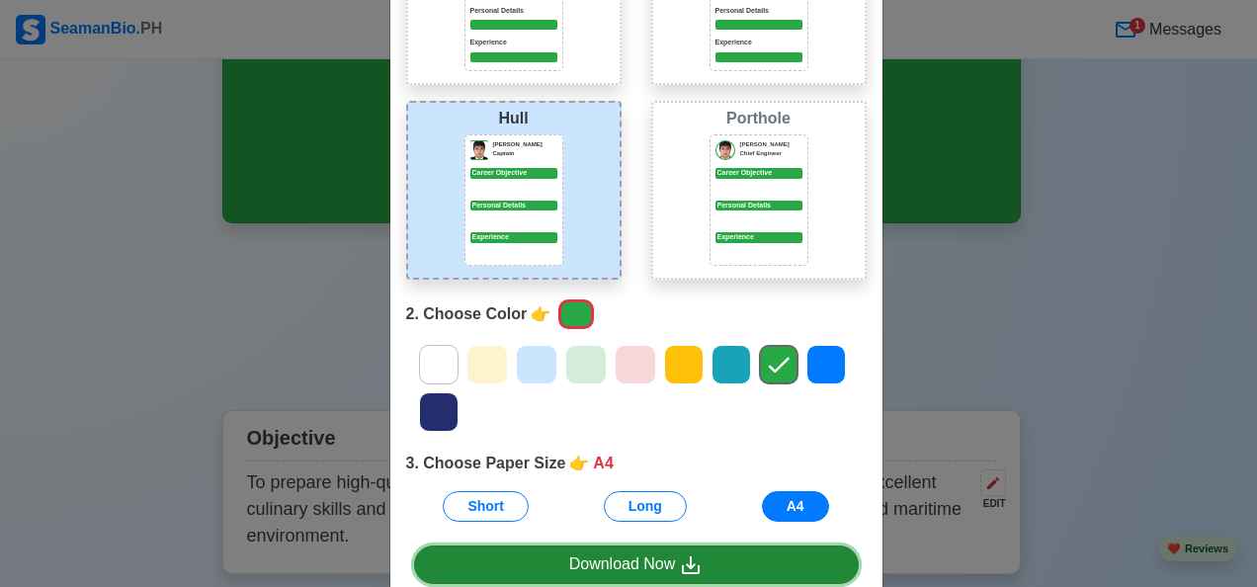
click at [636, 561] on div "Download Now" at bounding box center [636, 564] width 134 height 25
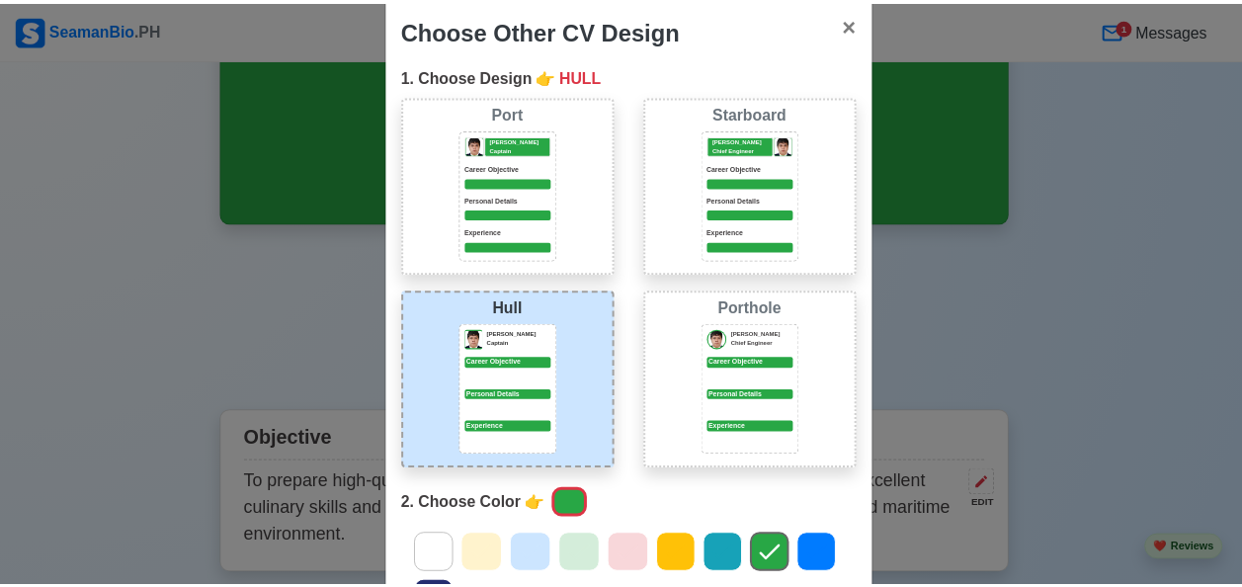
scroll to position [0, 0]
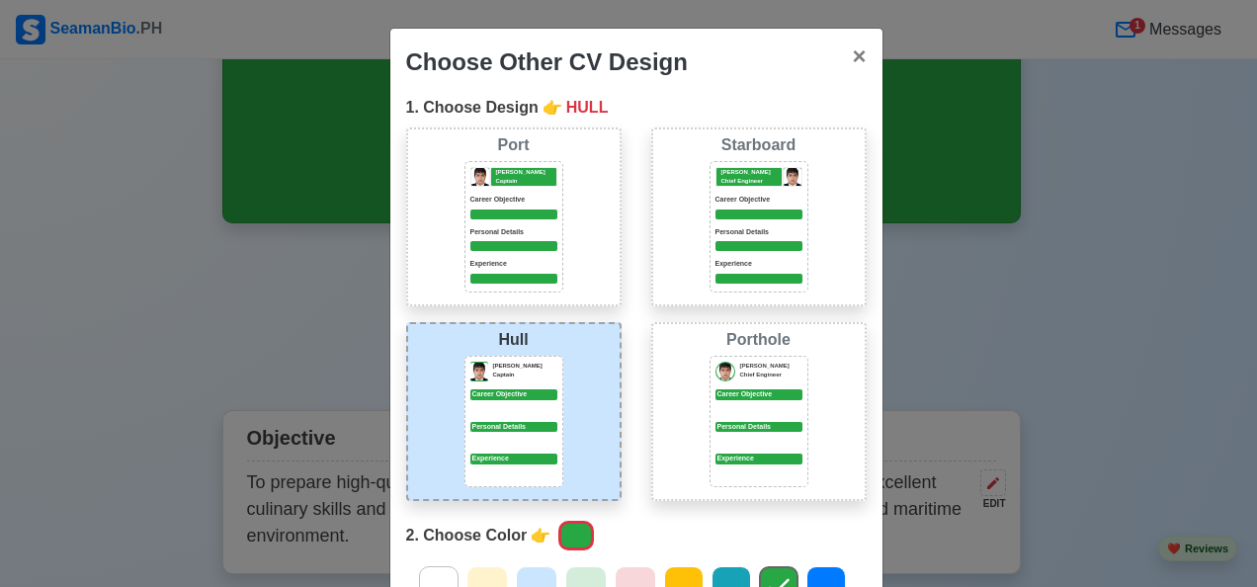
click at [506, 247] on div at bounding box center [513, 246] width 87 height 10
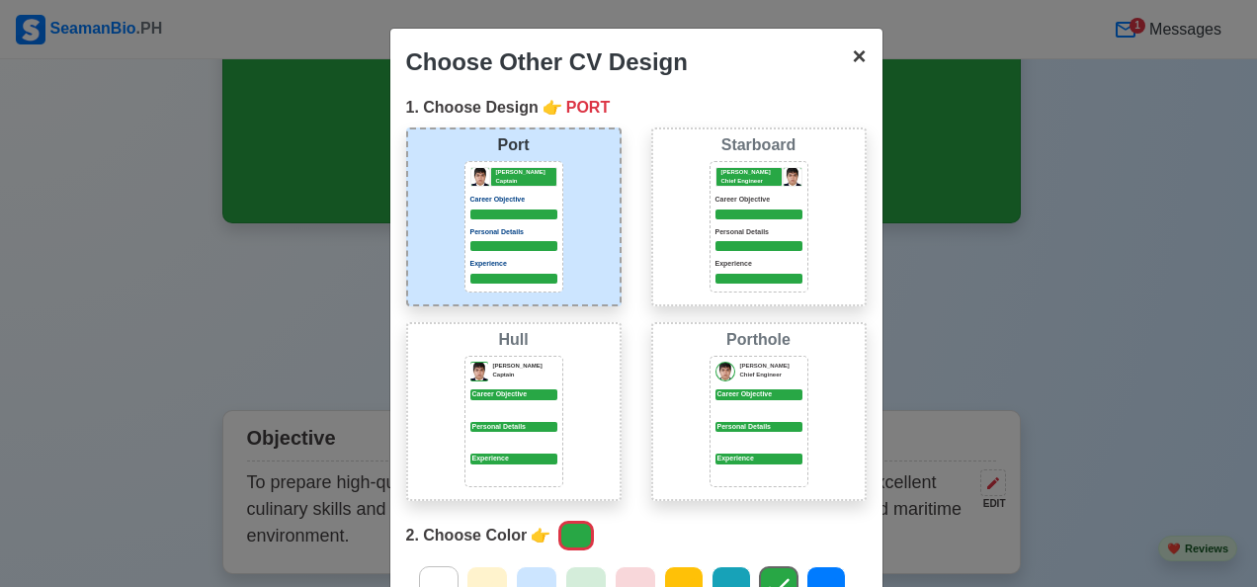
click at [855, 54] on span "×" at bounding box center [859, 55] width 14 height 27
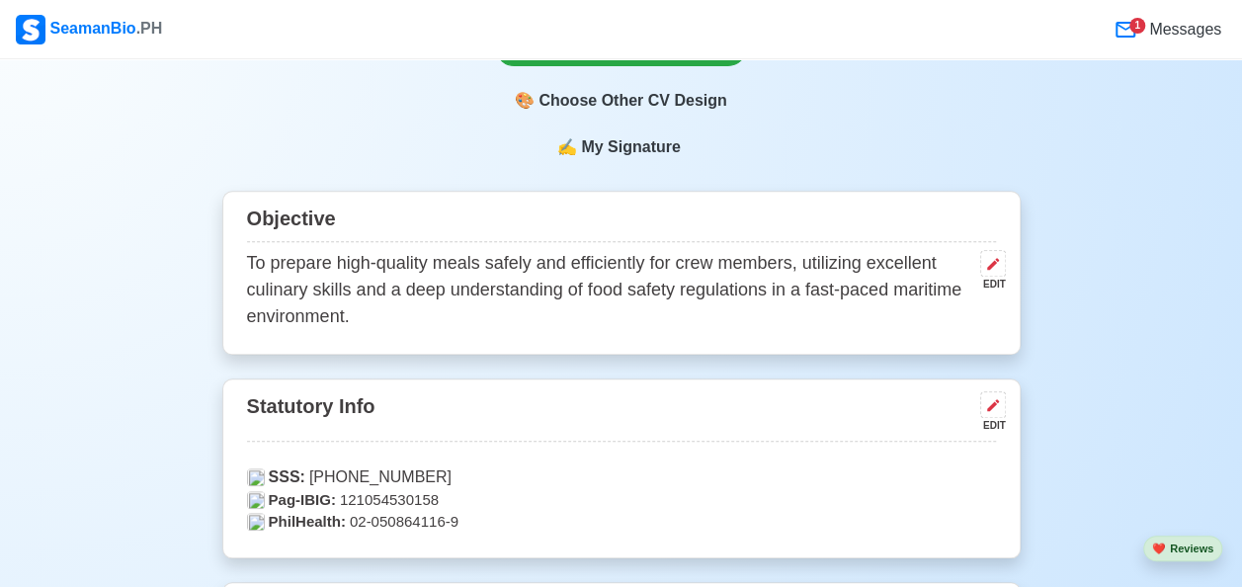
scroll to position [791, 0]
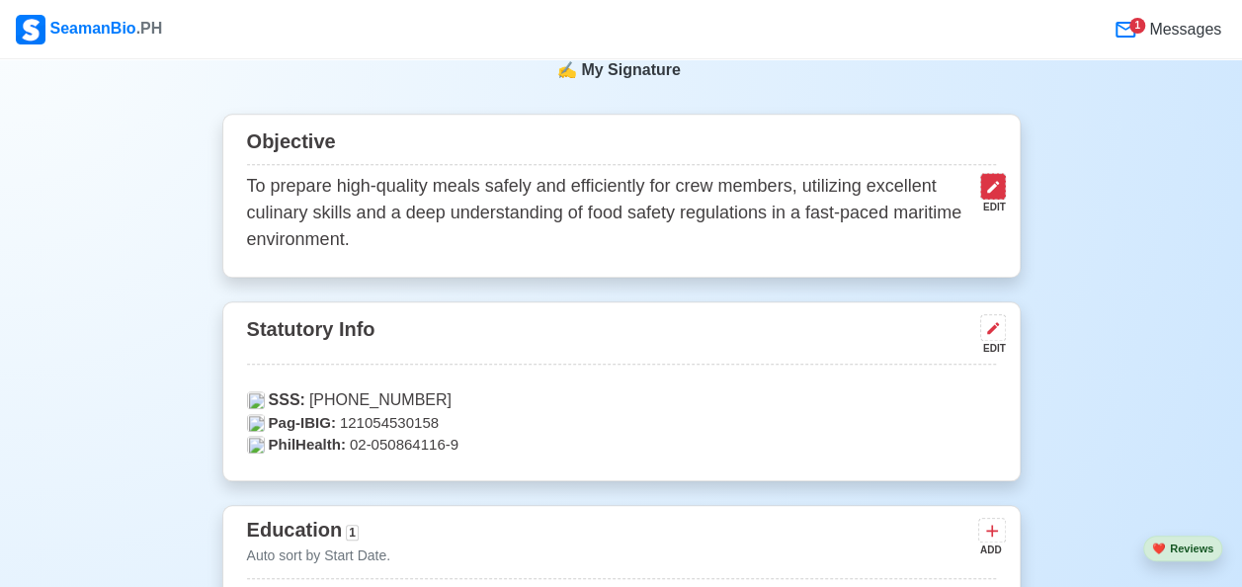
click at [986, 194] on icon at bounding box center [993, 187] width 16 height 16
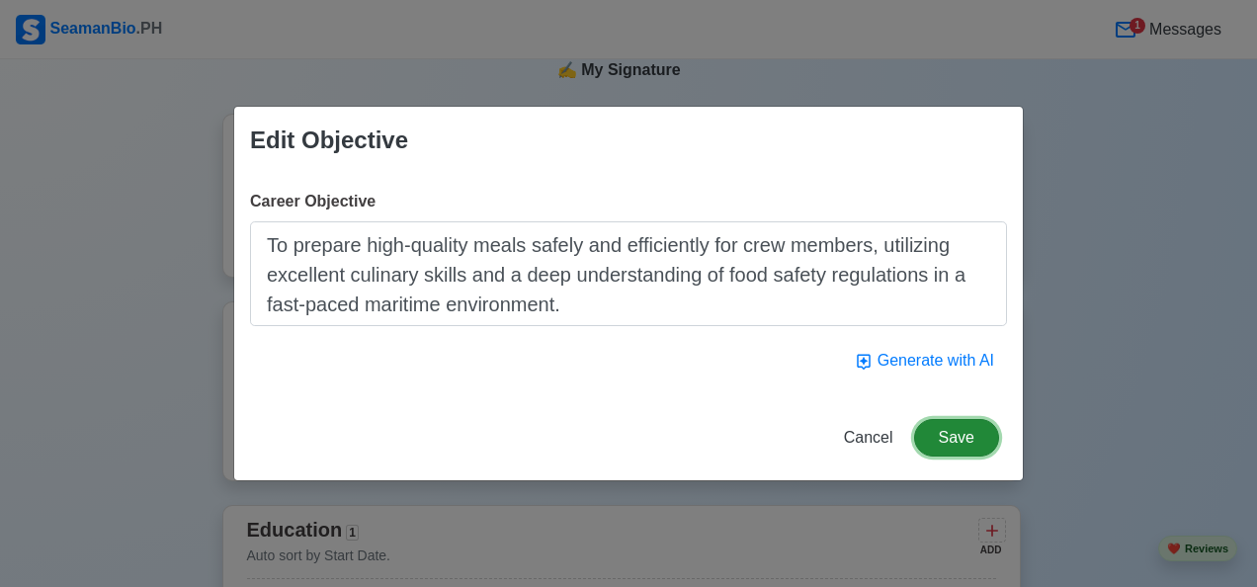
click at [949, 436] on button "Save" at bounding box center [956, 438] width 85 height 38
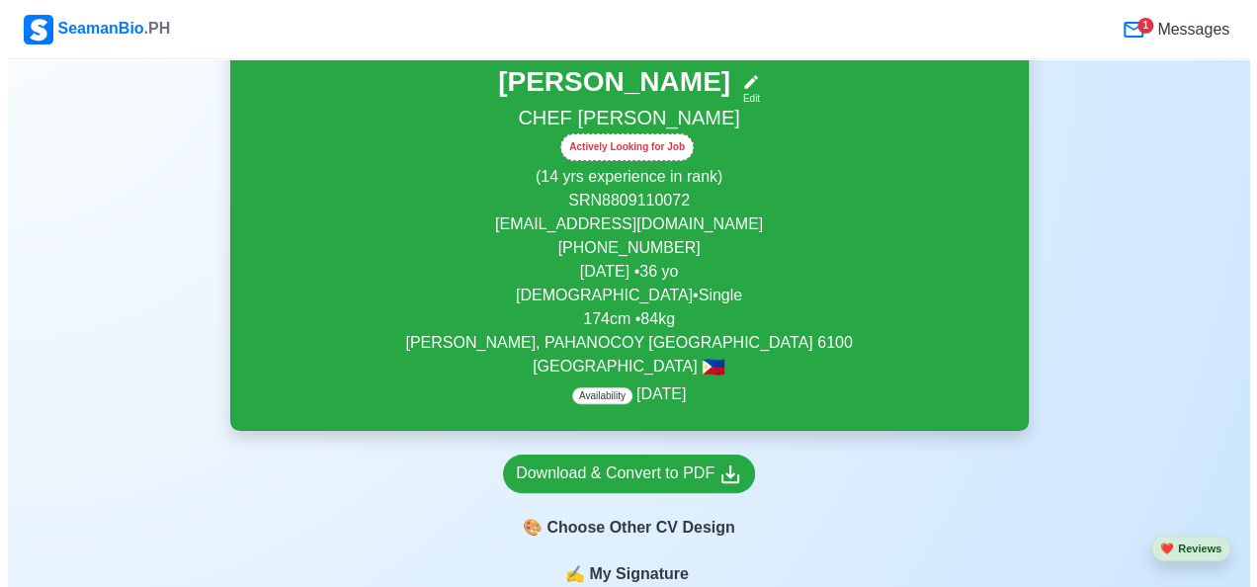
scroll to position [296, 0]
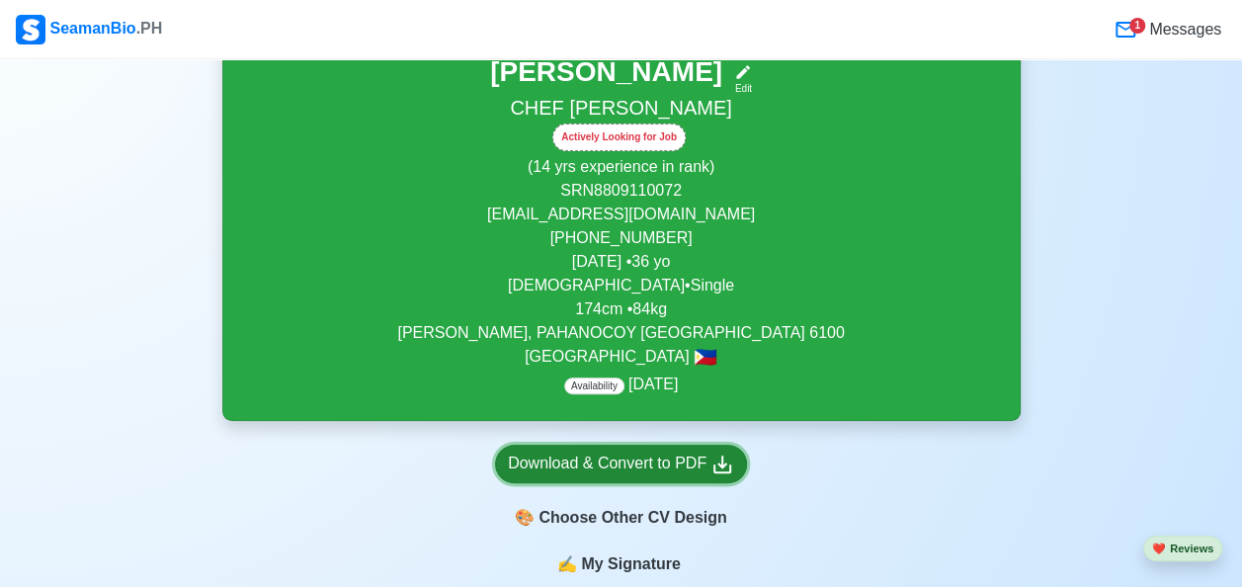
click at [612, 473] on div "Download & Convert to PDF" at bounding box center [621, 464] width 226 height 25
click at [613, 471] on div "Download & Convert to PDF" at bounding box center [621, 464] width 226 height 25
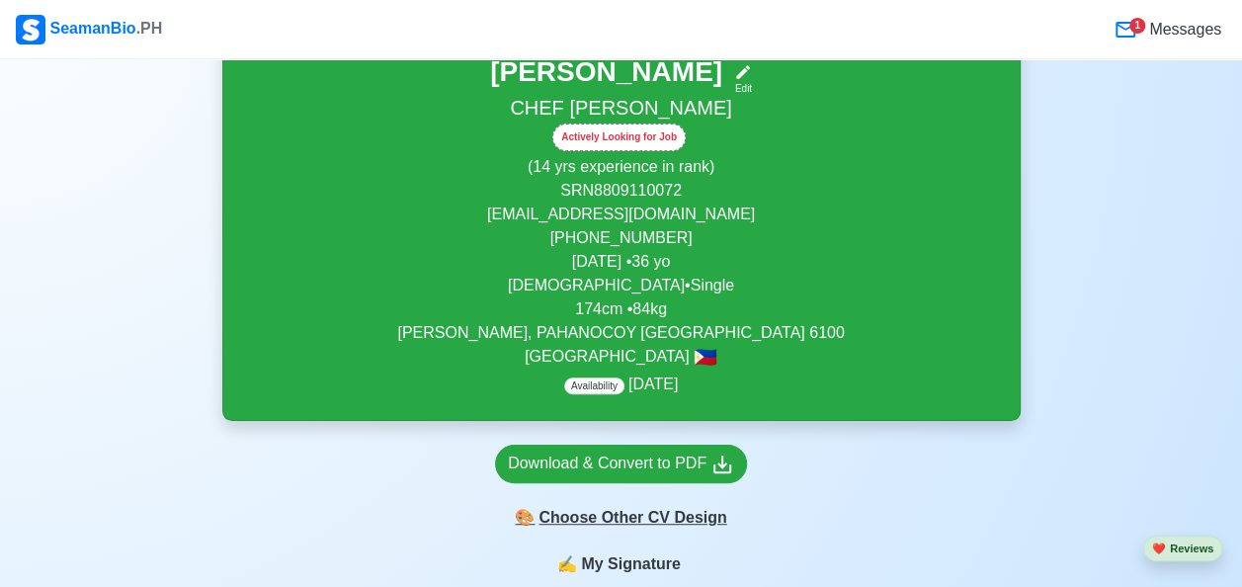
click at [629, 524] on div "🎨 Choose Other CV Design" at bounding box center [621, 518] width 252 height 38
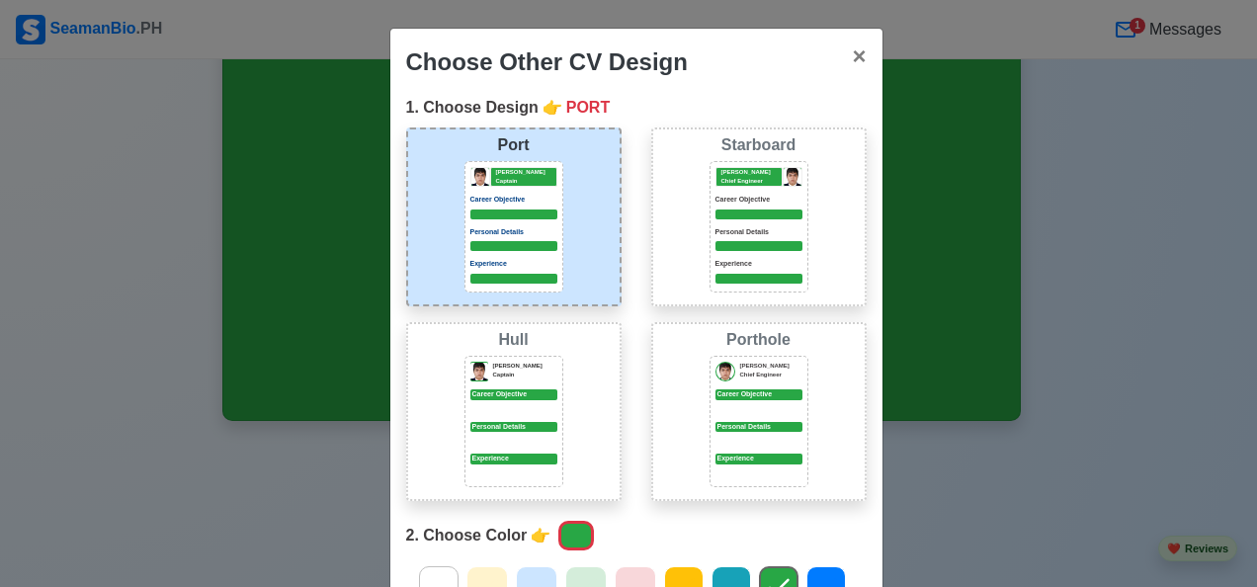
click at [698, 213] on div "Starboard Jeffrey Gil Chief Engineer Career Objective Personal Details Experien…" at bounding box center [758, 216] width 215 height 179
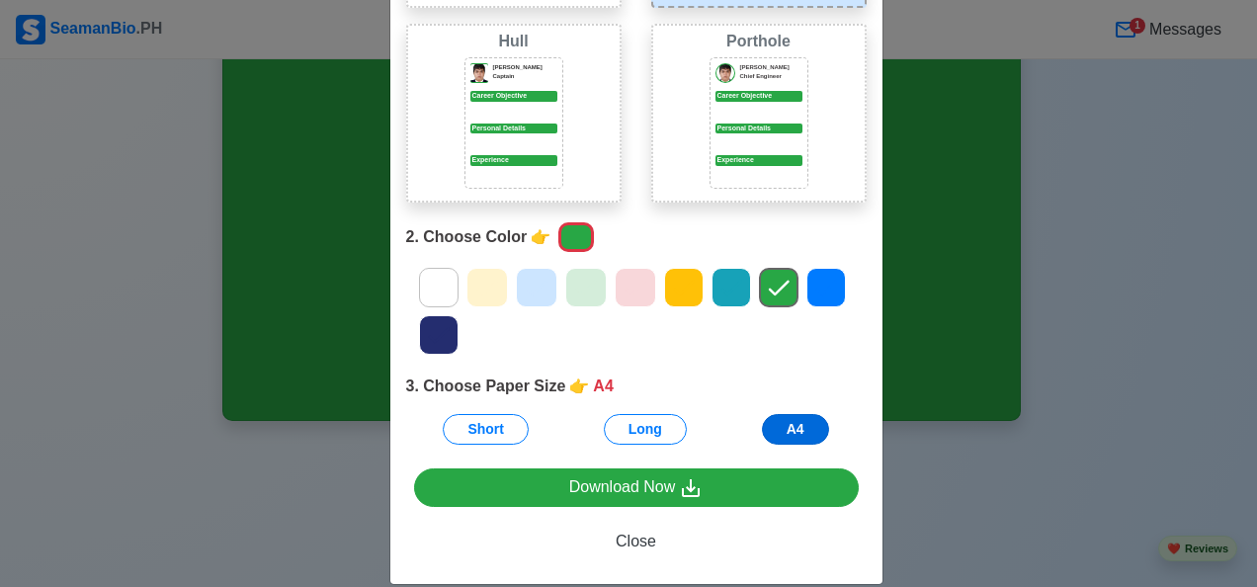
scroll to position [323, 0]
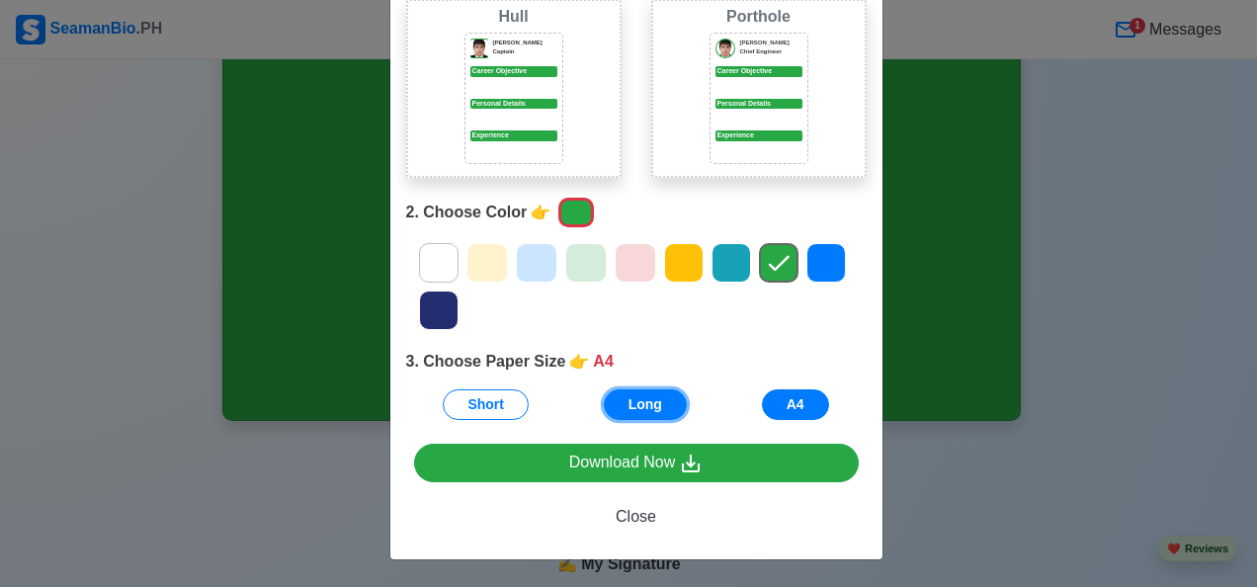
click at [641, 402] on button "Long" at bounding box center [645, 404] width 83 height 31
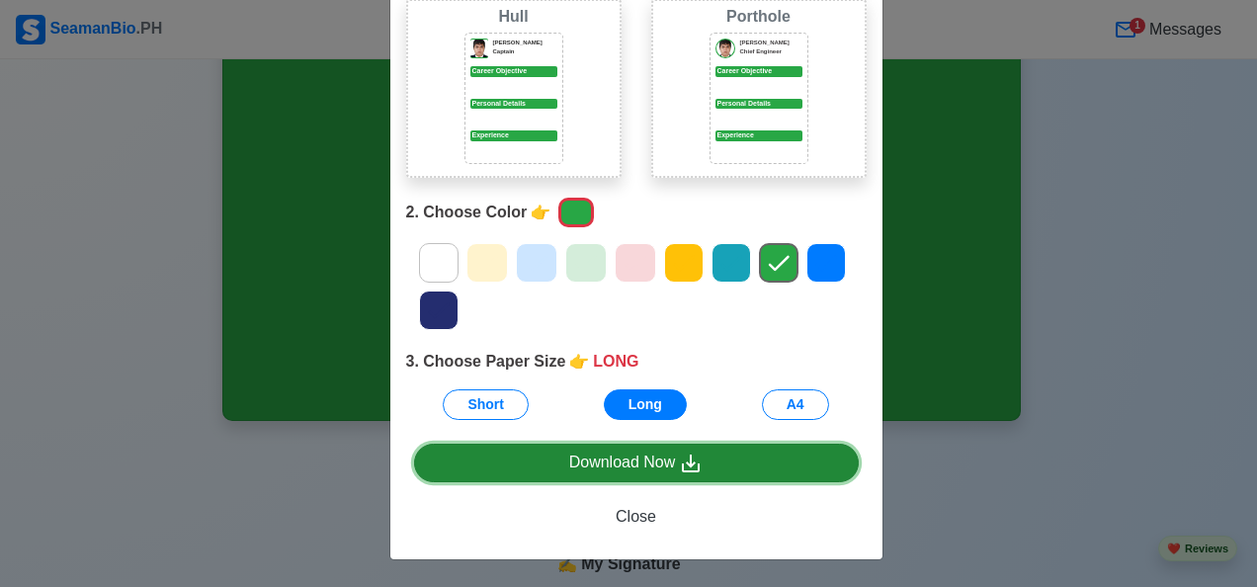
click at [641, 458] on div "Download Now" at bounding box center [636, 463] width 134 height 25
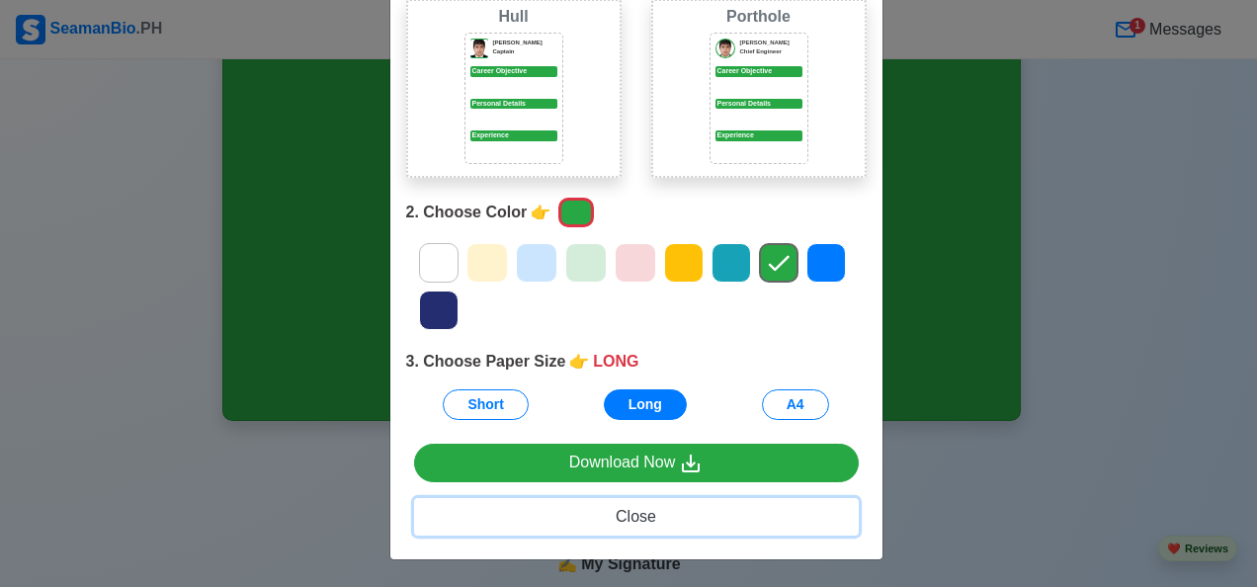
click at [634, 525] on span "Close" at bounding box center [636, 516] width 41 height 17
click at [634, 520] on span "Close" at bounding box center [636, 516] width 41 height 17
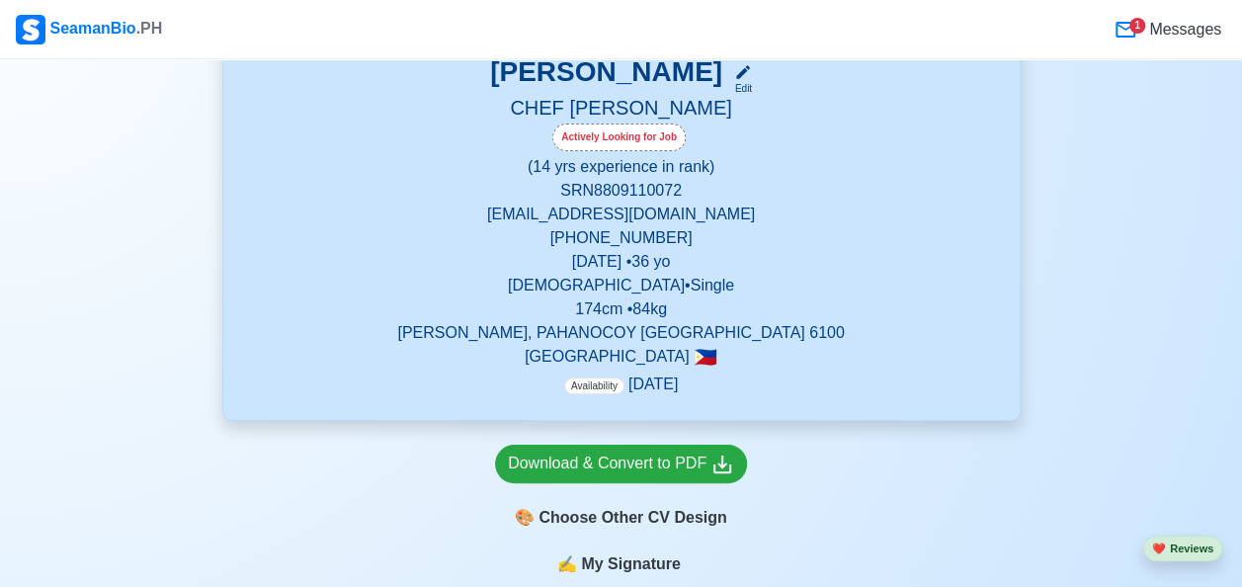
scroll to position [0, 0]
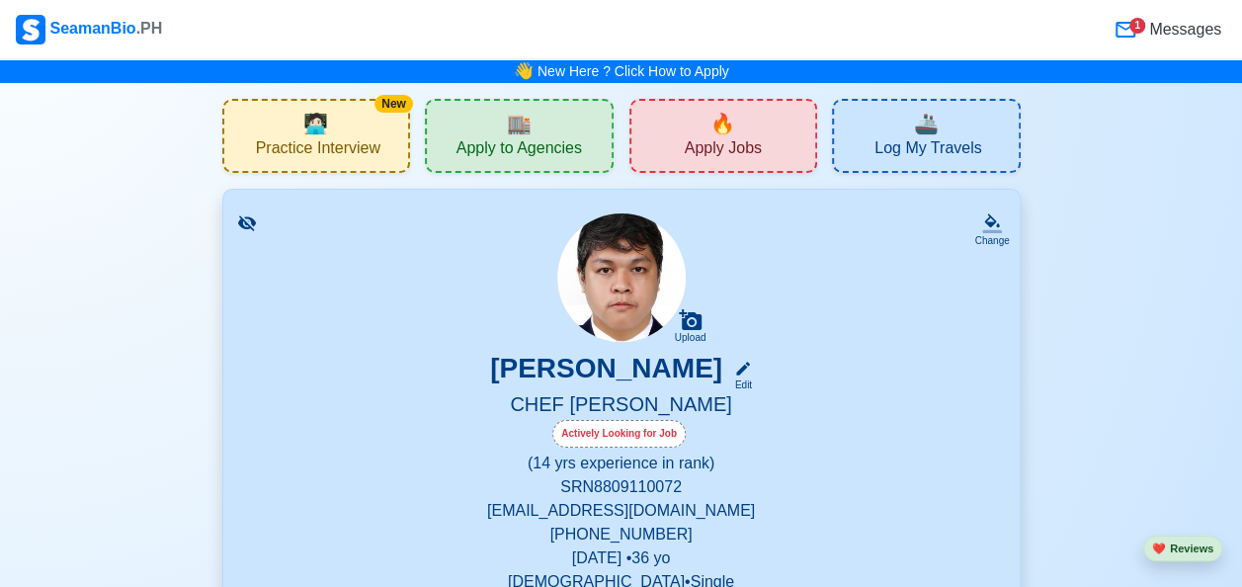
click at [523, 142] on span "Apply to Agencies" at bounding box center [520, 150] width 126 height 25
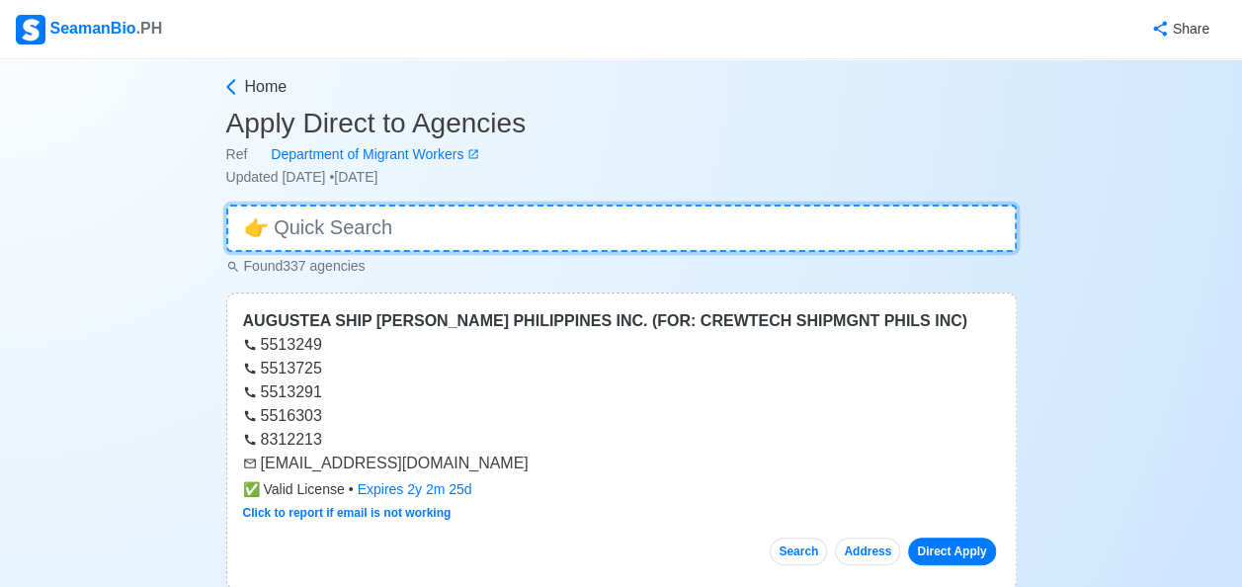
click at [393, 237] on input at bounding box center [621, 228] width 791 height 47
